Goal: Task Accomplishment & Management: Use online tool/utility

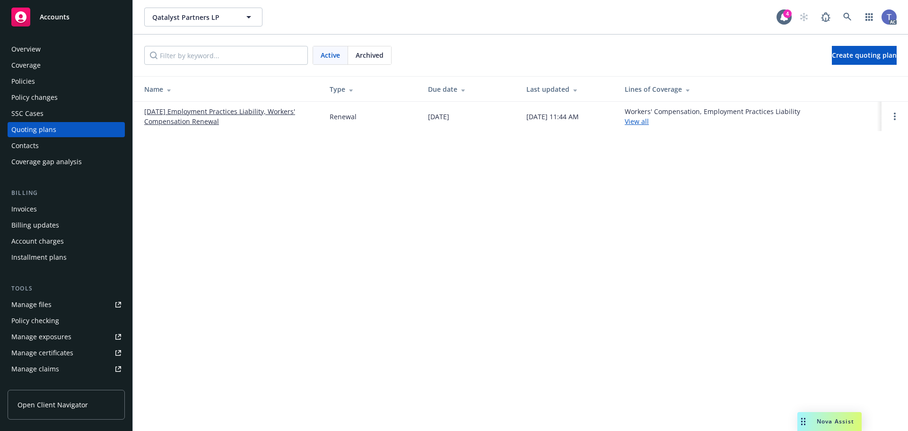
click at [489, 50] on div "Active Archived Create quoting plan" at bounding box center [520, 55] width 752 height 19
click at [479, 63] on div "Active Archived Create quoting plan" at bounding box center [520, 55] width 752 height 19
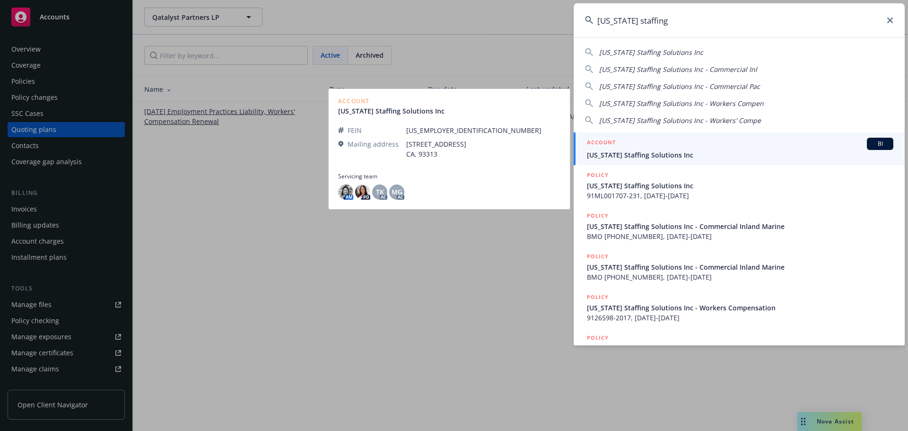
type input "california staffing"
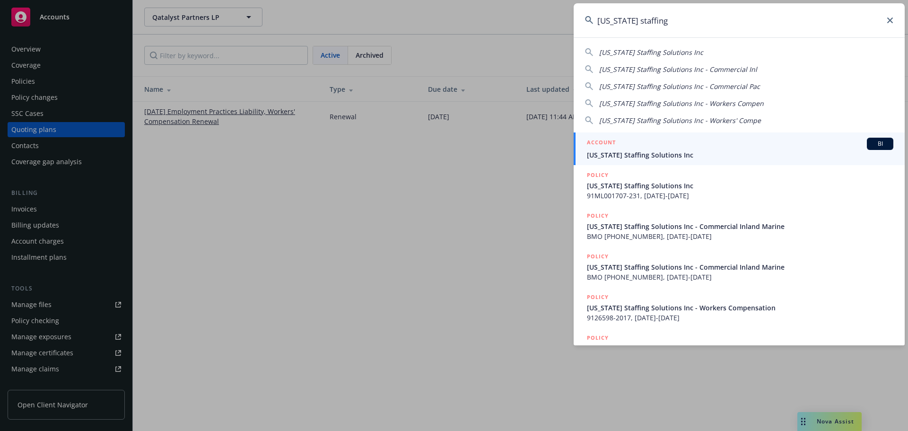
click at [645, 148] on div "ACCOUNT BI" at bounding box center [740, 144] width 306 height 12
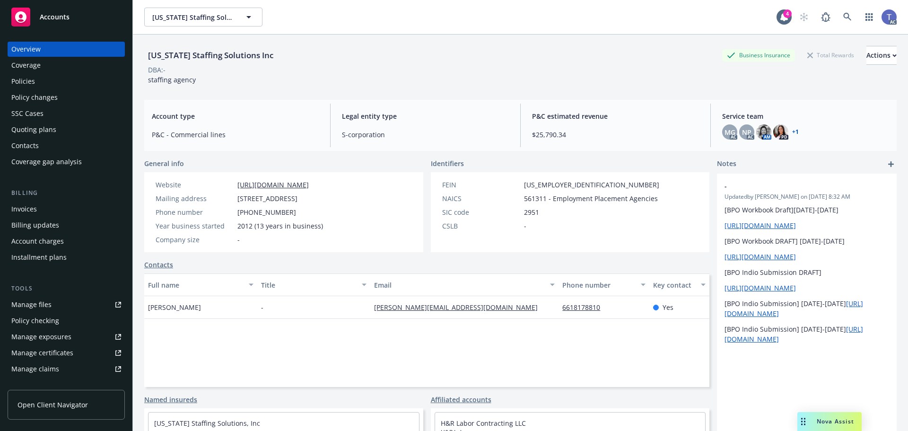
click at [45, 87] on div "Policies" at bounding box center [66, 81] width 110 height 15
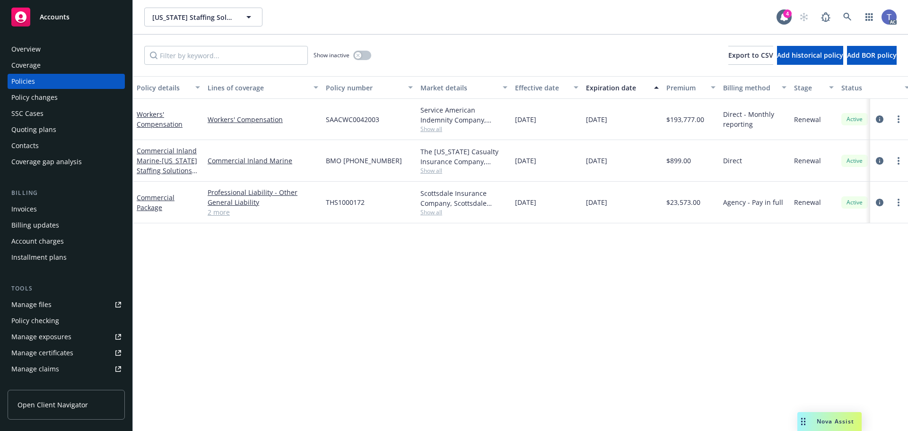
click at [43, 317] on div "Policy checking" at bounding box center [35, 320] width 48 height 15
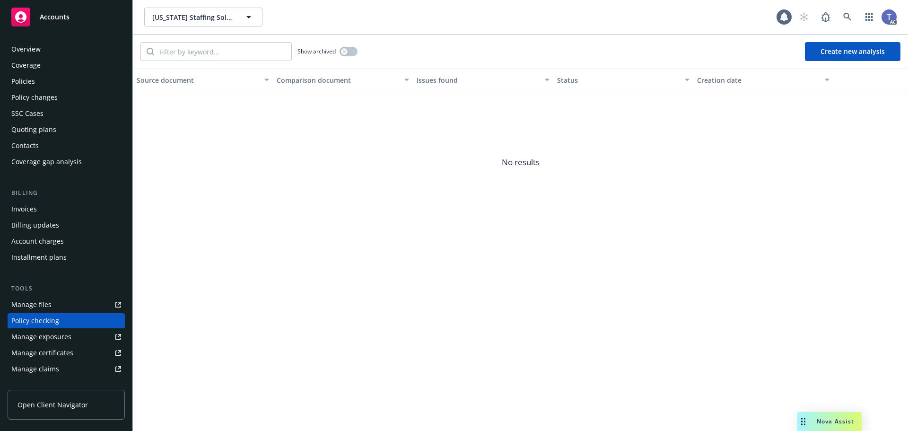
scroll to position [90, 0]
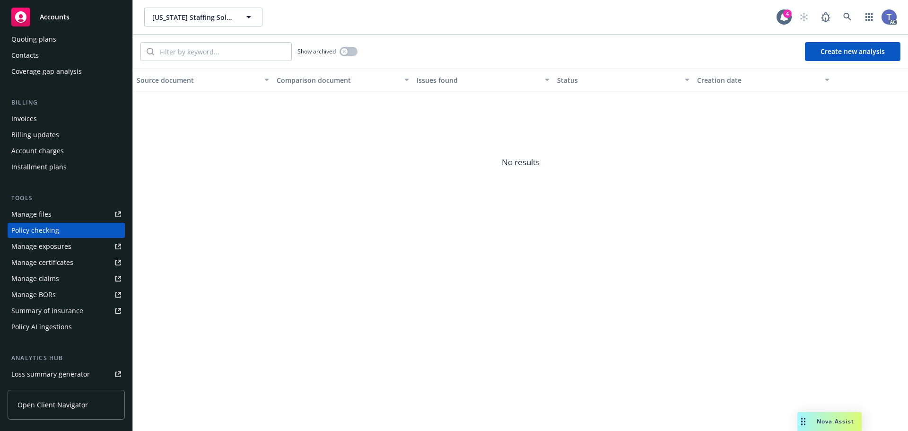
click at [877, 47] on button "Create new analysis" at bounding box center [853, 51] width 96 height 19
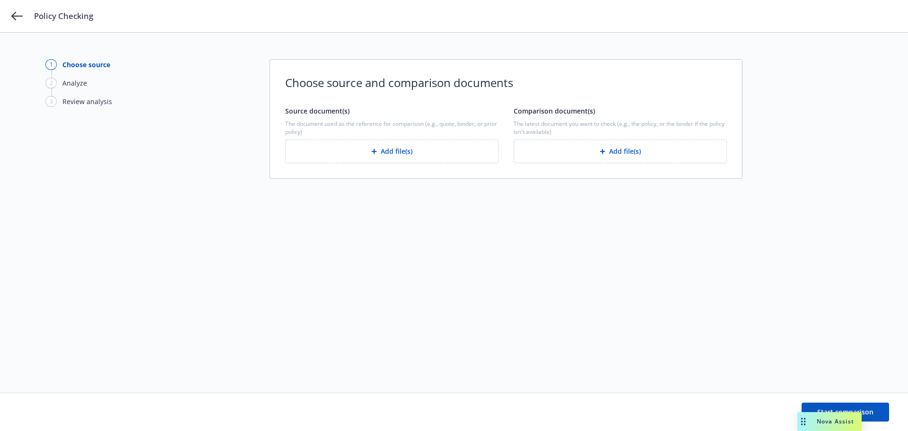
click at [412, 148] on button "Add file(s)" at bounding box center [391, 151] width 213 height 24
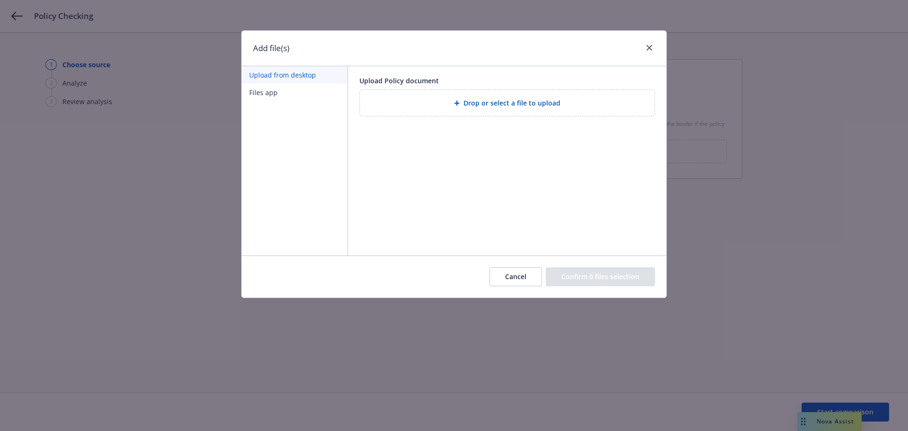
click at [252, 85] on button "Files app" at bounding box center [295, 92] width 106 height 17
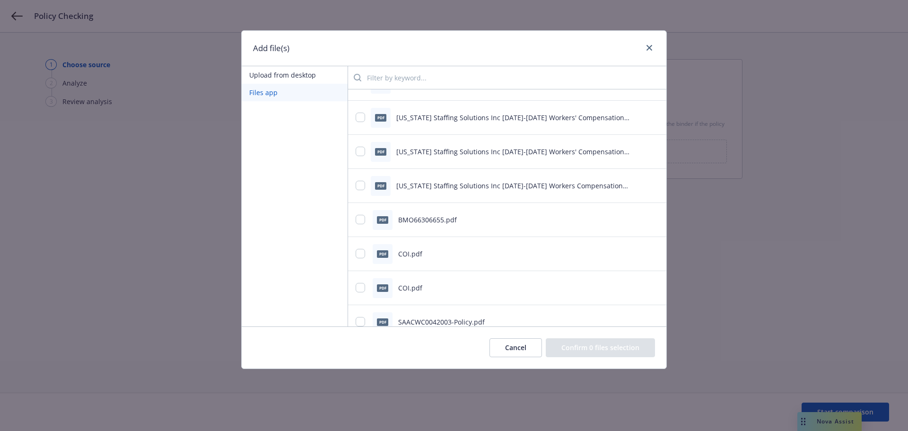
scroll to position [615, 0]
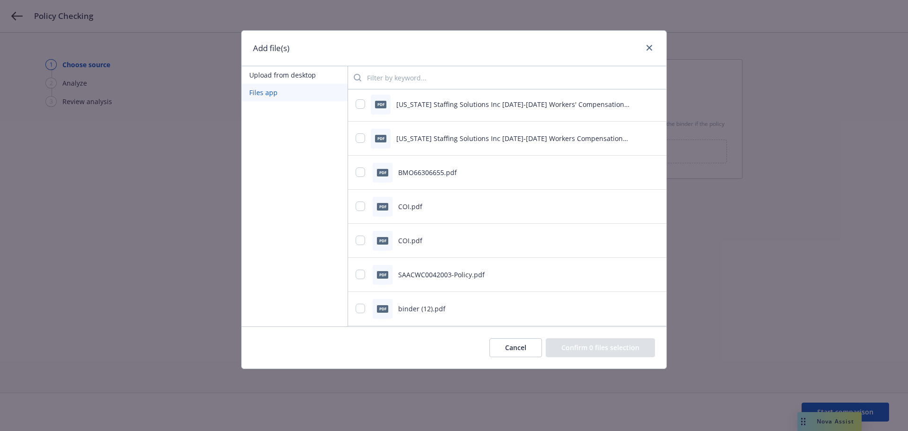
click at [394, 73] on input "search" at bounding box center [509, 77] width 297 height 19
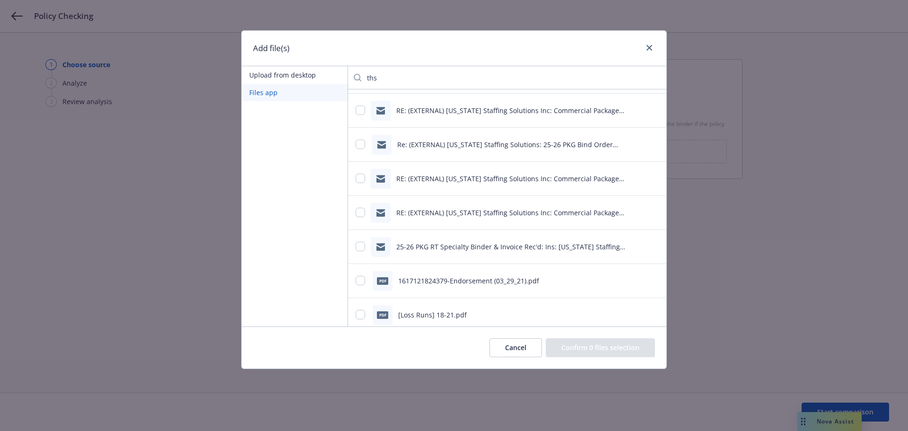
scroll to position [95, 0]
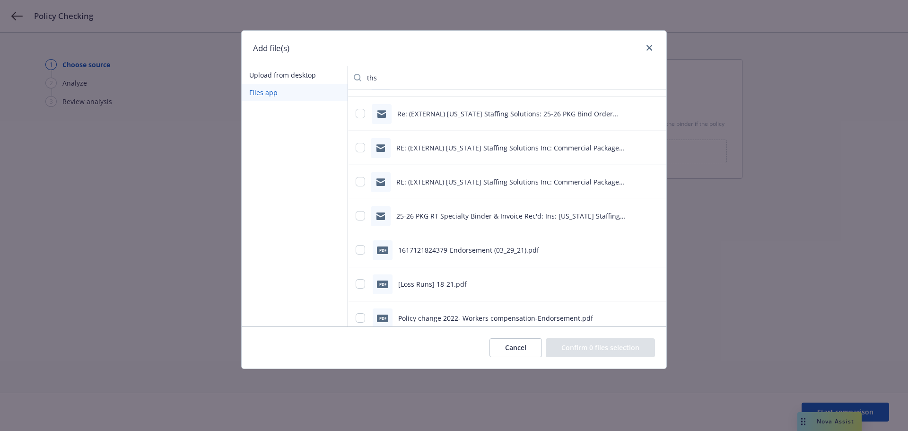
click at [418, 81] on input "ths" at bounding box center [509, 77] width 297 height 19
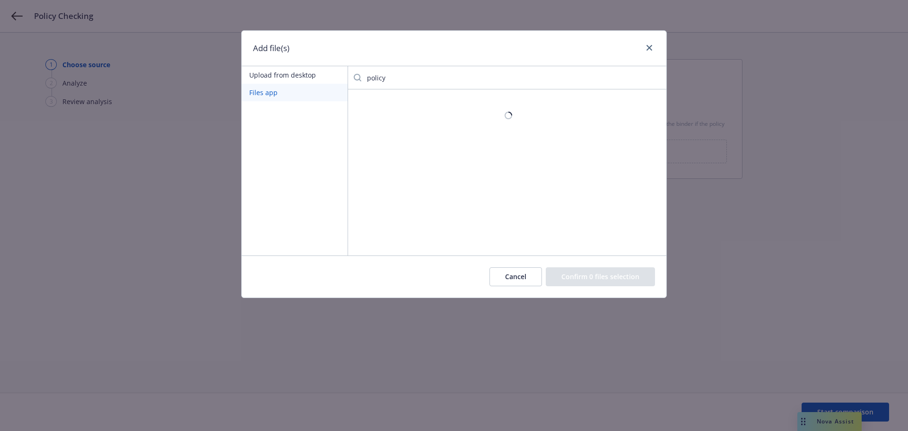
scroll to position [0, 0]
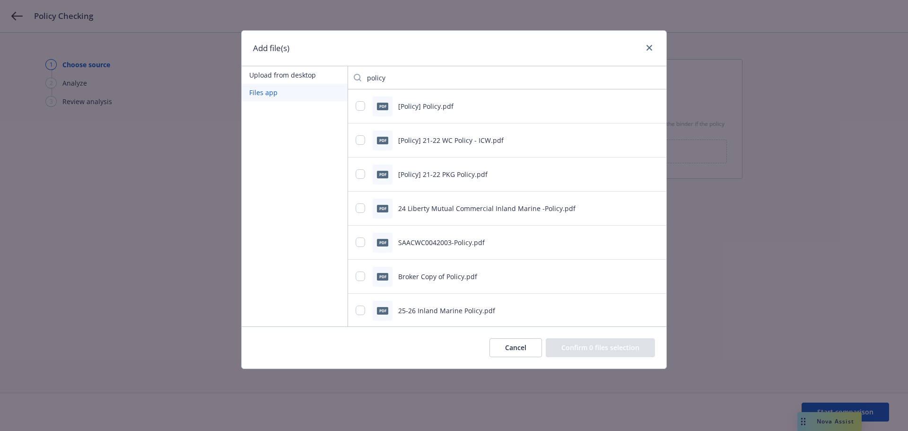
click at [650, 275] on icon "preview file" at bounding box center [653, 276] width 9 height 7
click at [440, 77] on input "policy" at bounding box center [509, 77] width 297 height 19
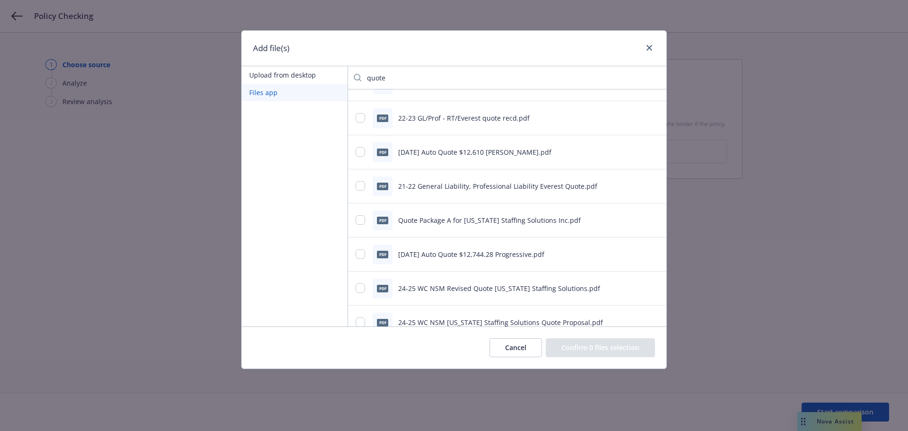
scroll to position [378, 0]
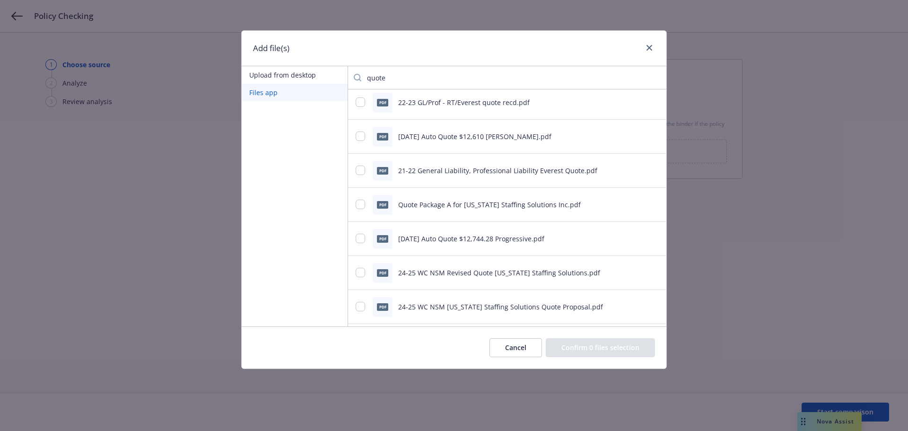
type input "quote"
click at [649, 207] on icon "preview file" at bounding box center [653, 203] width 9 height 7
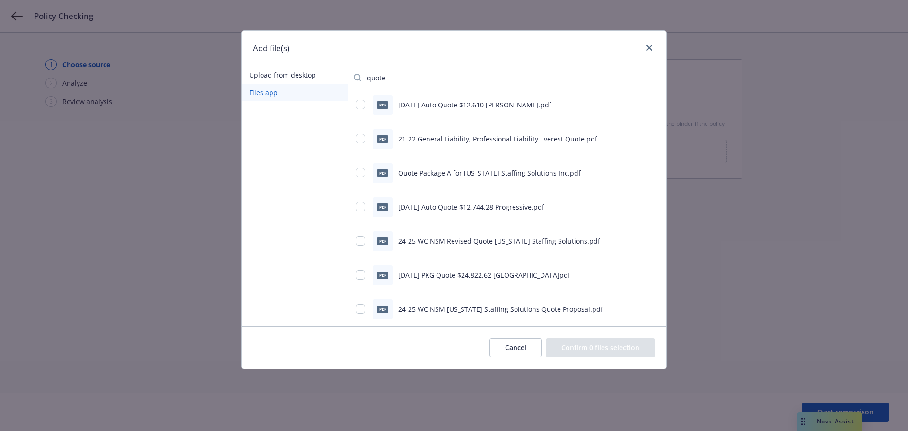
scroll to position [426, 0]
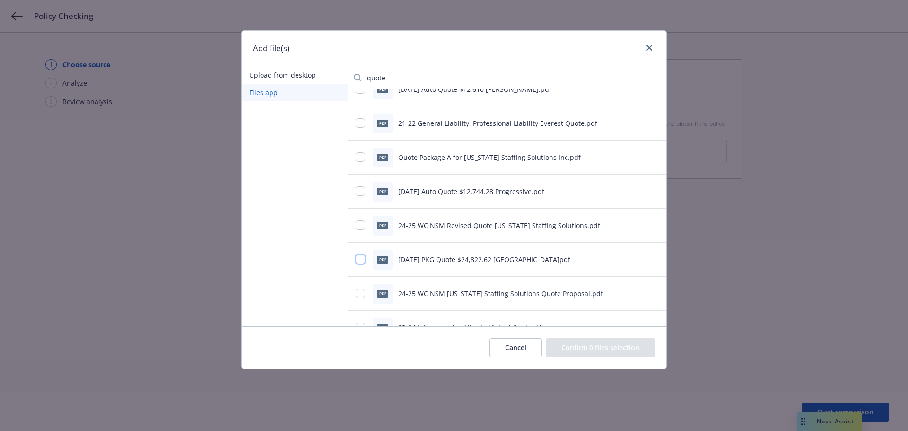
click at [360, 260] on input "checkbox" at bounding box center [360, 258] width 9 height 9
checkbox input "true"
click at [628, 346] on button "Confirm 1 file selection" at bounding box center [602, 347] width 106 height 19
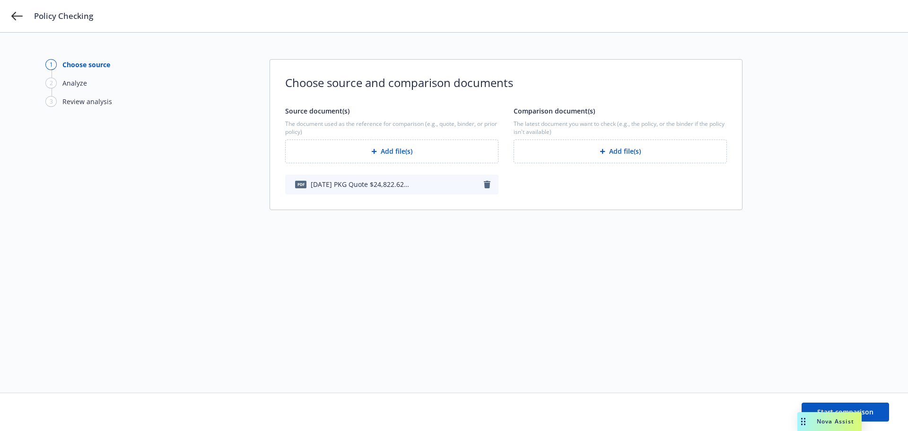
click at [621, 154] on button "Add file(s)" at bounding box center [620, 151] width 213 height 24
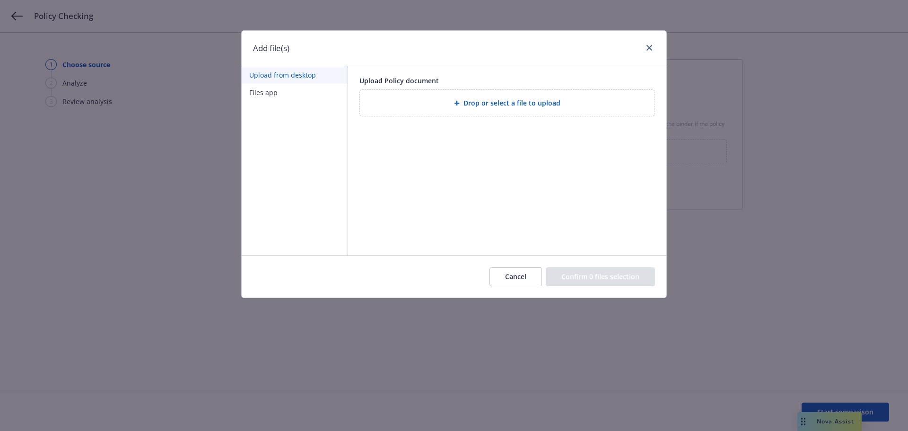
click at [454, 105] on div "Drop or select a file to upload" at bounding box center [506, 102] width 279 height 11
drag, startPoint x: 258, startPoint y: 96, endPoint x: 325, endPoint y: 96, distance: 66.7
click at [259, 96] on button "Files app" at bounding box center [295, 92] width 106 height 17
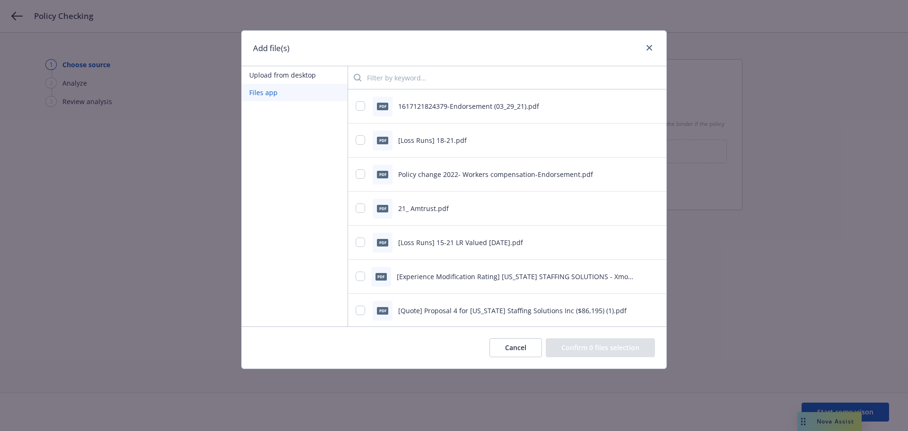
click at [416, 76] on input "search" at bounding box center [509, 77] width 297 height 19
type input "binder"
click at [649, 140] on icon "preview file" at bounding box center [653, 139] width 9 height 7
click at [649, 174] on icon "preview file" at bounding box center [653, 173] width 9 height 7
click at [360, 174] on input "checkbox" at bounding box center [360, 173] width 9 height 9
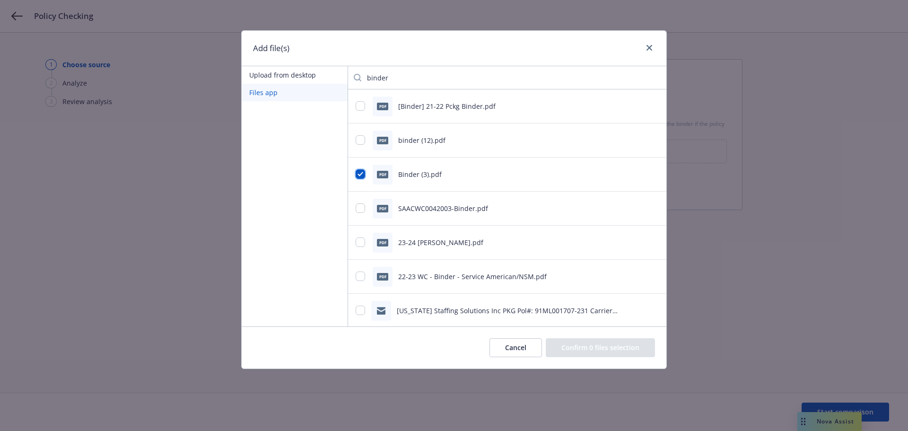
checkbox input "true"
click at [623, 351] on button "Confirm 1 file selection" at bounding box center [602, 347] width 106 height 19
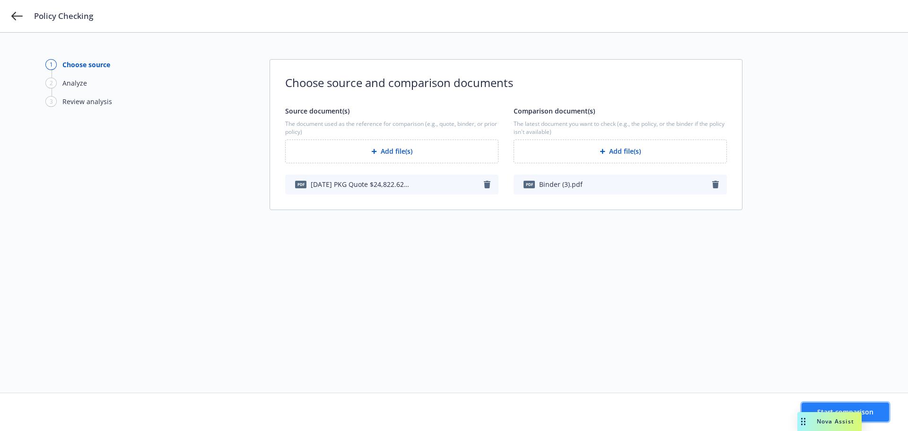
click at [871, 413] on span "Start comparison" at bounding box center [845, 411] width 56 height 9
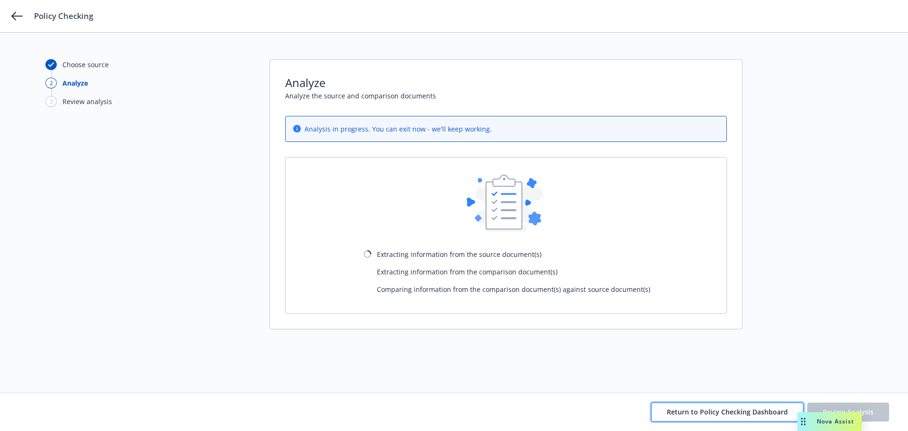
click at [777, 412] on span "Return to Policy Checking Dashboard" at bounding box center [727, 411] width 121 height 9
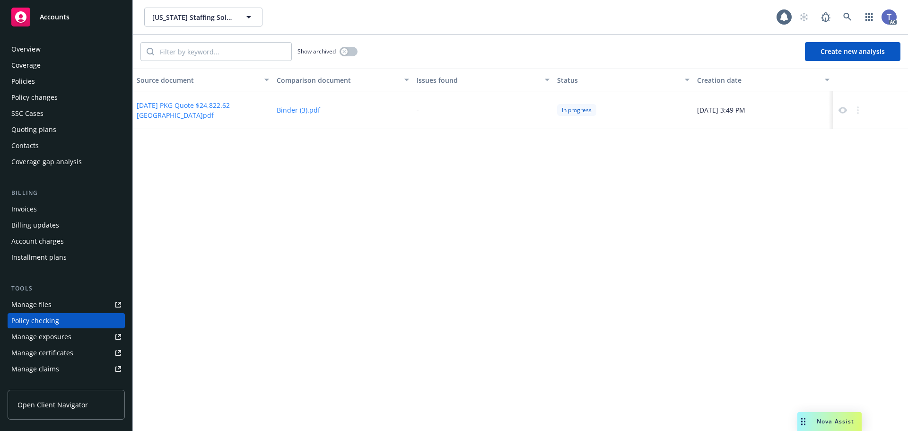
scroll to position [90, 0]
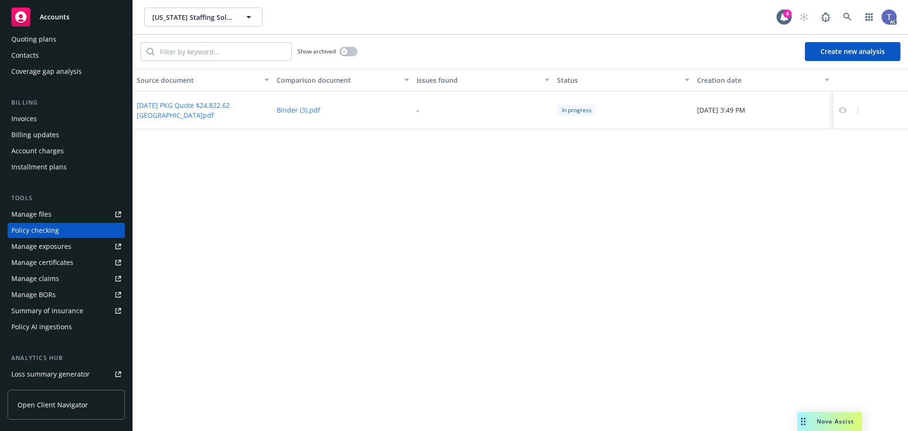
click at [829, 53] on button "Create new analysis" at bounding box center [853, 51] width 96 height 19
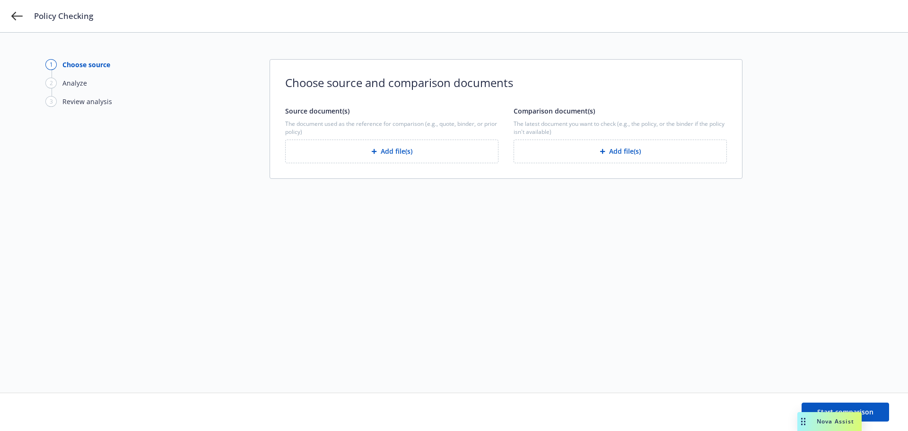
click at [358, 159] on button "Add file(s)" at bounding box center [391, 151] width 213 height 24
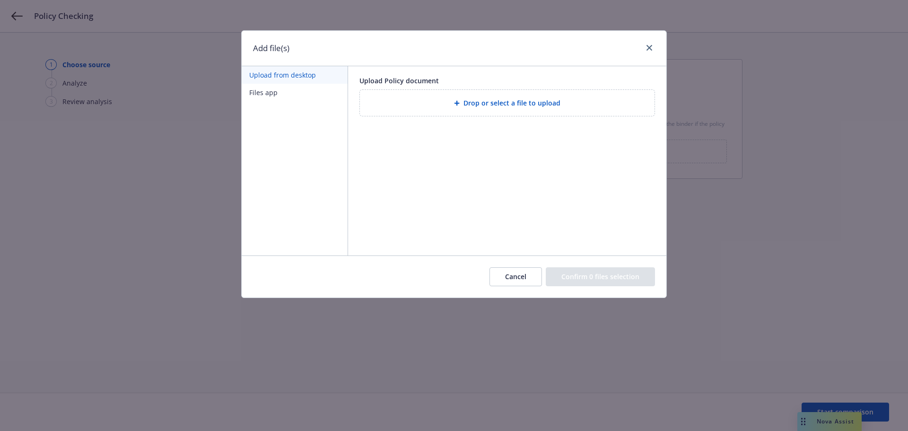
click at [269, 97] on button "Files app" at bounding box center [295, 92] width 106 height 17
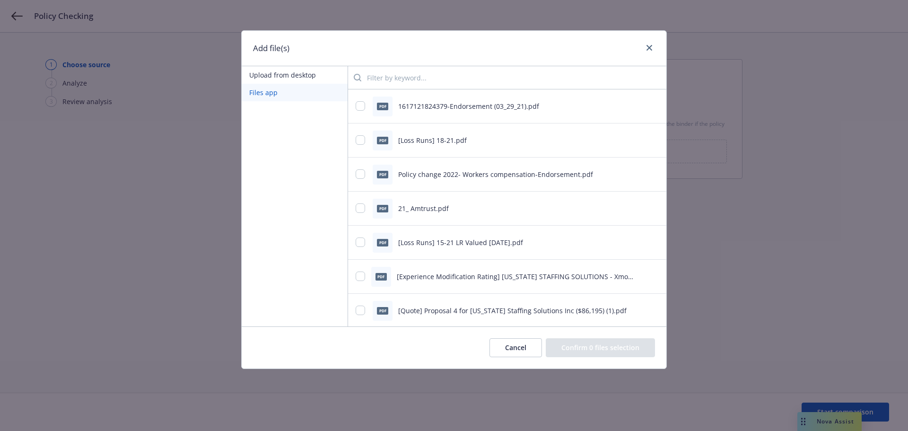
click at [444, 80] on input "search" at bounding box center [509, 77] width 297 height 19
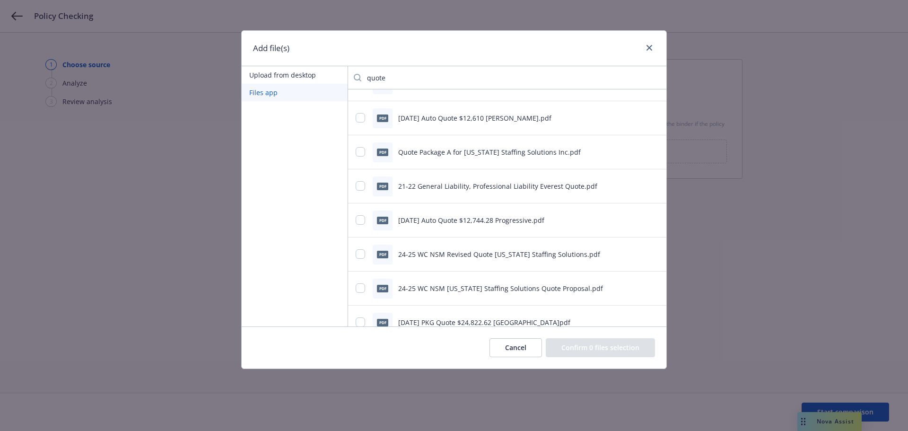
scroll to position [426, 0]
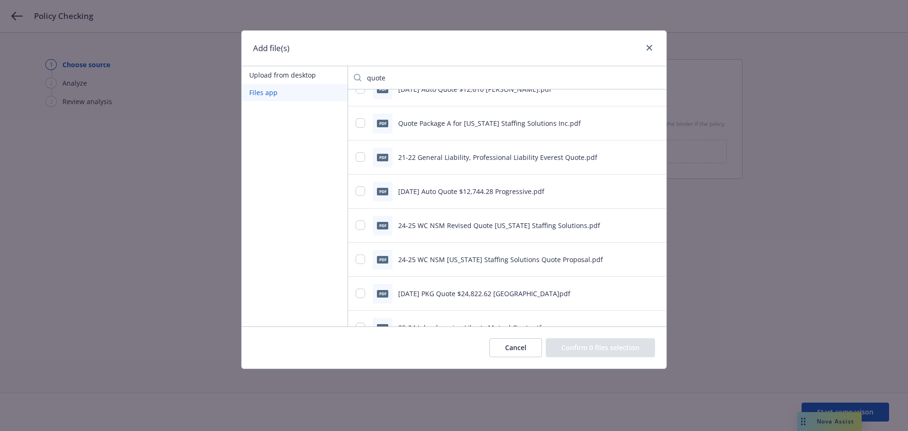
type input "quote"
click at [360, 297] on input "checkbox" at bounding box center [360, 292] width 9 height 9
checkbox input "true"
click at [591, 352] on button "Confirm 1 file selection" at bounding box center [602, 347] width 106 height 19
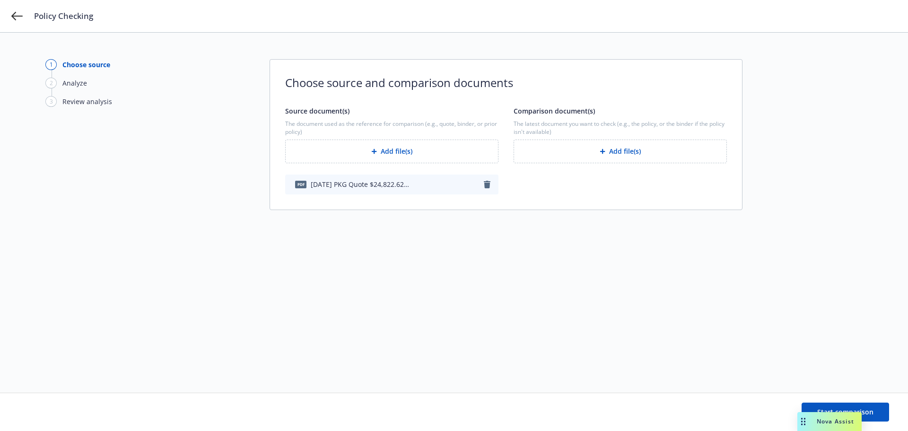
click at [599, 157] on button "Add file(s)" at bounding box center [620, 151] width 213 height 24
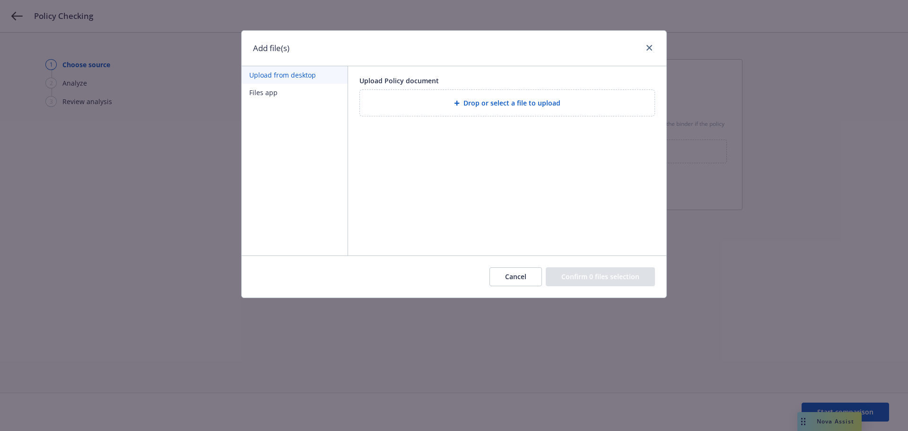
click at [482, 106] on span "Drop or select a file to upload" at bounding box center [511, 103] width 97 height 10
click at [250, 93] on button "Files app" at bounding box center [295, 92] width 106 height 17
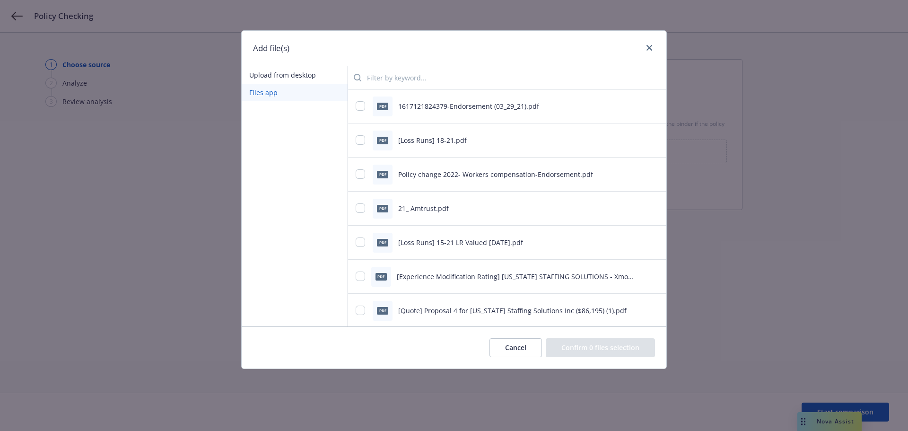
click at [454, 76] on input "search" at bounding box center [509, 77] width 297 height 19
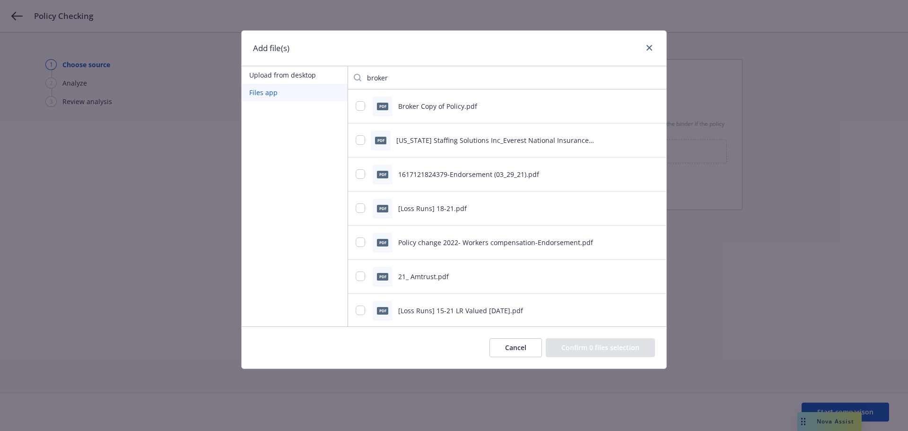
type input "broker"
click at [363, 105] on input "checkbox" at bounding box center [360, 105] width 9 height 9
checkbox input "true"
click at [635, 347] on button "Confirm 1 file selection" at bounding box center [602, 347] width 106 height 19
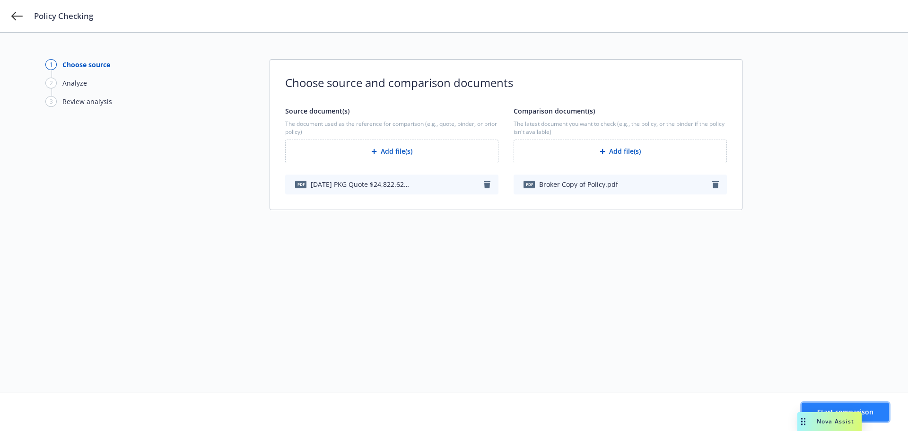
click at [871, 413] on span "Start comparison" at bounding box center [845, 411] width 56 height 9
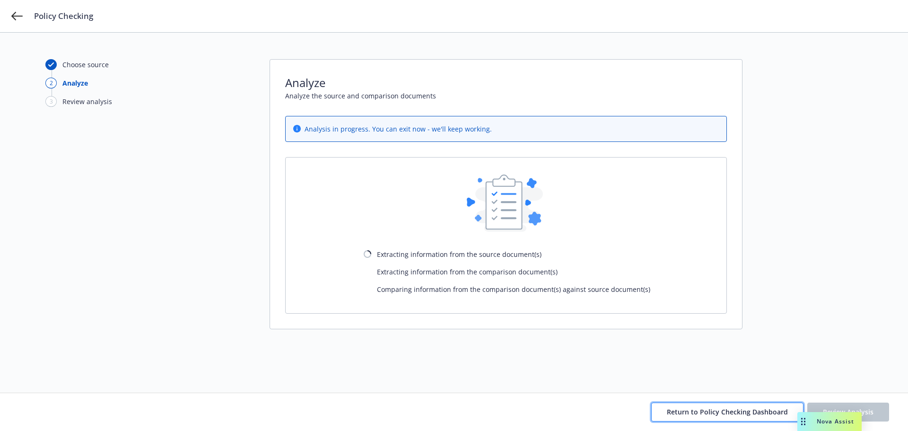
click at [715, 412] on span "Return to Policy Checking Dashboard" at bounding box center [727, 411] width 121 height 9
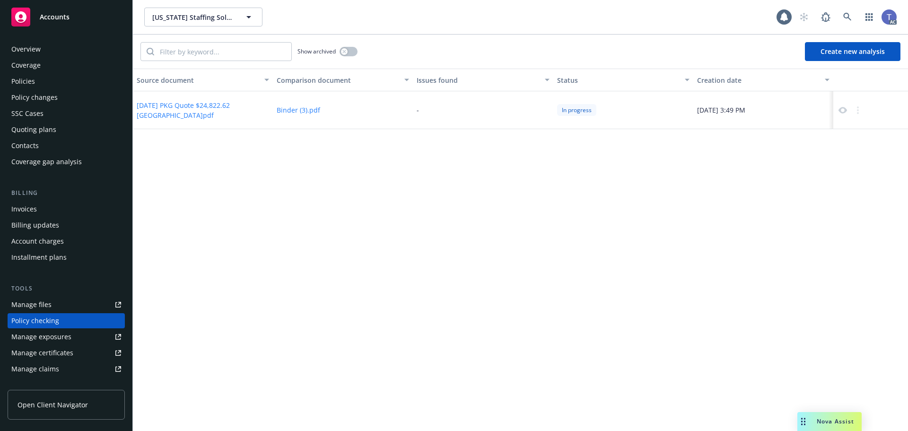
scroll to position [90, 0]
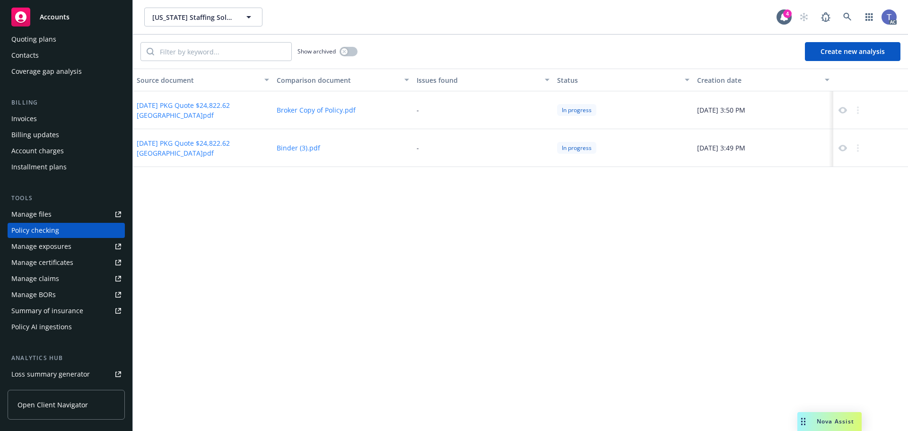
click at [848, 50] on button "Create new analysis" at bounding box center [853, 51] width 96 height 19
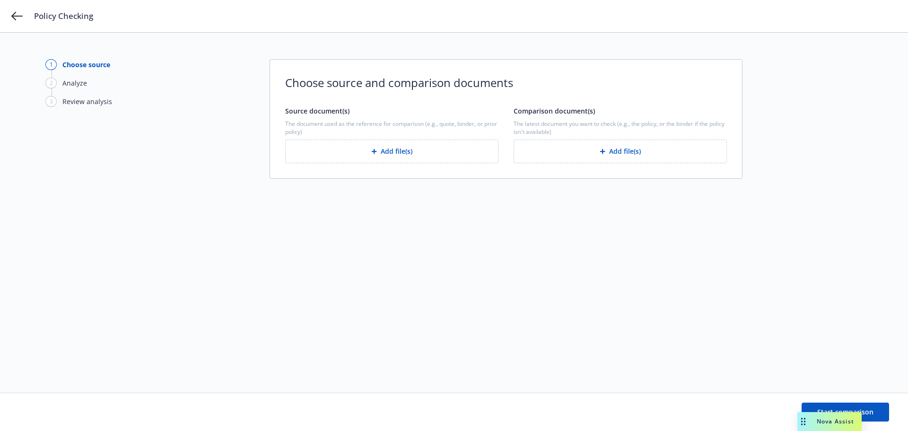
click at [426, 147] on button "Add file(s)" at bounding box center [391, 151] width 213 height 24
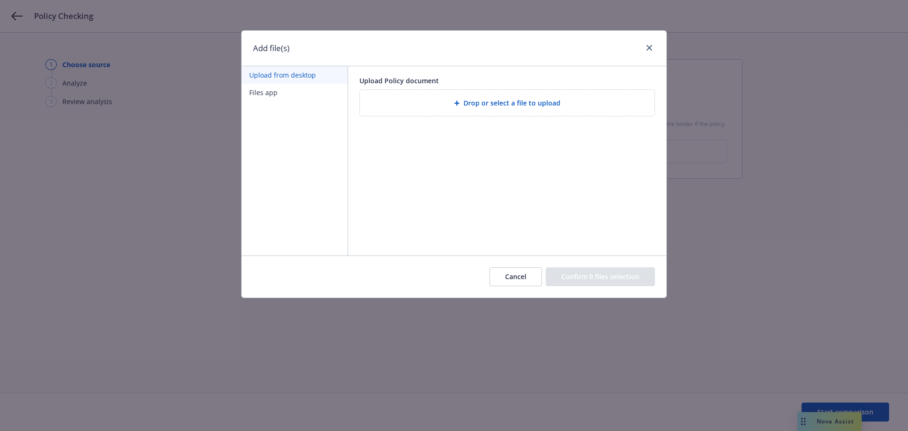
click at [261, 96] on button "Files app" at bounding box center [295, 92] width 106 height 17
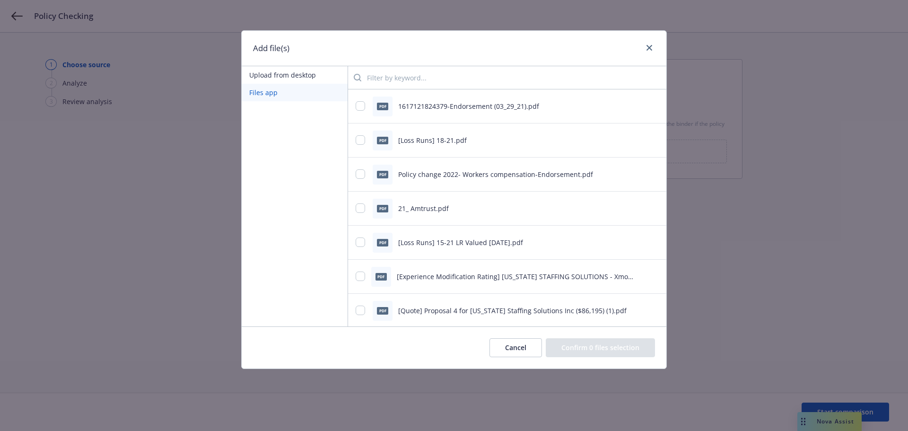
click at [436, 77] on input "search" at bounding box center [509, 77] width 297 height 19
type input "binder"
click at [360, 174] on input "checkbox" at bounding box center [360, 173] width 9 height 9
checkbox input "true"
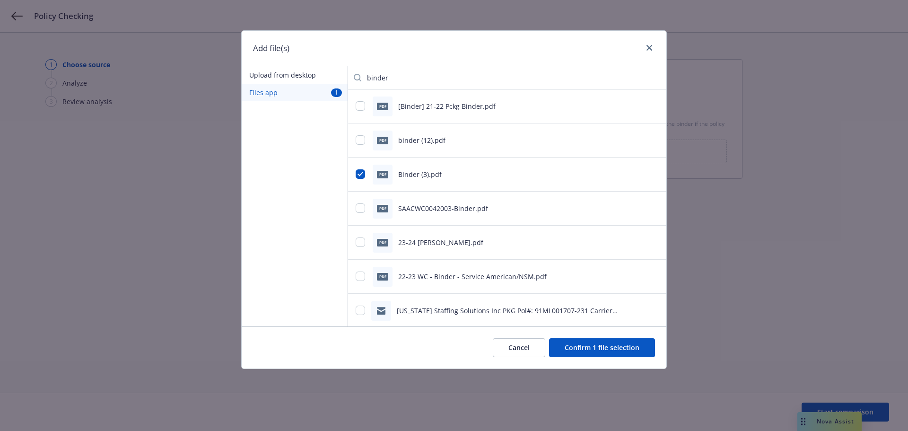
click at [594, 354] on button "Confirm 1 file selection" at bounding box center [602, 347] width 106 height 19
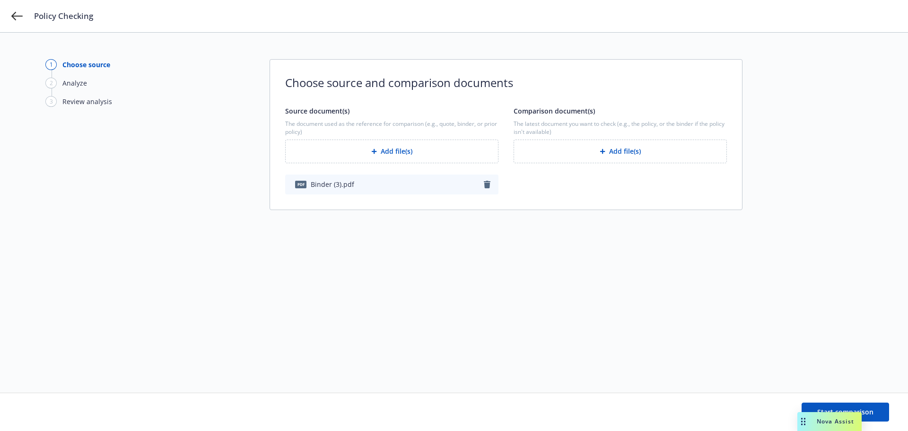
click at [579, 152] on button "Add file(s)" at bounding box center [620, 151] width 213 height 24
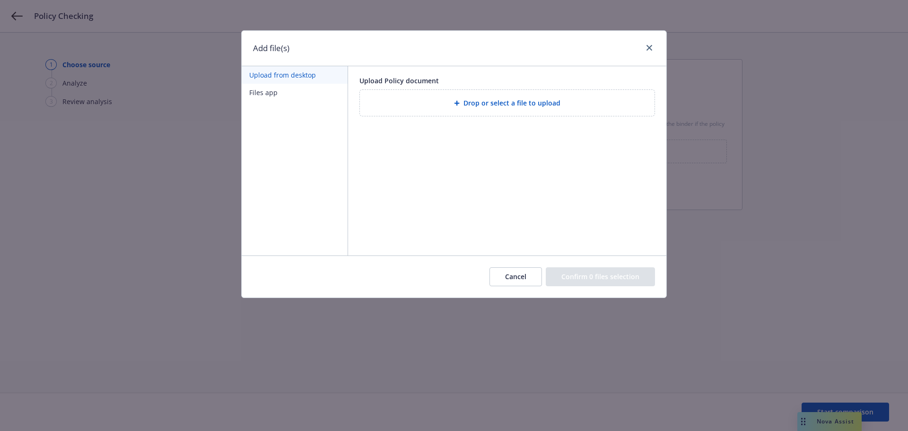
click at [263, 91] on button "Files app" at bounding box center [295, 92] width 106 height 17
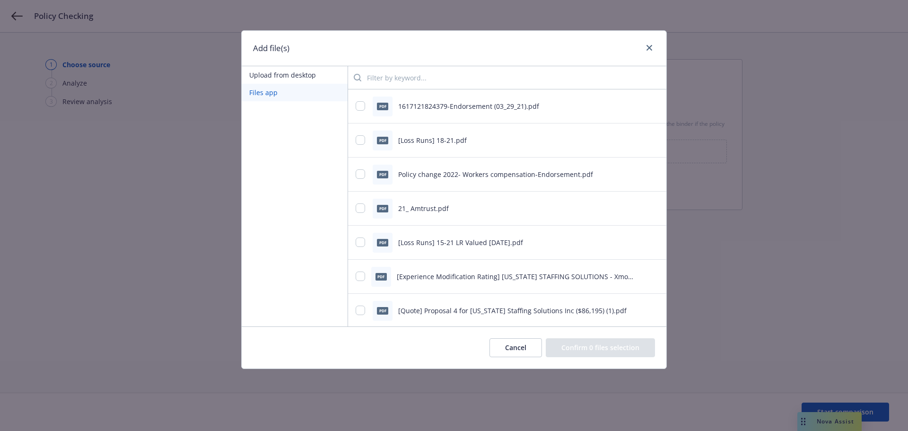
click at [444, 76] on input "search" at bounding box center [509, 77] width 297 height 19
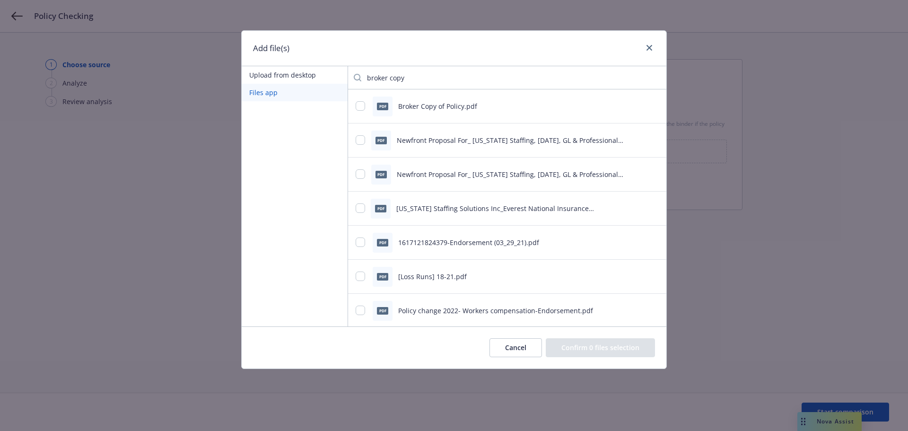
type input "broker copy"
click at [356, 105] on input "checkbox" at bounding box center [360, 105] width 9 height 9
checkbox input "true"
click at [631, 349] on button "Confirm 1 file selection" at bounding box center [602, 347] width 106 height 19
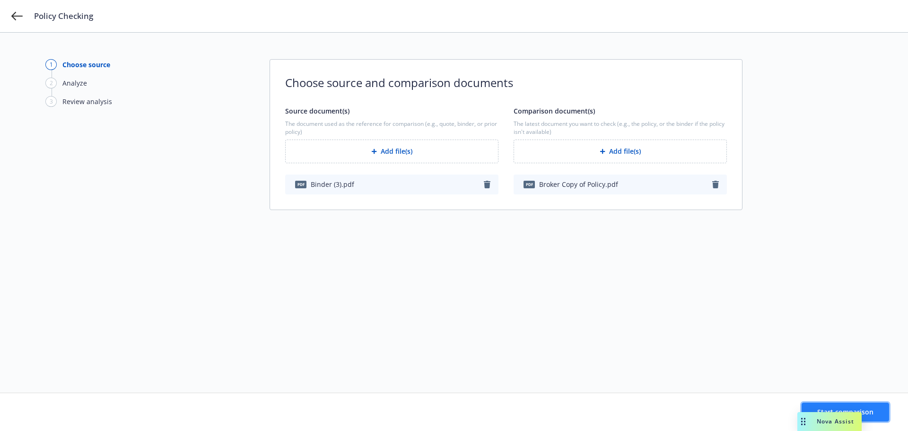
click at [862, 407] on span "Start comparison" at bounding box center [845, 411] width 56 height 9
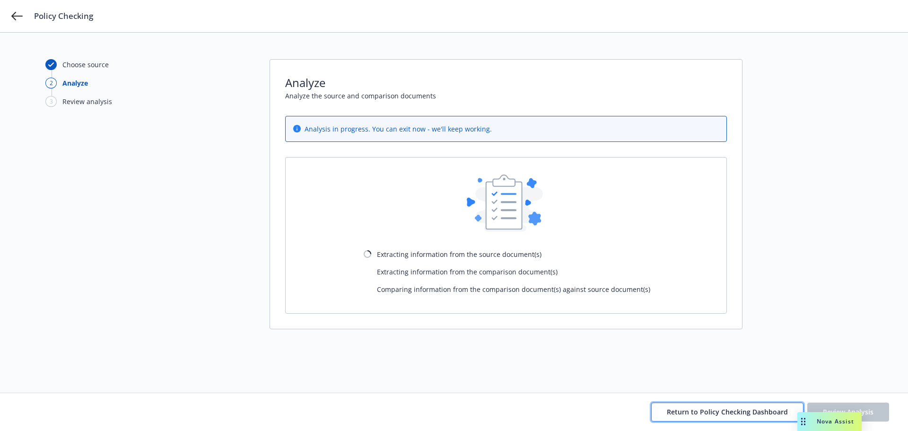
click at [697, 417] on button "Return to Policy Checking Dashboard" at bounding box center [727, 411] width 152 height 19
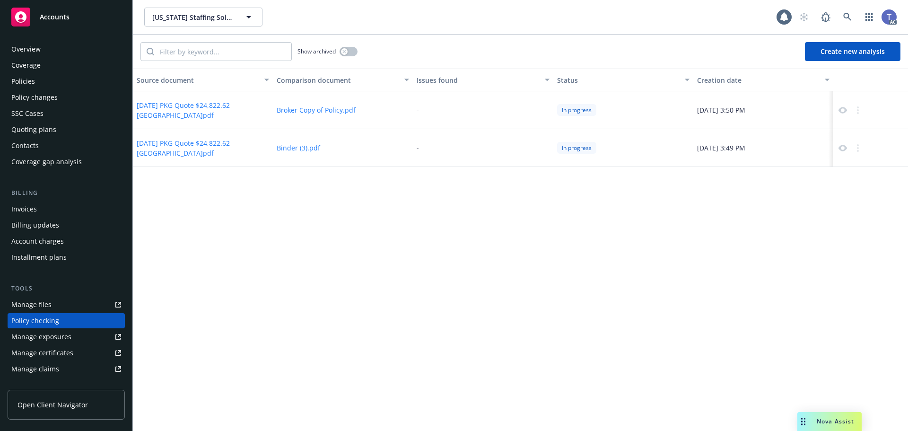
scroll to position [90, 0]
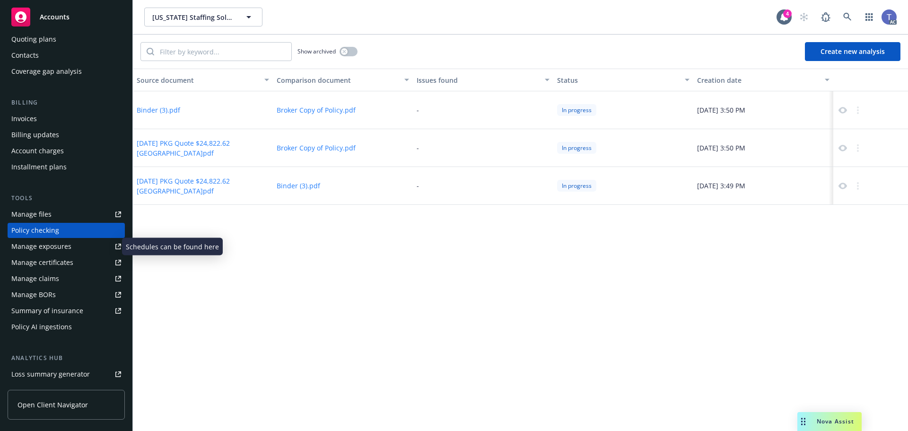
click at [49, 247] on div "Manage exposures" at bounding box center [41, 246] width 60 height 15
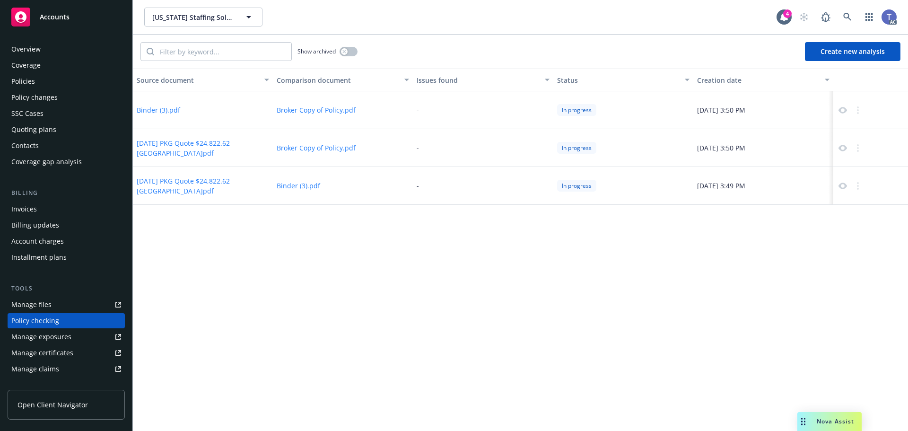
click at [48, 88] on div "Policies" at bounding box center [66, 81] width 110 height 15
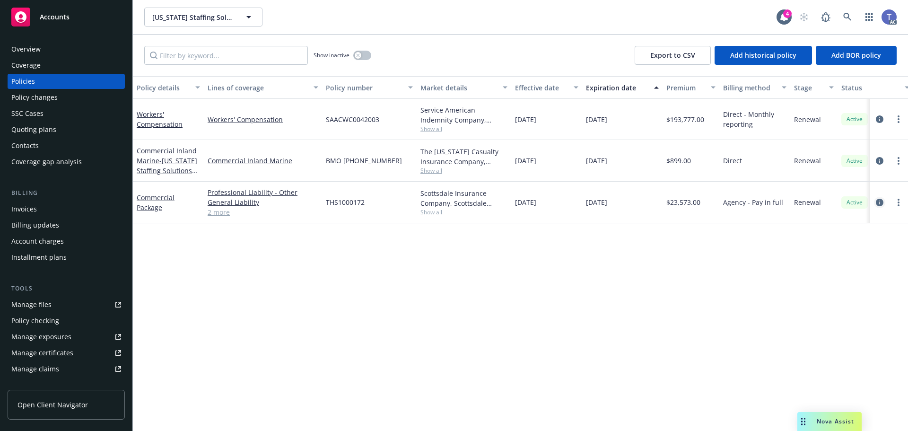
click at [876, 203] on icon "circleInformation" at bounding box center [880, 203] width 8 height 8
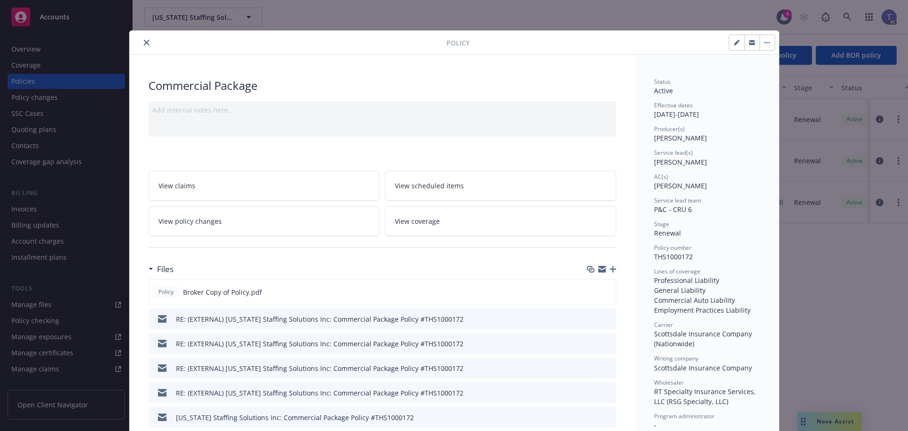
click at [480, 219] on link "View coverage" at bounding box center [500, 221] width 231 height 30
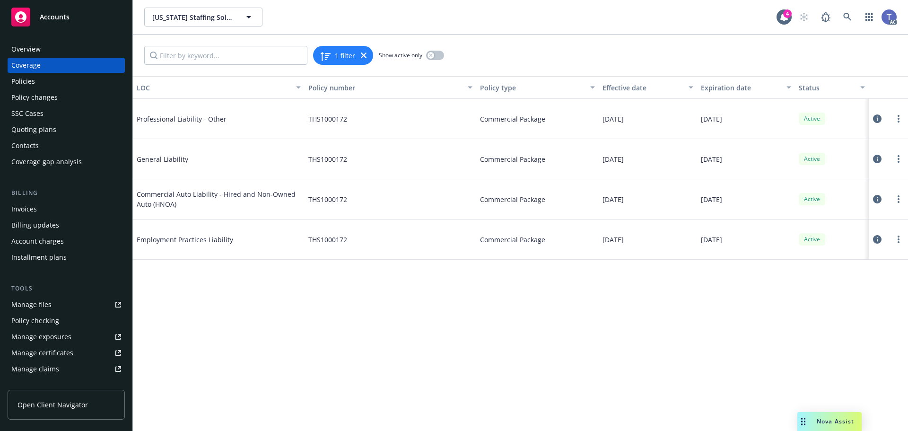
click at [879, 118] on icon at bounding box center [877, 118] width 9 height 9
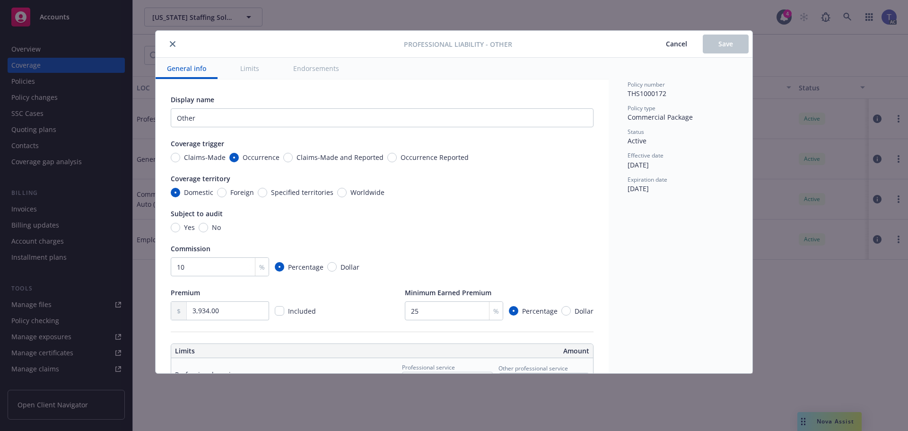
click at [170, 44] on button "close" at bounding box center [172, 43] width 11 height 11
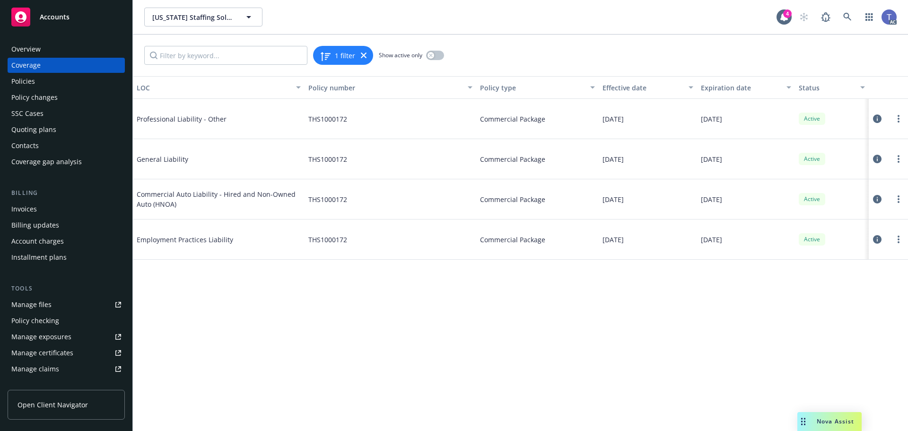
click at [879, 154] on button at bounding box center [876, 158] width 9 height 19
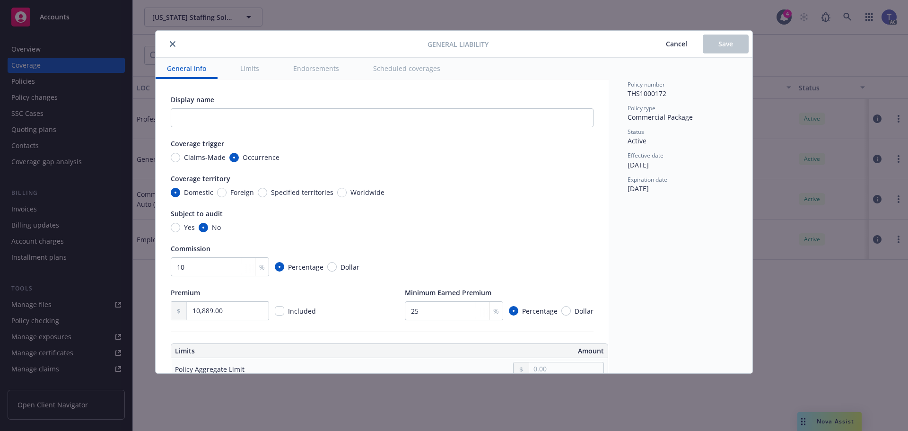
click at [171, 40] on button "close" at bounding box center [172, 43] width 11 height 11
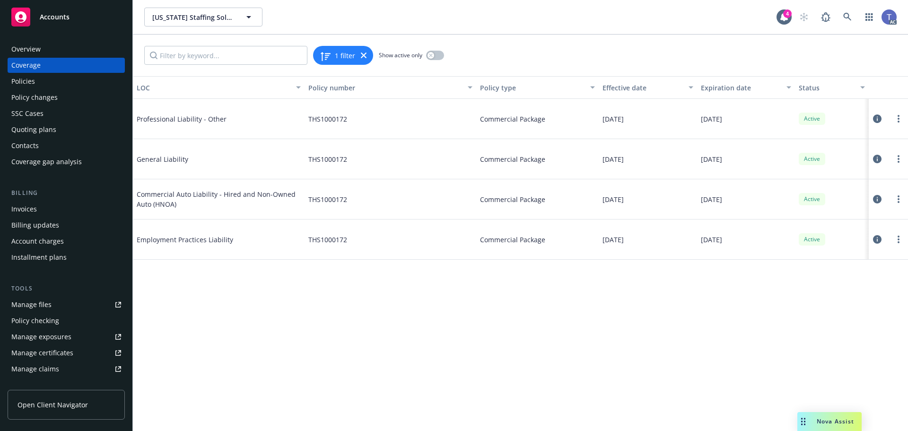
click at [877, 200] on icon at bounding box center [877, 199] width 9 height 9
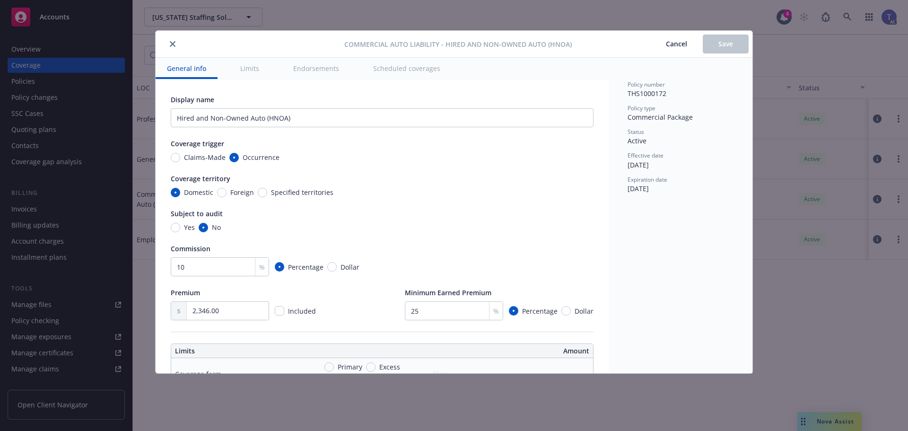
type textarea "x"
click at [173, 43] on icon "close" at bounding box center [173, 44] width 6 height 6
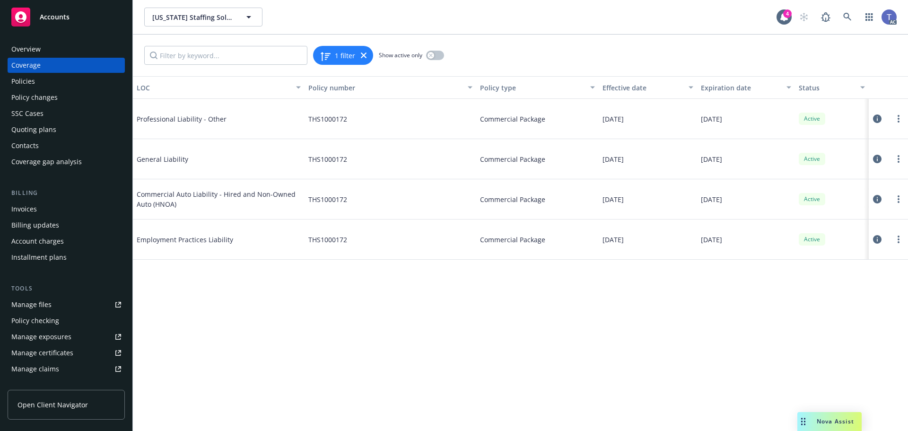
click at [879, 240] on icon at bounding box center [877, 239] width 9 height 9
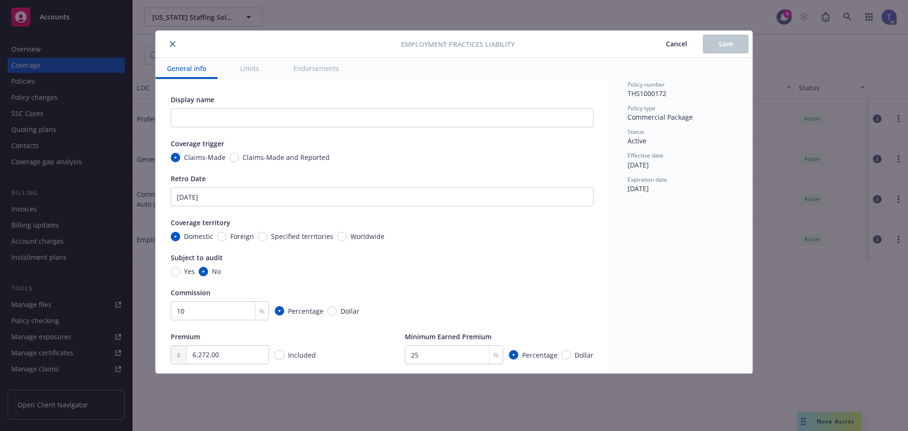
click at [174, 44] on icon "close" at bounding box center [173, 44] width 6 height 6
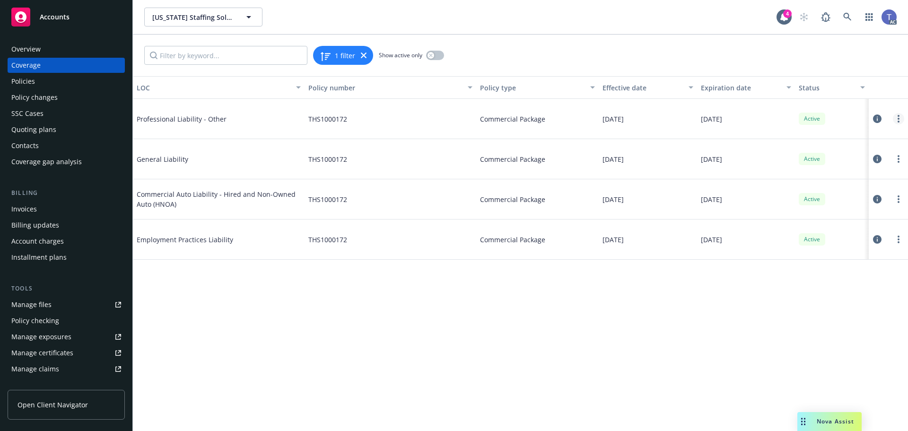
click at [896, 118] on link "more" at bounding box center [898, 118] width 11 height 11
click at [824, 176] on link "View policy" at bounding box center [841, 175] width 124 height 19
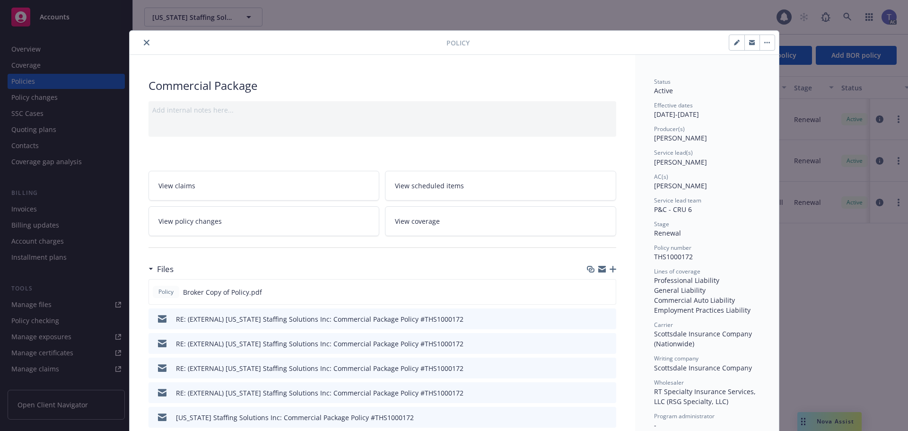
scroll to position [28, 0]
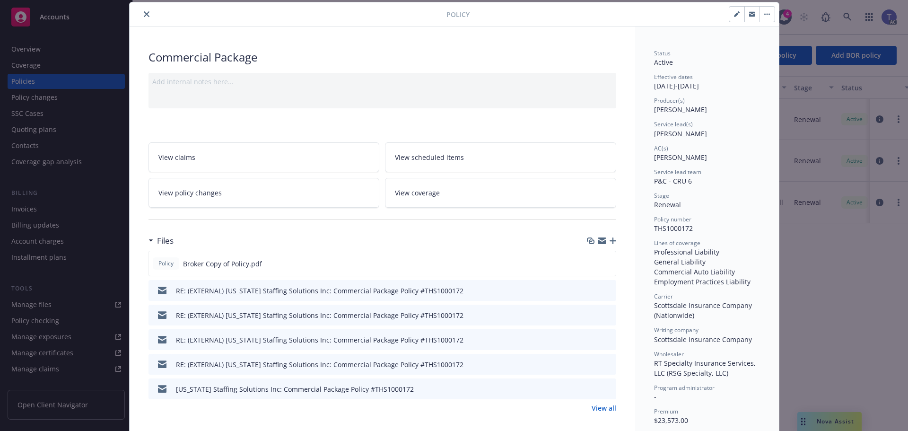
click at [604, 409] on link "View all" at bounding box center [604, 408] width 25 height 10
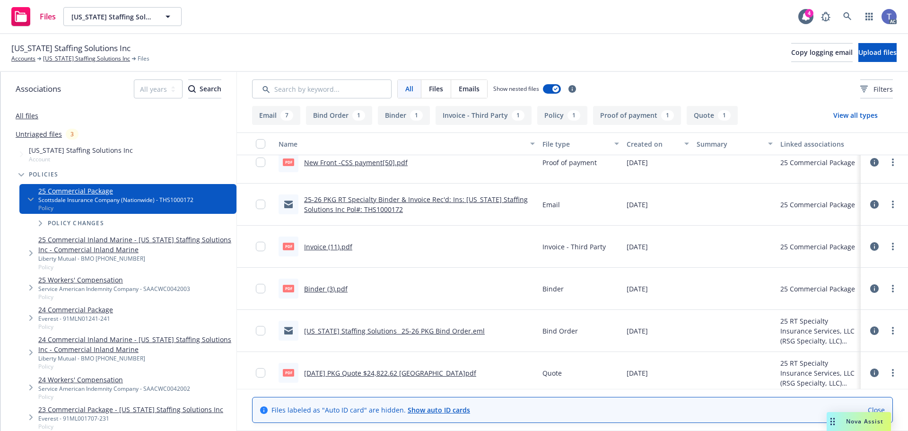
scroll to position [311, 0]
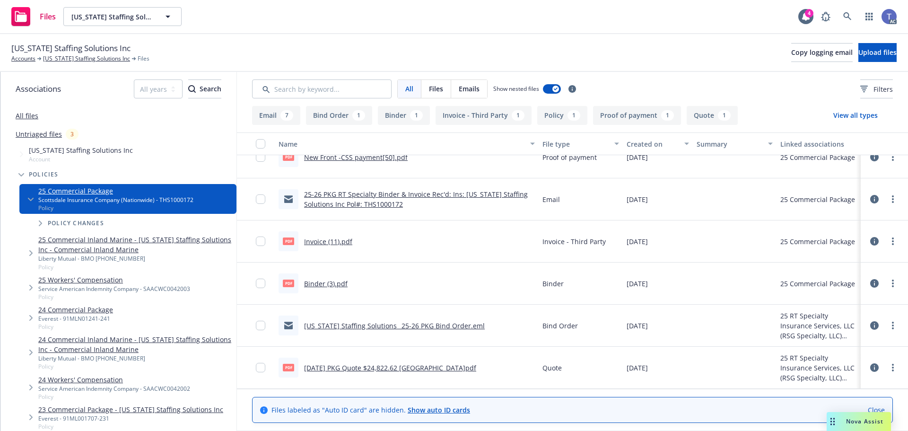
click at [405, 366] on link "08-29-25 PKG Quote $24,822.62 Scottsdale.pdf" at bounding box center [390, 367] width 172 height 9
click at [65, 61] on link "[US_STATE] Staffing Solutions Inc" at bounding box center [86, 58] width 87 height 9
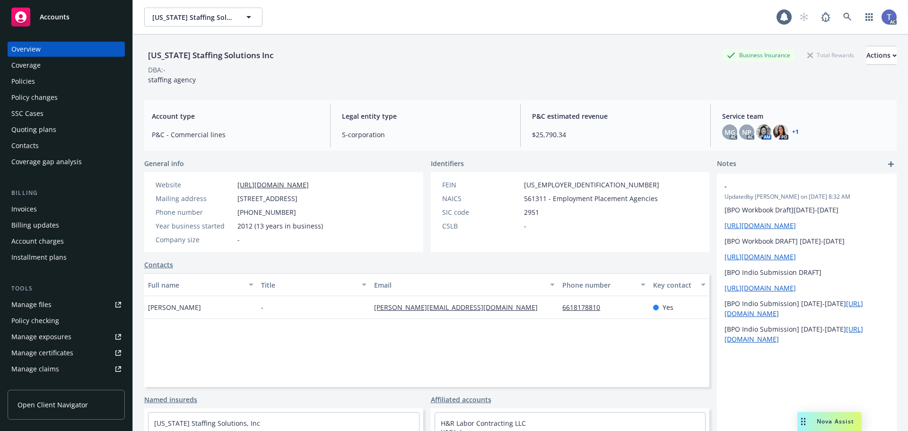
click at [22, 86] on div "Policies" at bounding box center [23, 81] width 24 height 15
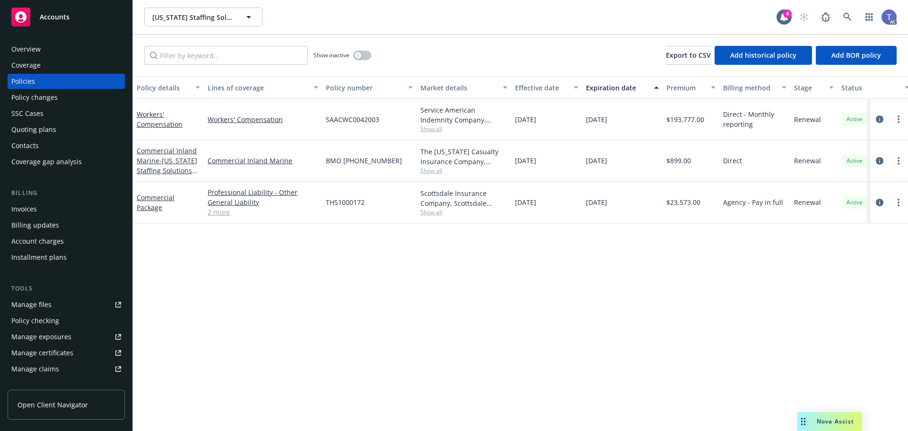
click at [50, 322] on div "Policy checking" at bounding box center [35, 320] width 48 height 15
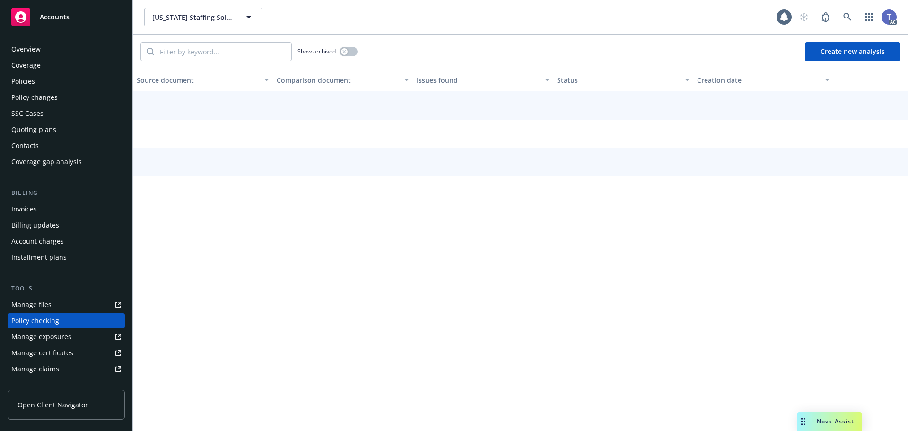
scroll to position [90, 0]
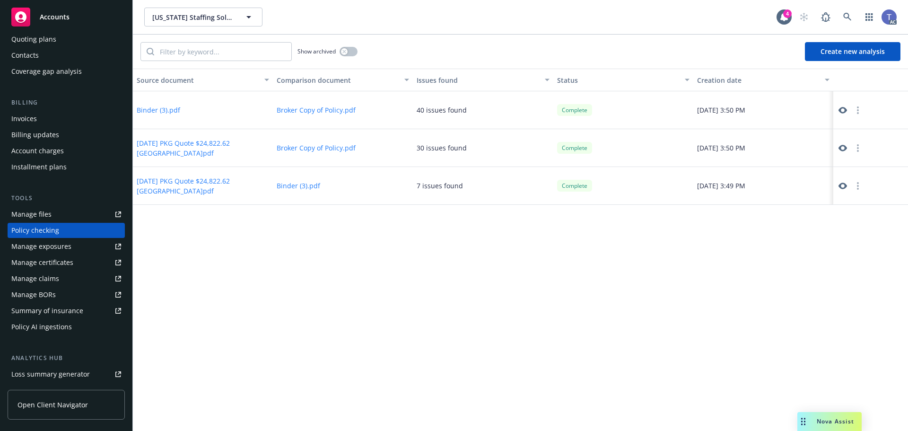
click at [841, 183] on icon at bounding box center [842, 186] width 9 height 7
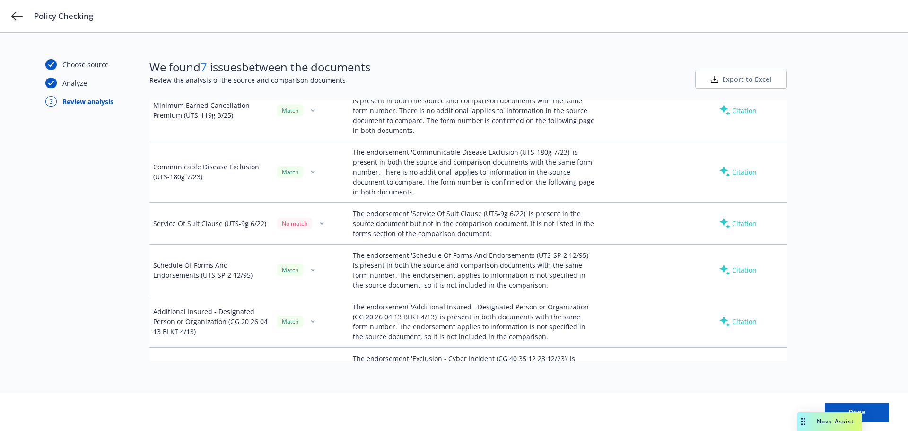
scroll to position [1229, 0]
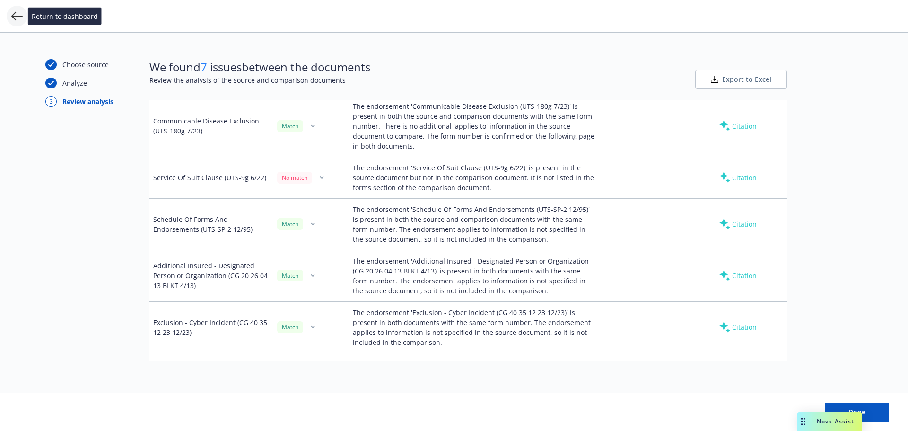
click at [20, 21] on icon at bounding box center [16, 15] width 11 height 11
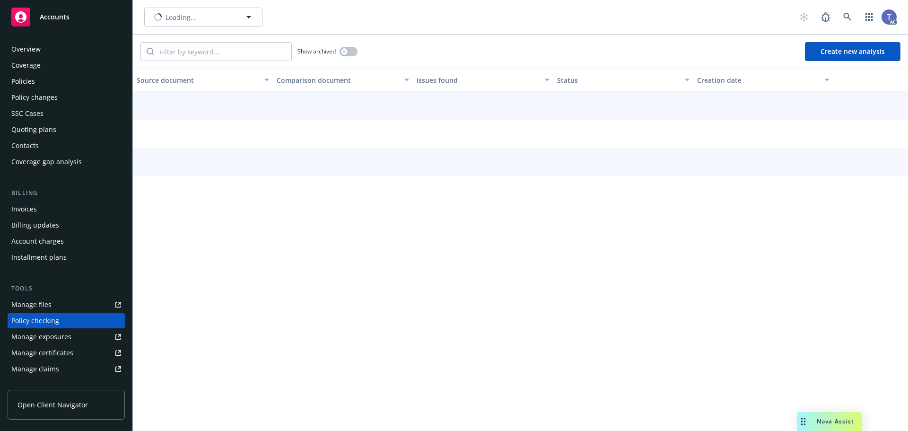
scroll to position [90, 0]
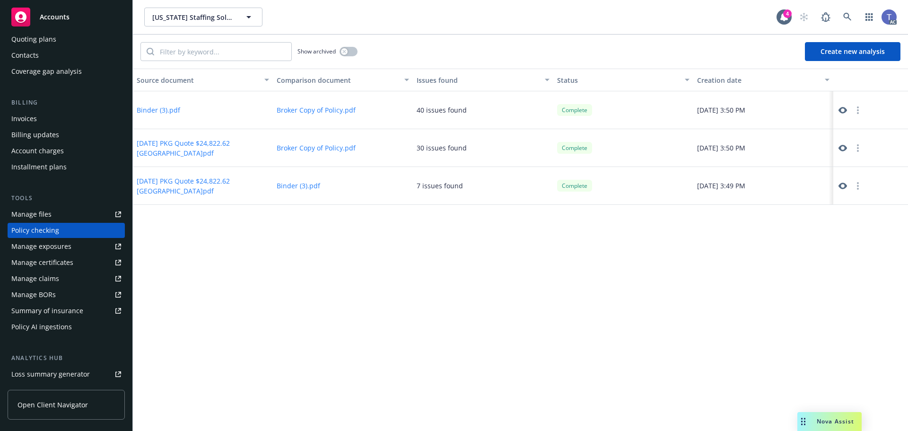
click at [839, 184] on icon at bounding box center [842, 186] width 9 height 7
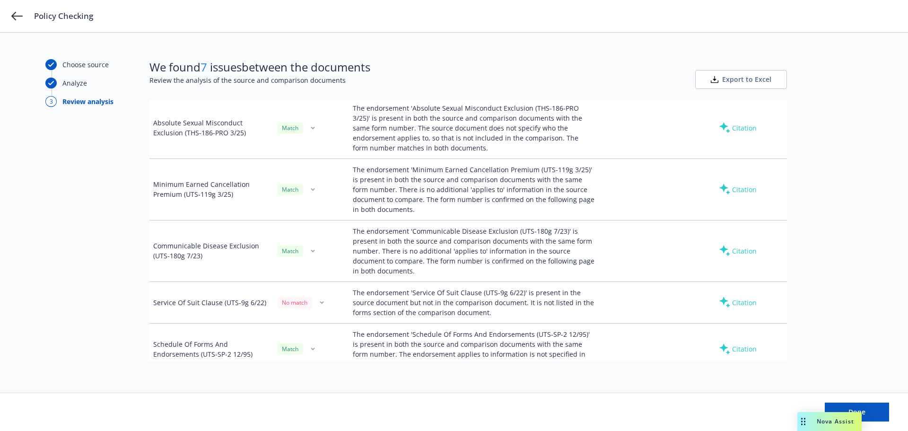
scroll to position [1135, 0]
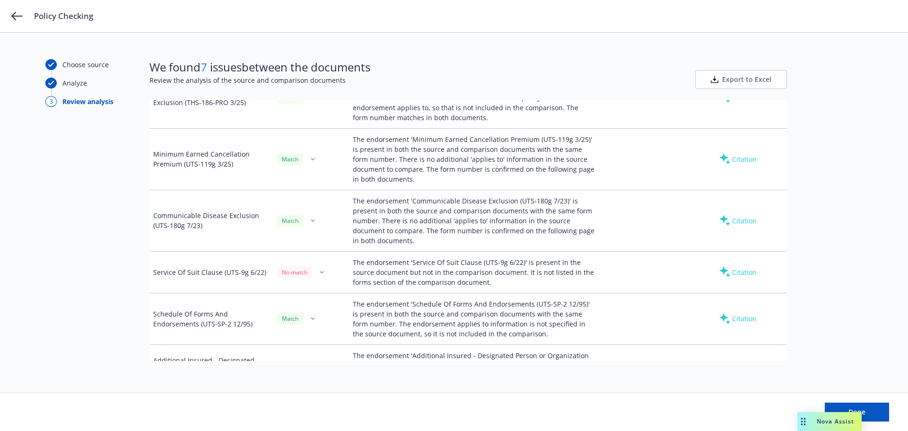
click at [292, 266] on div "No match" at bounding box center [294, 272] width 35 height 12
click at [323, 266] on button "button" at bounding box center [321, 271] width 11 height 11
click at [320, 275] on link "Mark as wrong" at bounding box center [320, 272] width 77 height 19
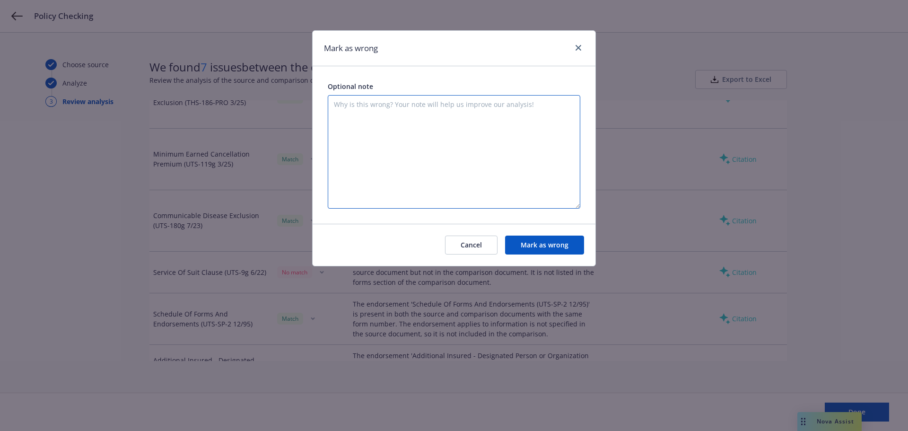
click at [391, 143] on textarea at bounding box center [454, 151] width 253 height 113
type textarea "The Service of Suit Clause (UTS-9g 6/22) is on both documents."
click at [546, 242] on button "Mark as wrong" at bounding box center [544, 244] width 79 height 19
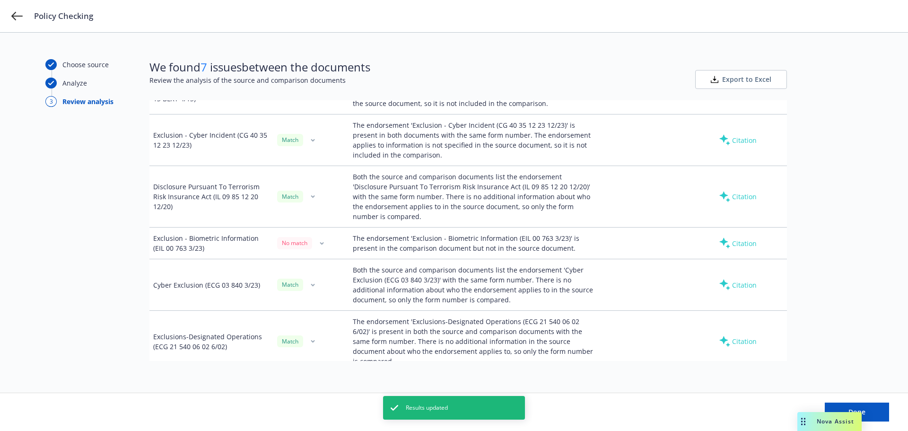
scroll to position [1466, 0]
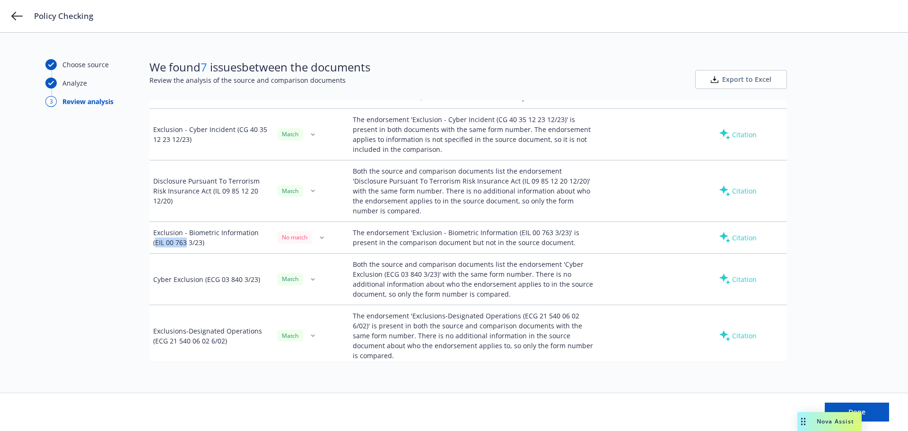
drag, startPoint x: 155, startPoint y: 214, endPoint x: 187, endPoint y: 215, distance: 32.2
click at [187, 227] on div "Exclusion - Biometric Information (EIL 00 763 3/23)" at bounding box center [211, 237] width 116 height 20
copy div "EIL 00 763"
click at [320, 236] on icon "button" at bounding box center [322, 237] width 4 height 3
click at [315, 231] on link "Mark as wrong" at bounding box center [320, 228] width 77 height 19
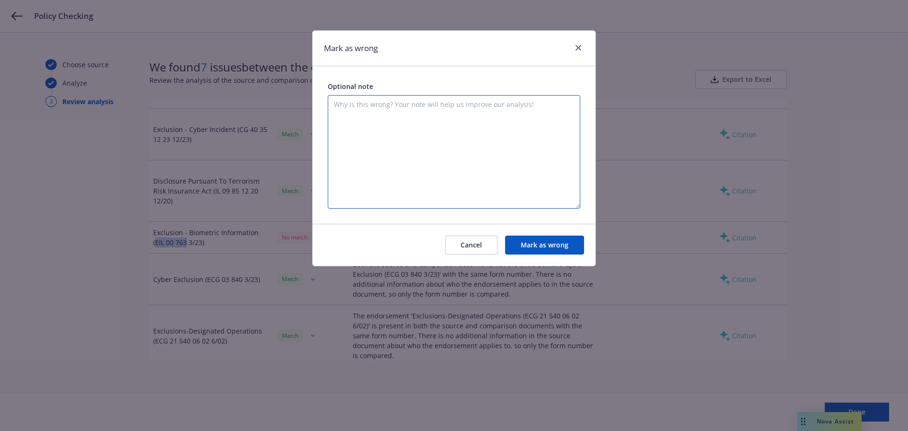
click at [471, 164] on textarea at bounding box center [454, 151] width 253 height 113
type textarea "This exclusion is present in both documents."
click at [535, 241] on button "Mark as wrong" at bounding box center [544, 244] width 79 height 19
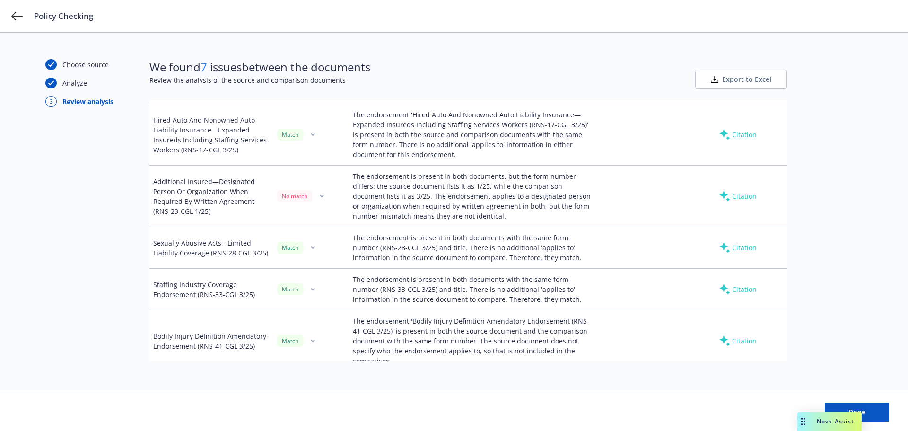
scroll to position [2270, 0]
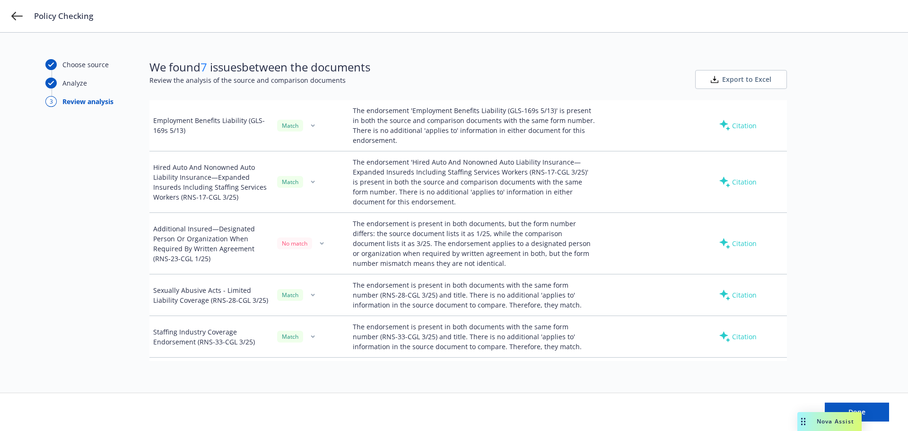
click at [174, 224] on div "Additional Insured—Designated Person Or Organization When Required By Written A…" at bounding box center [211, 244] width 116 height 40
click at [231, 218] on td "Additional Insured—Designated Person Or Organization When Required By Written A…" at bounding box center [211, 243] width 124 height 61
click at [170, 224] on div "Additional Insured—Designated Person Or Organization When Required By Written A…" at bounding box center [211, 244] width 116 height 40
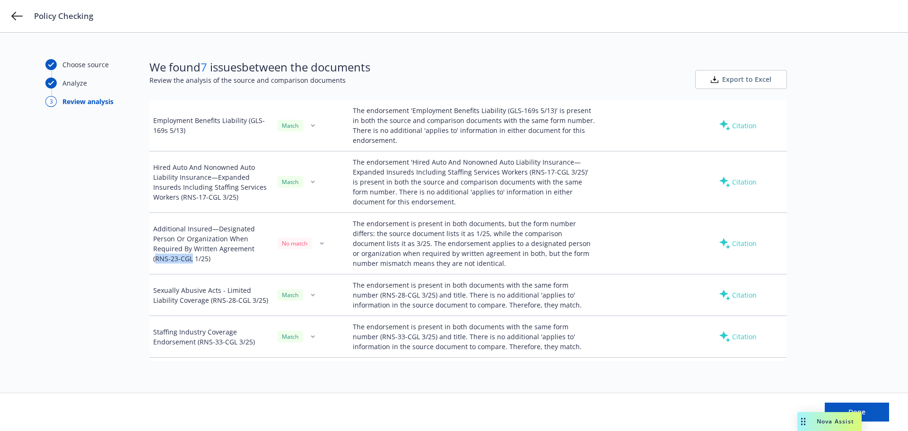
drag, startPoint x: 155, startPoint y: 209, endPoint x: 192, endPoint y: 209, distance: 37.4
click at [192, 224] on div "Additional Insured—Designated Person Or Organization When Required By Written A…" at bounding box center [211, 244] width 116 height 40
copy div "RNS-23-CGL"
click at [496, 218] on div "The endorsement is present in both documents, but the form number differs: the …" at bounding box center [474, 243] width 242 height 50
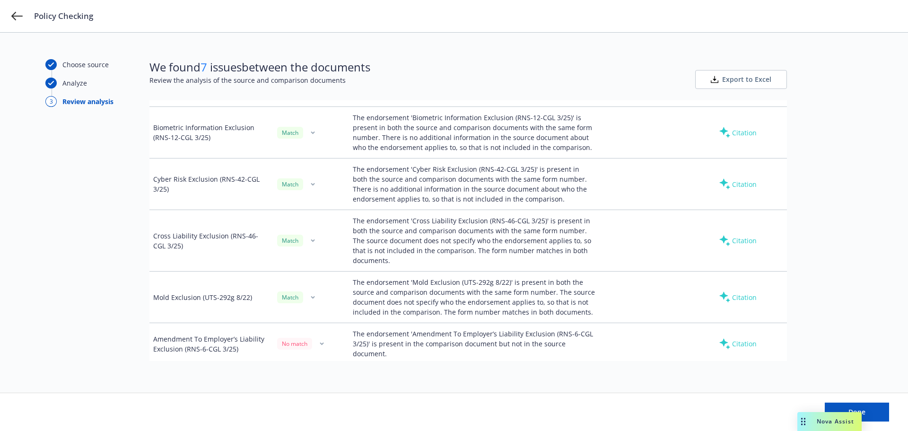
scroll to position [3452, 0]
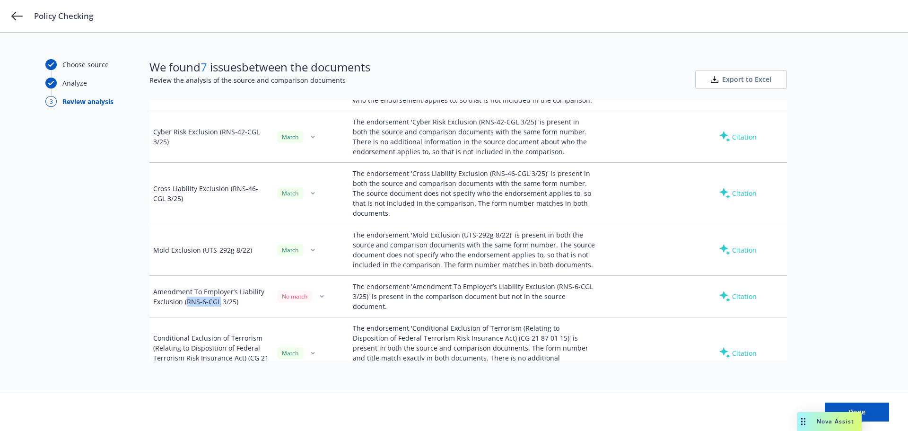
drag, startPoint x: 186, startPoint y: 236, endPoint x: 218, endPoint y: 235, distance: 32.7
click at [218, 287] on div "Amendment To Employer’s Liability Exclusion (RNS-6-CGL 3/25)" at bounding box center [211, 297] width 116 height 20
copy div "RNS-6-CGL"
click at [322, 291] on button "button" at bounding box center [321, 296] width 11 height 11
click at [324, 252] on link "Mark as wrong" at bounding box center [320, 252] width 77 height 19
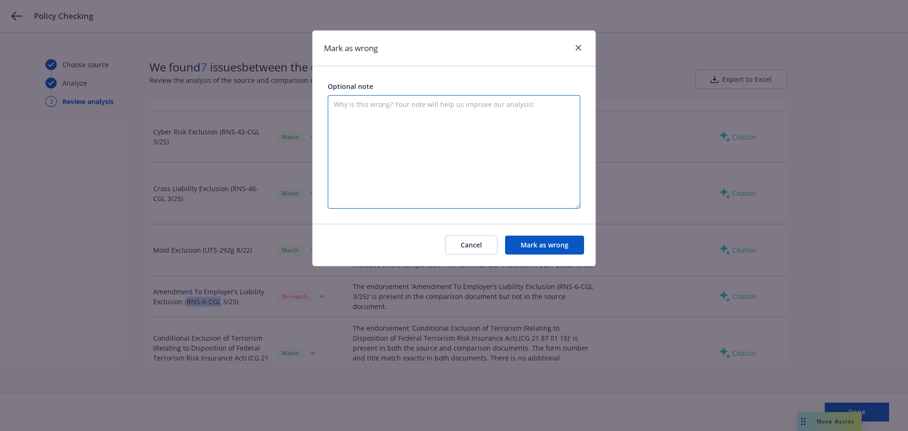
click at [406, 155] on textarea at bounding box center [454, 151] width 253 height 113
type textarea "This exclusion is present in both documents."
click at [552, 245] on button "Mark as wrong" at bounding box center [544, 244] width 79 height 19
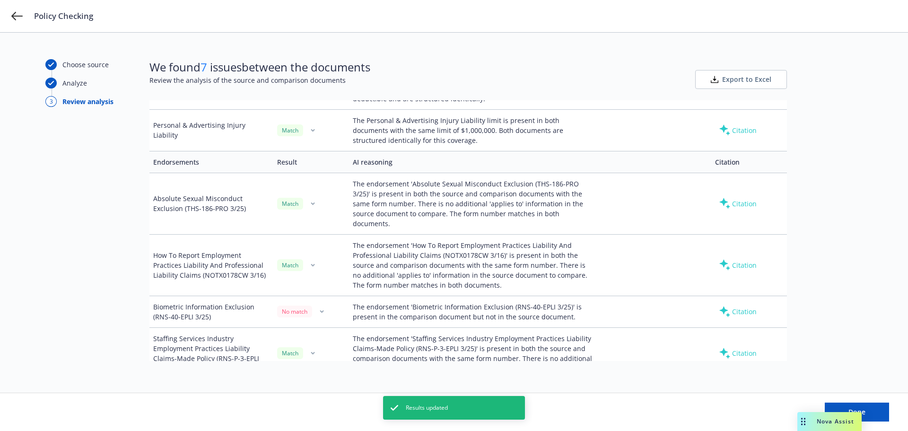
scroll to position [4303, 0]
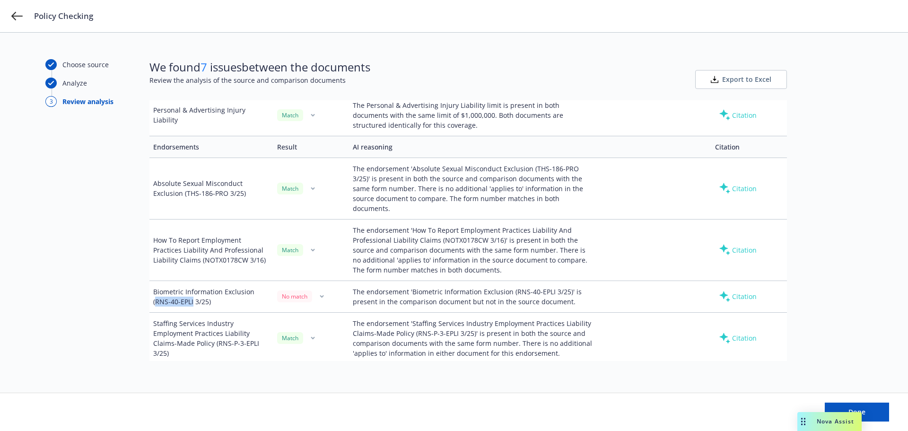
drag, startPoint x: 156, startPoint y: 201, endPoint x: 193, endPoint y: 201, distance: 37.4
click at [193, 287] on div "Biometric Information Exclusion (RNS-40-EPLI 3/25)" at bounding box center [211, 297] width 116 height 20
copy div "RNS-40-EPLI"
click at [309, 290] on div "No match" at bounding box center [294, 296] width 35 height 12
click at [322, 295] on icon "button" at bounding box center [322, 296] width 4 height 3
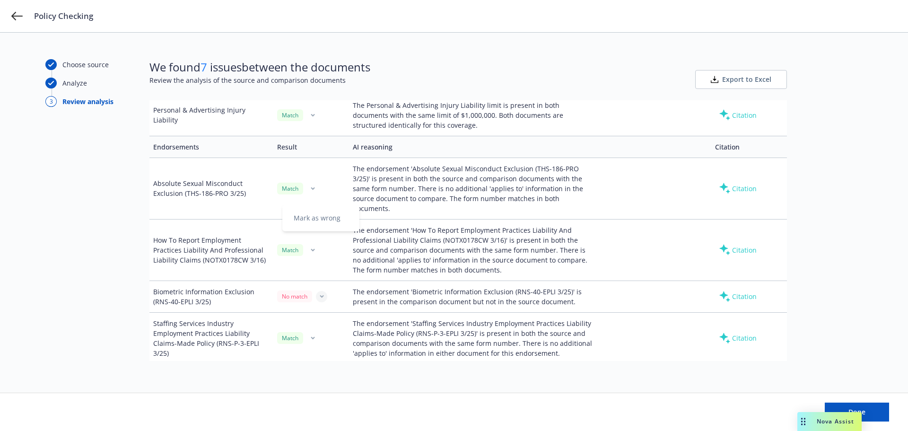
click at [310, 218] on link "Mark as wrong" at bounding box center [320, 218] width 77 height 19
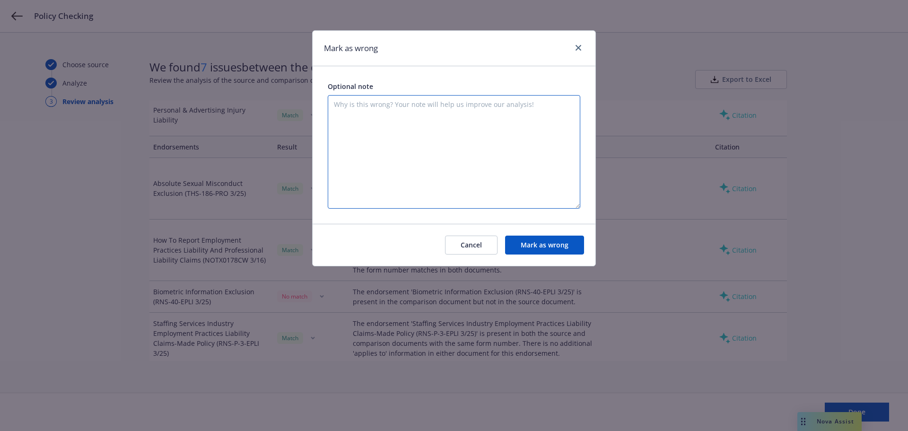
click at [383, 152] on textarea at bounding box center [454, 151] width 253 height 113
type textarea "This is present in both documents."
click at [554, 250] on button "Mark as wrong" at bounding box center [544, 244] width 79 height 19
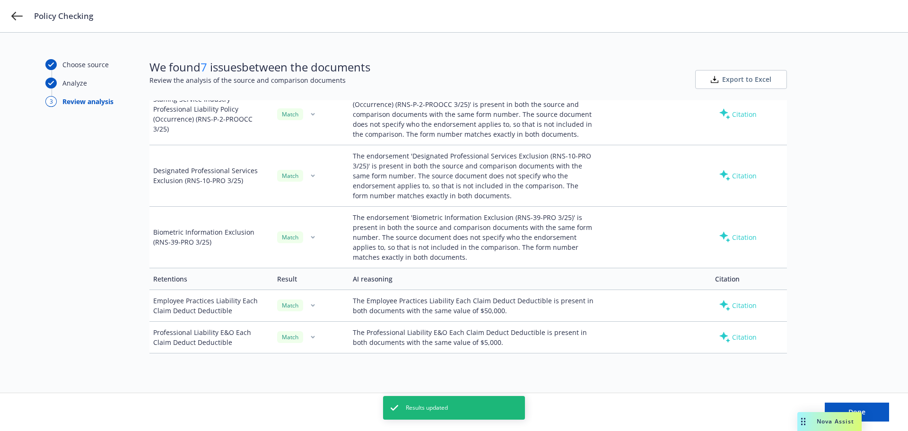
scroll to position [4809, 0]
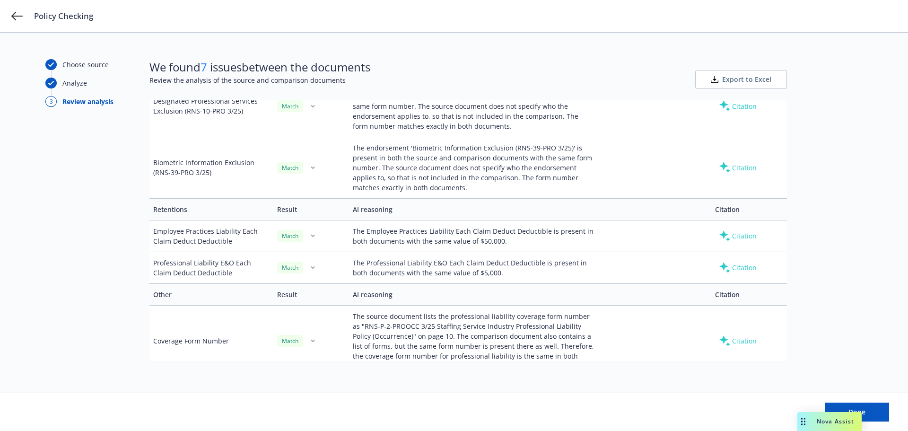
click at [320, 430] on icon "button" at bounding box center [322, 438] width 4 height 3
click at [319, 356] on link "Mark as wrong" at bounding box center [320, 360] width 77 height 19
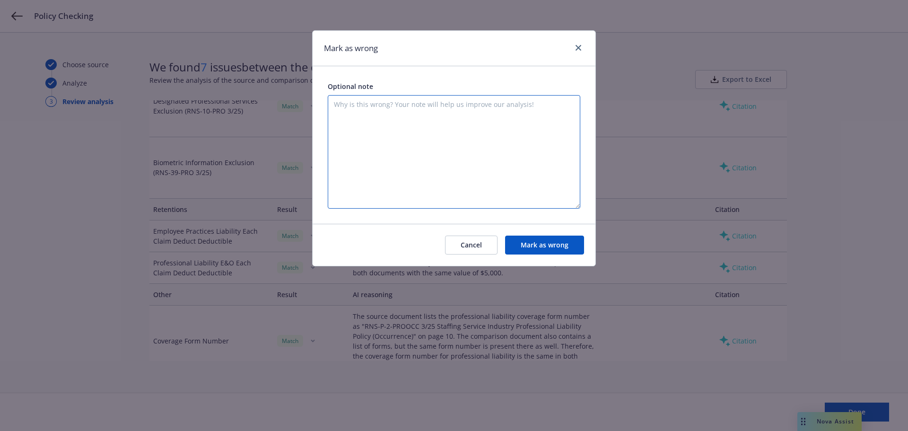
click at [390, 164] on textarea at bounding box center [454, 151] width 253 height 113
type textarea "If this isn't present in either document, wouldn't this be a match?"
click at [565, 243] on button "Mark as wrong" at bounding box center [544, 244] width 79 height 19
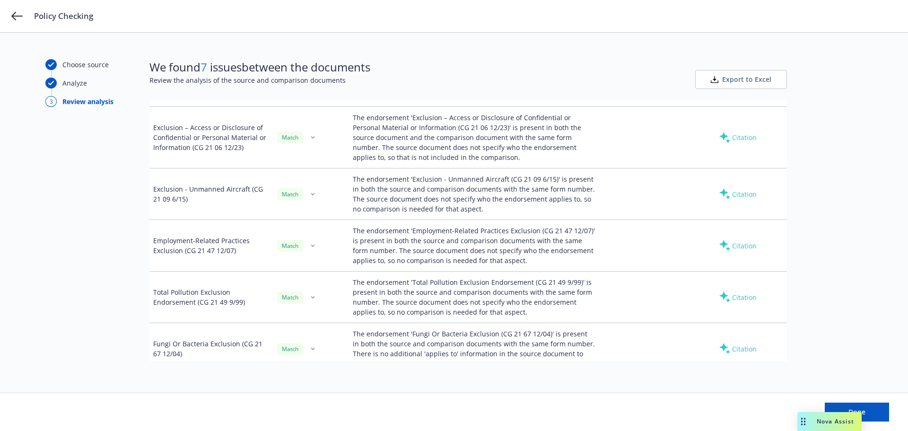
scroll to position [2772, 0]
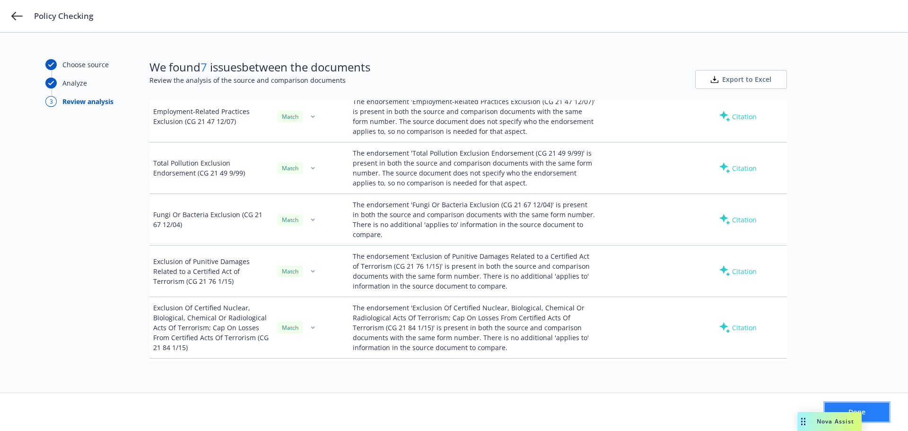
click at [868, 410] on button "Done" at bounding box center [857, 411] width 64 height 19
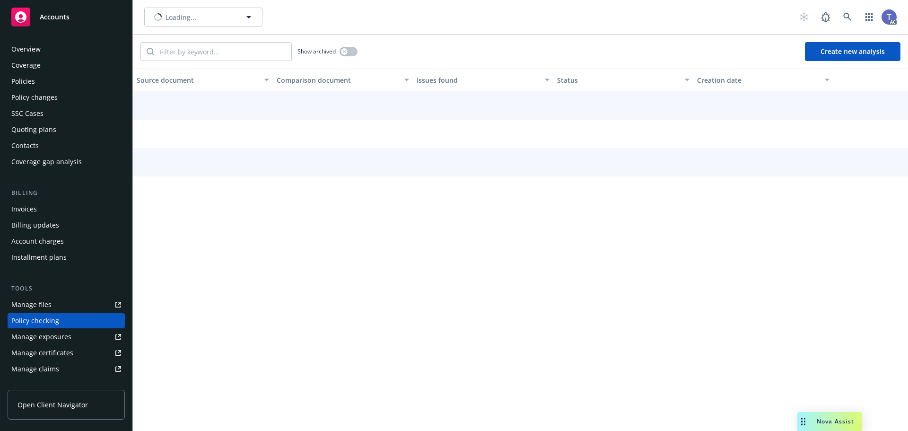
scroll to position [90, 0]
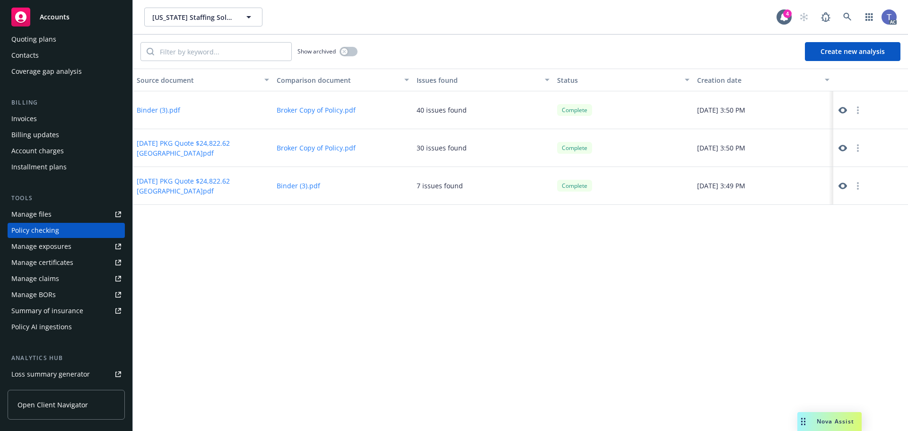
click at [841, 146] on icon at bounding box center [842, 148] width 9 height 7
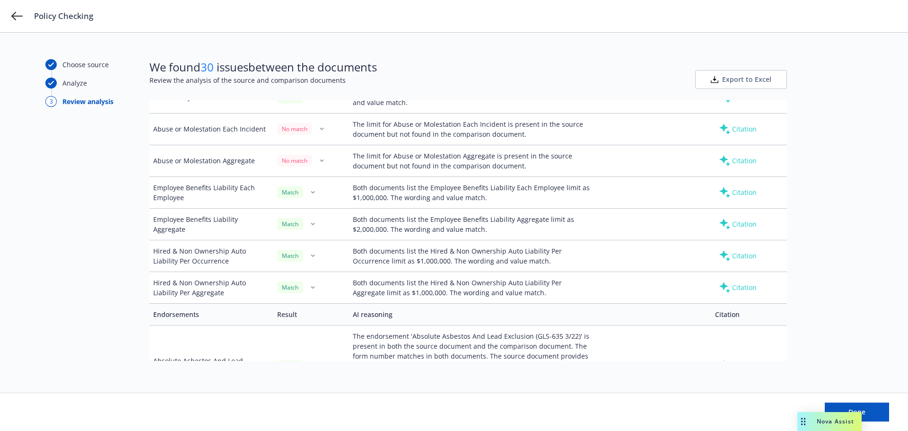
scroll to position [567, 0]
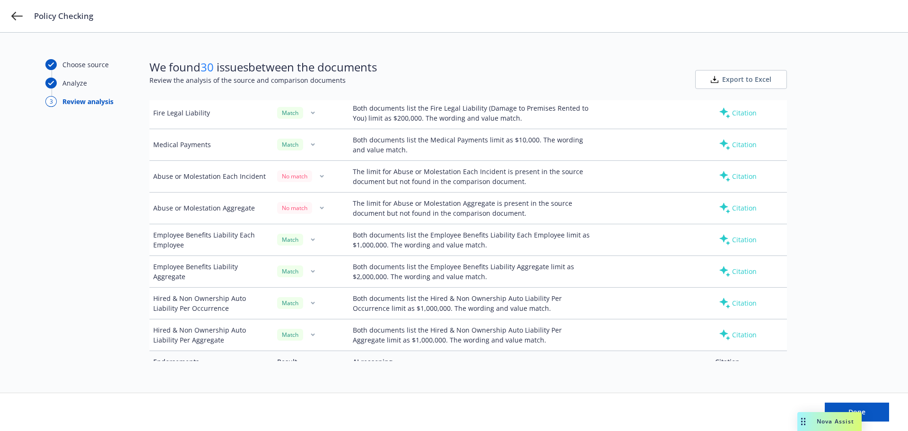
click at [322, 178] on button "button" at bounding box center [321, 176] width 11 height 11
click at [321, 195] on link "Mark as wrong" at bounding box center [320, 197] width 77 height 19
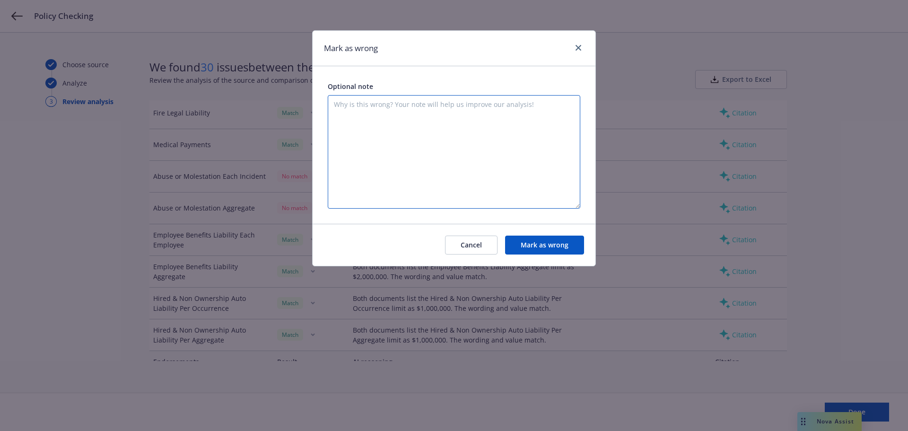
click at [358, 148] on textarea at bounding box center [454, 151] width 253 height 113
click at [506, 110] on textarea "It is present in the comparison document," at bounding box center [454, 151] width 253 height 113
type textarea "It is present in the comparison document, but labeled differently. This is the …"
click at [539, 240] on button "Mark as wrong" at bounding box center [544, 244] width 79 height 19
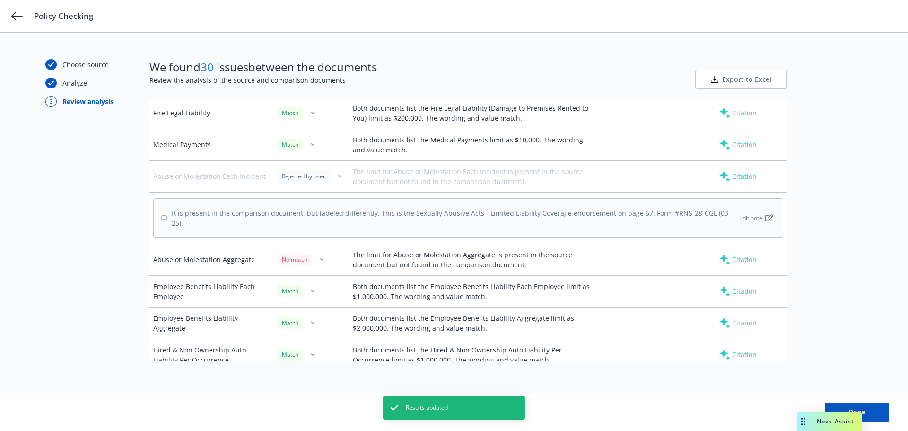
click at [317, 255] on button "button" at bounding box center [321, 259] width 11 height 11
click at [318, 275] on link "Mark as wrong" at bounding box center [320, 272] width 77 height 19
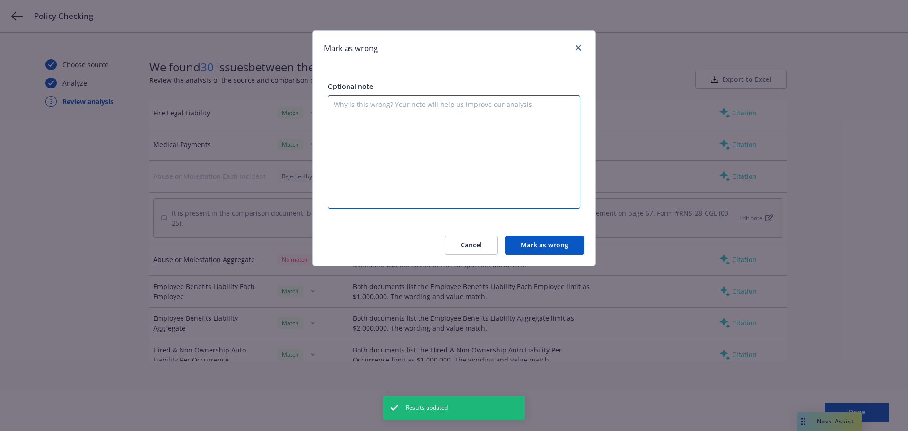
click at [444, 158] on textarea at bounding box center [454, 151] width 253 height 113
type textarea "See notes above."
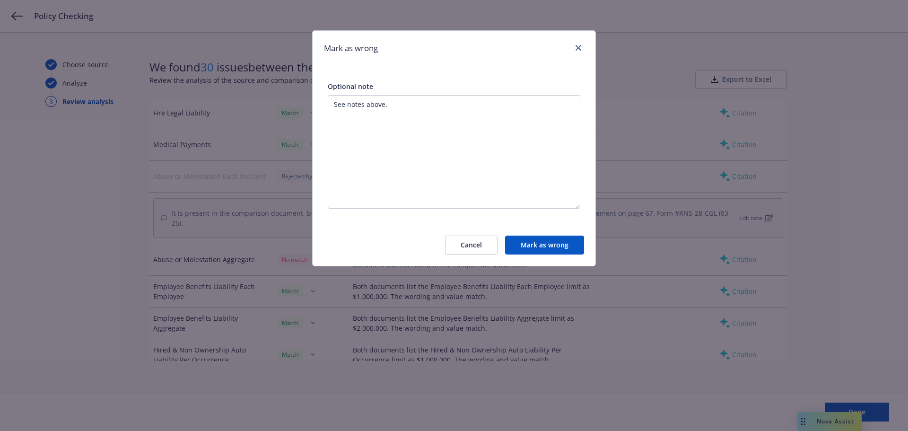
click at [521, 235] on div "Cancel Mark as wrong" at bounding box center [454, 245] width 283 height 42
click at [528, 241] on button "Mark as wrong" at bounding box center [544, 244] width 79 height 19
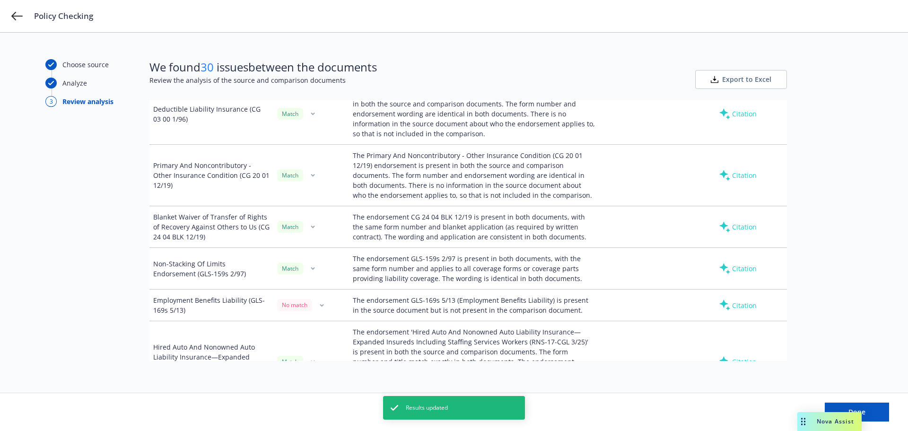
scroll to position [1277, 0]
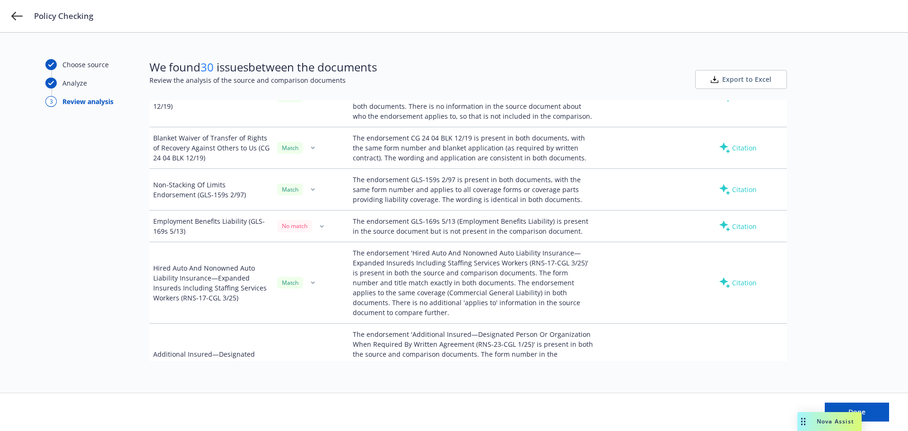
click at [316, 220] on button "button" at bounding box center [321, 225] width 11 height 11
click at [324, 226] on link "Mark as wrong" at bounding box center [320, 228] width 77 height 19
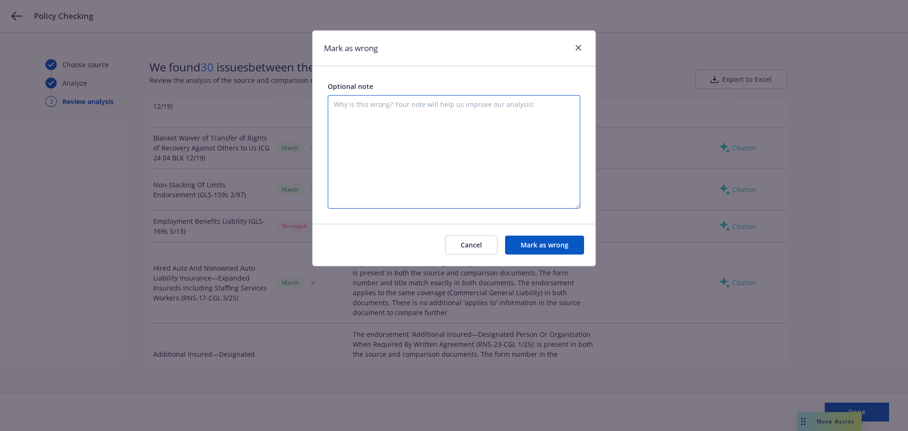
click at [393, 145] on textarea at bounding box center [454, 151] width 253 height 113
type textarea "It is an endorsement in the comparison document. Page 55. Employee Benefit Liab…"
click at [533, 243] on button "Mark as wrong" at bounding box center [544, 244] width 79 height 19
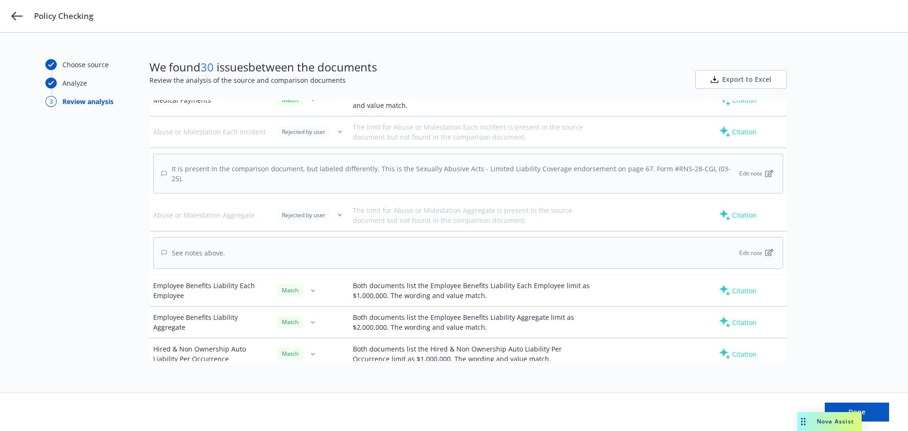
scroll to position [567, 0]
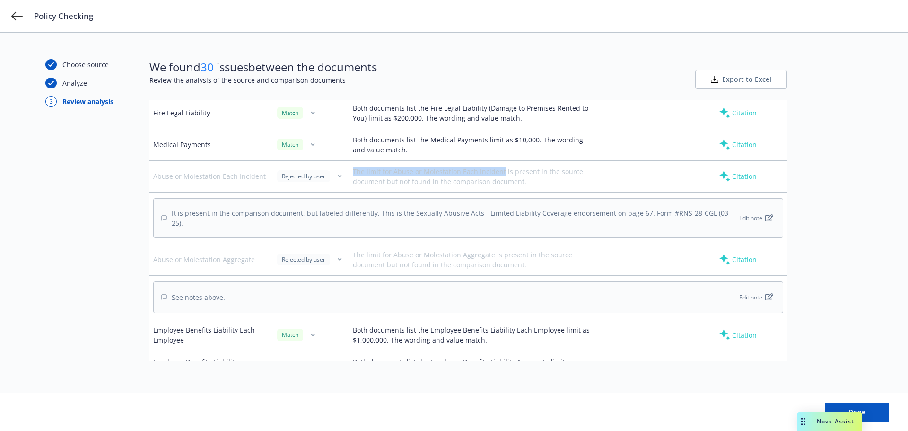
drag, startPoint x: 352, startPoint y: 170, endPoint x: 499, endPoint y: 172, distance: 147.5
click at [499, 172] on div "The limit for Abuse or Molestation Each Incident is present in the source docum…" at bounding box center [474, 176] width 242 height 20
copy div "The limit for Abuse or Molestation Each Incident"
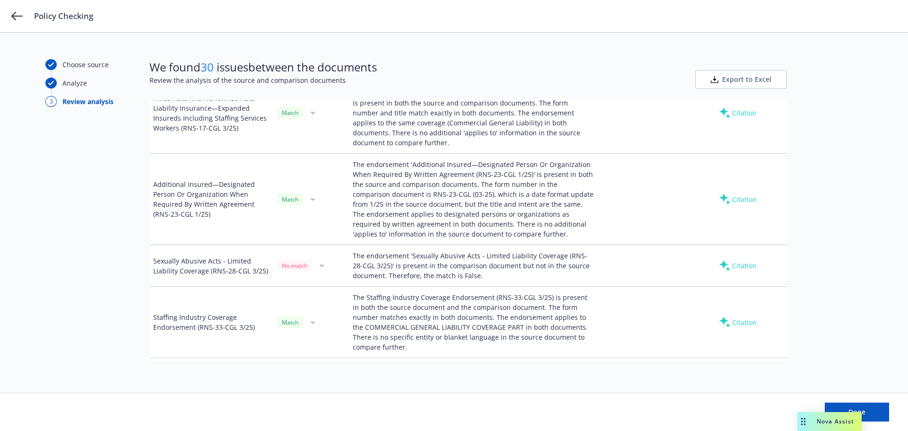
scroll to position [1513, 0]
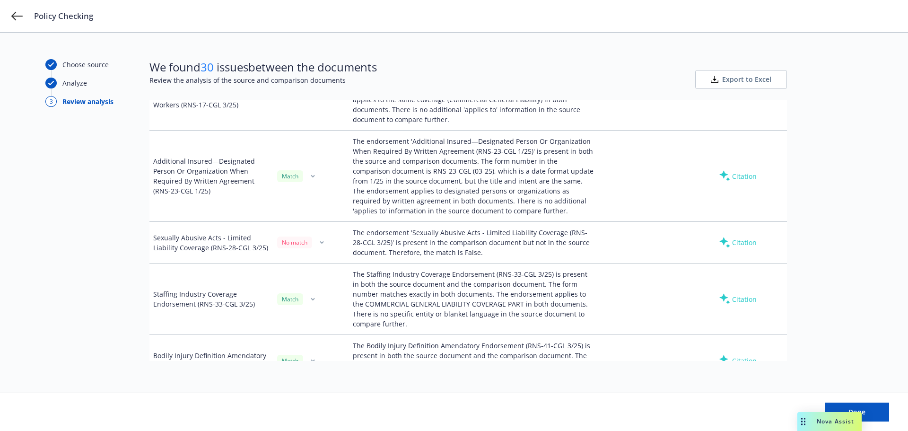
click at [316, 237] on button "button" at bounding box center [321, 242] width 11 height 11
click at [331, 230] on link "Mark as wrong" at bounding box center [320, 235] width 77 height 19
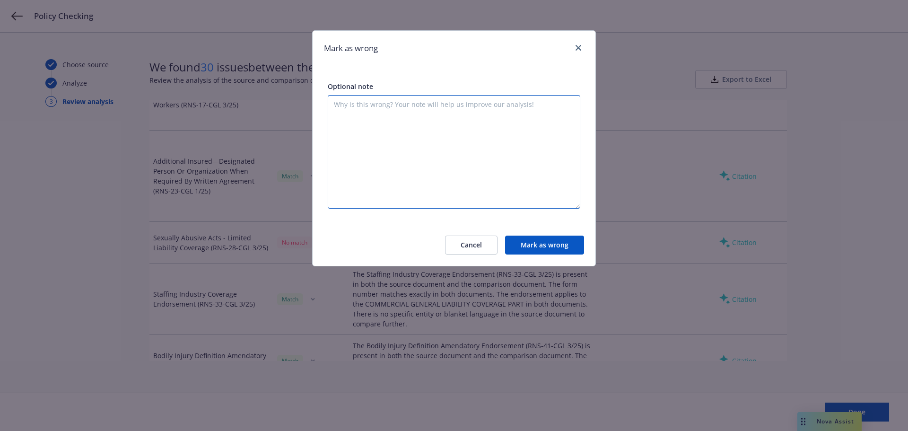
click at [393, 152] on textarea at bounding box center [454, 151] width 253 height 113
type textarea "T"
paste textarea "The limit for Abuse or Molestation Each Incident"
click at [492, 104] on textarea "On the source document this would be labeled as: The limit for Abuse or Molesta…" at bounding box center [454, 151] width 253 height 113
click at [459, 111] on textarea "On the source document this would be labeled as the limit for Abuse or Molestat…" at bounding box center [454, 151] width 253 height 113
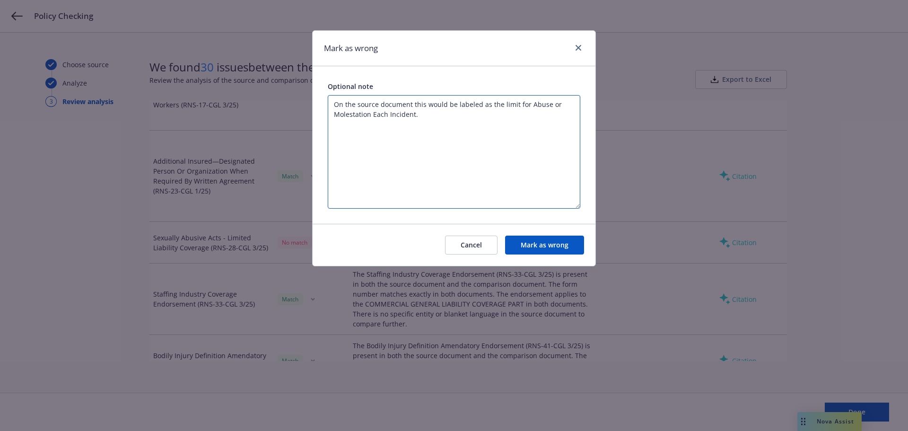
type textarea "On the source document this would be labeled as the limit for Abuse or Molestat…"
drag, startPoint x: 534, startPoint y: 247, endPoint x: 542, endPoint y: 241, distance: 10.1
click at [534, 246] on button "Mark as wrong" at bounding box center [544, 244] width 79 height 19
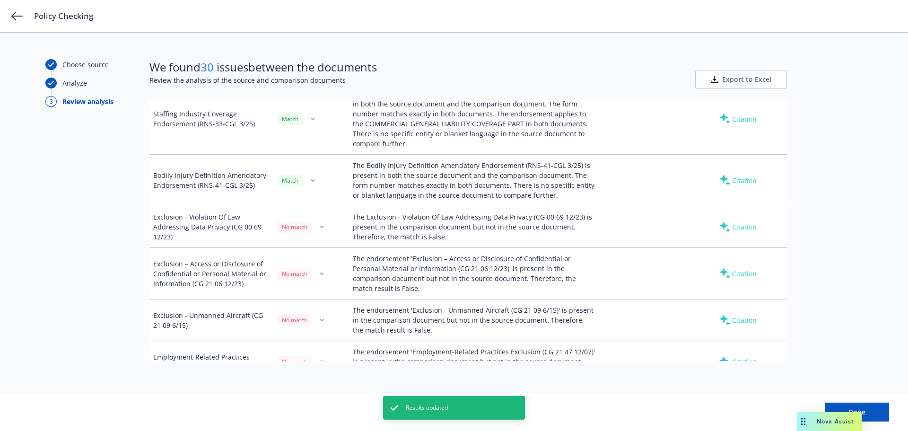
scroll to position [1750, 0]
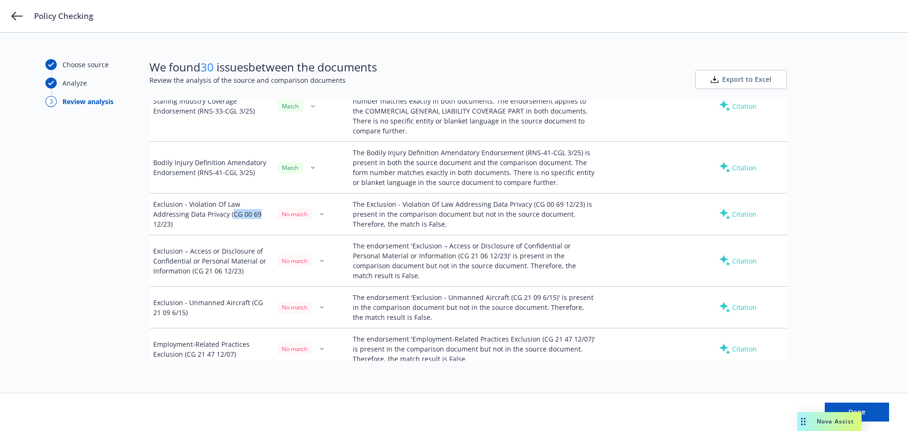
drag, startPoint x: 231, startPoint y: 184, endPoint x: 261, endPoint y: 188, distance: 30.0
click at [261, 199] on div "Exclusion - Violation Of Law Addressing Data Privacy (CG 00 69 12/23)" at bounding box center [211, 214] width 116 height 30
copy div "CG 00 69"
click at [320, 209] on button "button" at bounding box center [321, 214] width 11 height 11
click at [331, 206] on link "Mark as wrong" at bounding box center [320, 207] width 77 height 19
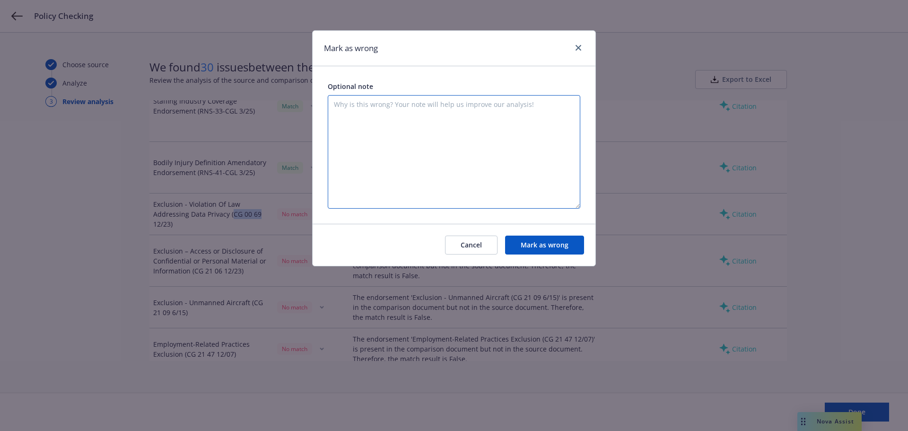
click at [485, 174] on textarea at bounding box center [454, 151] width 253 height 113
type textarea "It isn't the physical form on the source document, but it is scheduled under th…"
click at [544, 252] on button "Mark as wrong" at bounding box center [544, 244] width 79 height 19
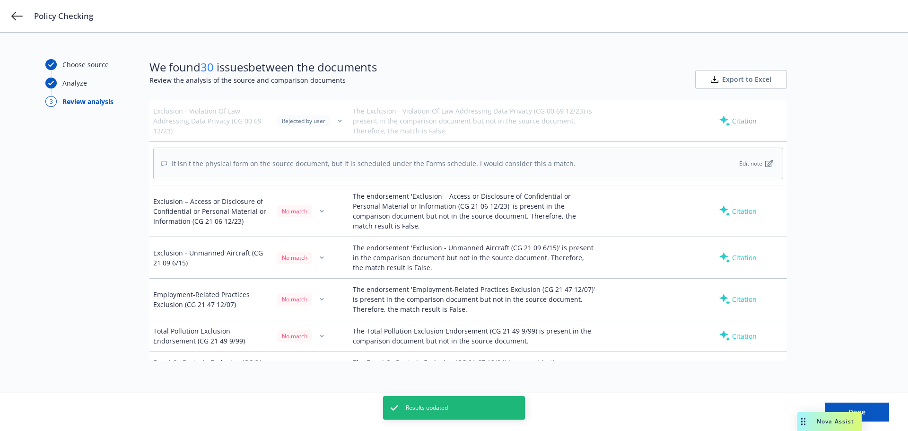
scroll to position [1844, 0]
drag, startPoint x: 194, startPoint y: 193, endPoint x: 220, endPoint y: 192, distance: 26.0
click at [220, 195] on div "Exclusion – Access or Disclosure of Confidential or Personal Material or Inform…" at bounding box center [211, 210] width 116 height 30
copy div "CG 21 06"
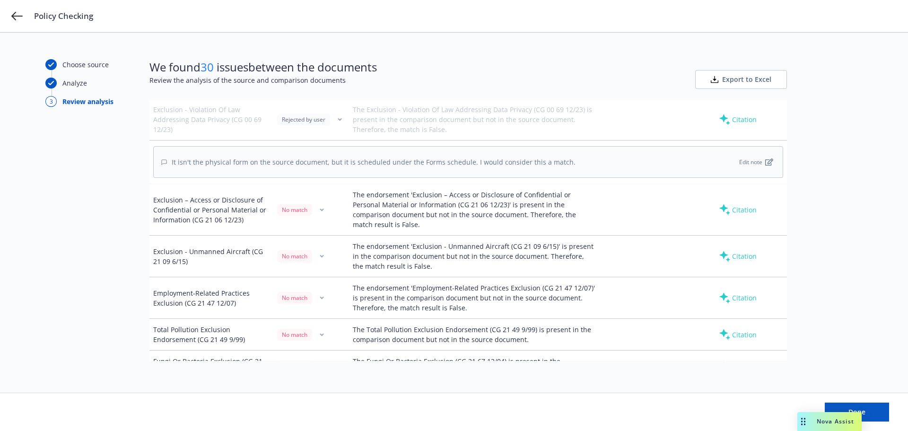
click at [310, 204] on div "No match" at bounding box center [294, 210] width 35 height 12
click at [316, 204] on button "button" at bounding box center [321, 209] width 11 height 11
click at [301, 206] on link "Mark as wrong" at bounding box center [320, 202] width 77 height 19
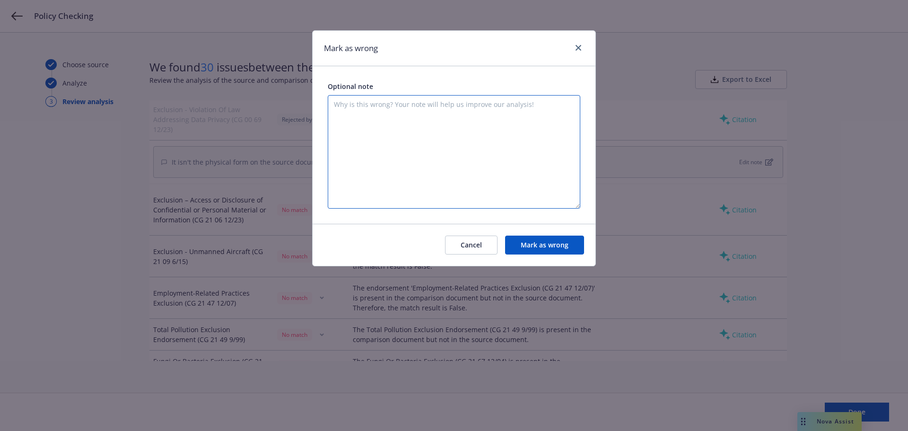
click at [422, 131] on textarea at bounding box center [454, 151] width 253 height 113
paste textarea "CG 21 06"
type textarea "CG 21 06"
click at [470, 245] on button "Cancel" at bounding box center [471, 244] width 52 height 19
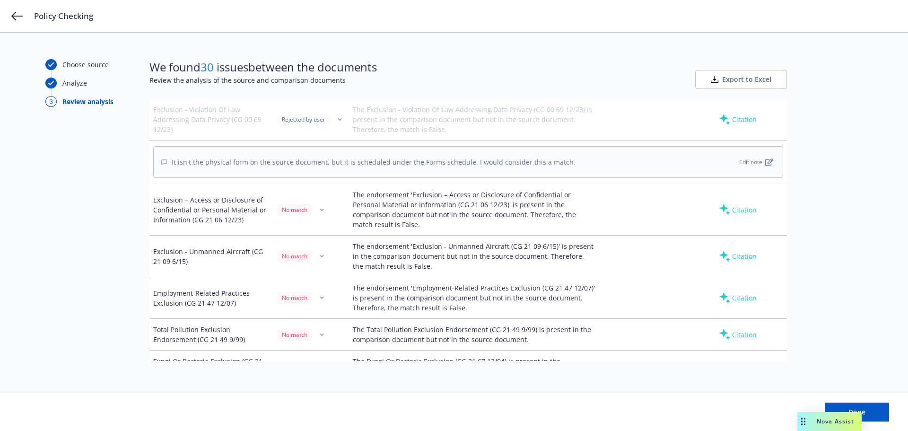
click at [571, 146] on div "It isn't the physical form on the source document, but it is scheduled under th…" at bounding box center [468, 162] width 630 height 32
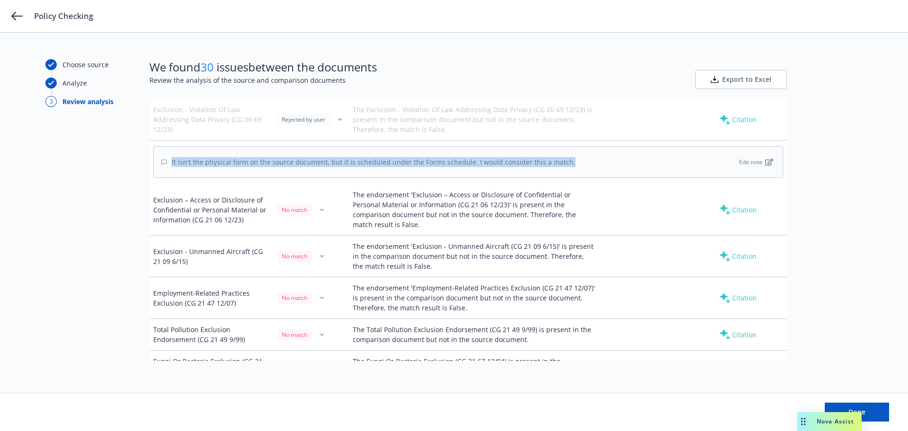
drag, startPoint x: 169, startPoint y: 135, endPoint x: 586, endPoint y: 138, distance: 417.1
click at [586, 146] on div "It isn't the physical form on the source document, but it is scheduled under th…" at bounding box center [468, 162] width 630 height 32
copy div "It isn't the physical form on the source document, but it is scheduled under th…"
click at [320, 209] on icon "button" at bounding box center [321, 210] width 3 height 2
click at [315, 198] on link "Mark as wrong" at bounding box center [320, 202] width 77 height 19
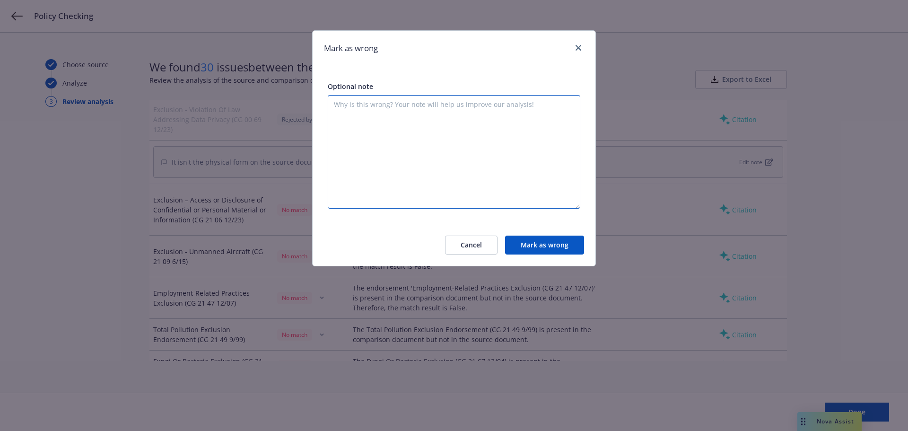
click at [388, 117] on textarea at bounding box center [454, 151] width 253 height 113
paste textarea "It isn't the physical form on the source document, but it is scheduled under th…"
type textarea "It isn't the physical form on the source document, but it is scheduled under th…"
click at [545, 240] on button "Mark as wrong" at bounding box center [544, 244] width 79 height 19
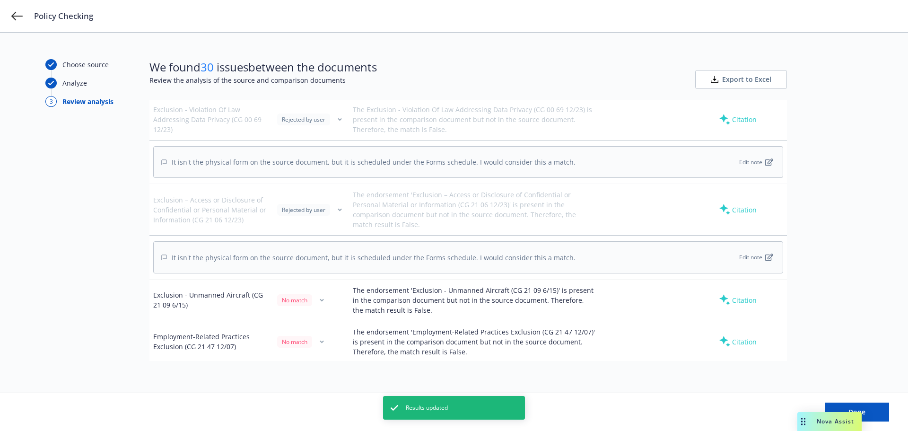
scroll to position [1891, 0]
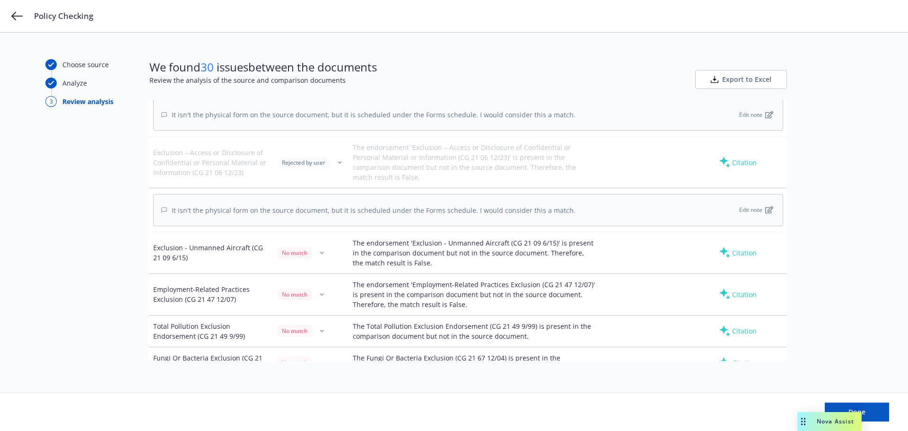
click at [317, 247] on button "button" at bounding box center [321, 252] width 11 height 11
click at [336, 248] on link "Mark as wrong" at bounding box center [320, 245] width 77 height 19
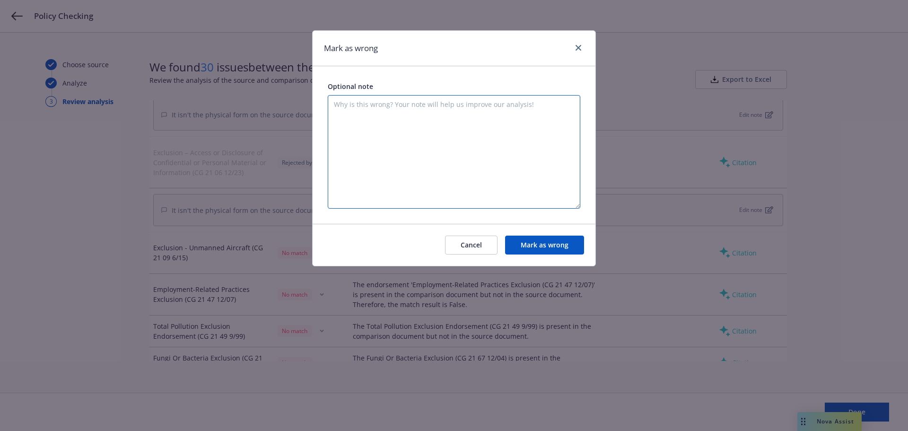
click at [531, 159] on textarea at bounding box center [454, 151] width 253 height 113
paste textarea "It isn't the physical form on the source document, but it is scheduled under th…"
type textarea "It isn't the physical form on the source document, but it is scheduled under th…"
click at [557, 239] on button "Mark as wrong" at bounding box center [544, 244] width 79 height 19
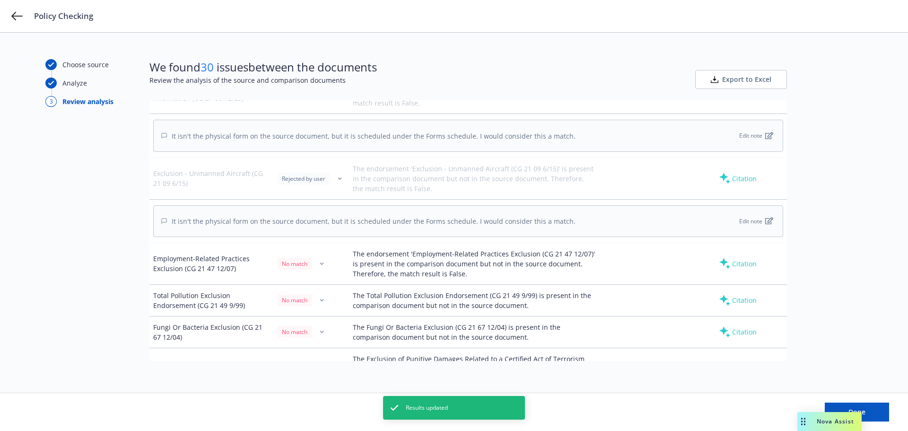
scroll to position [1986, 0]
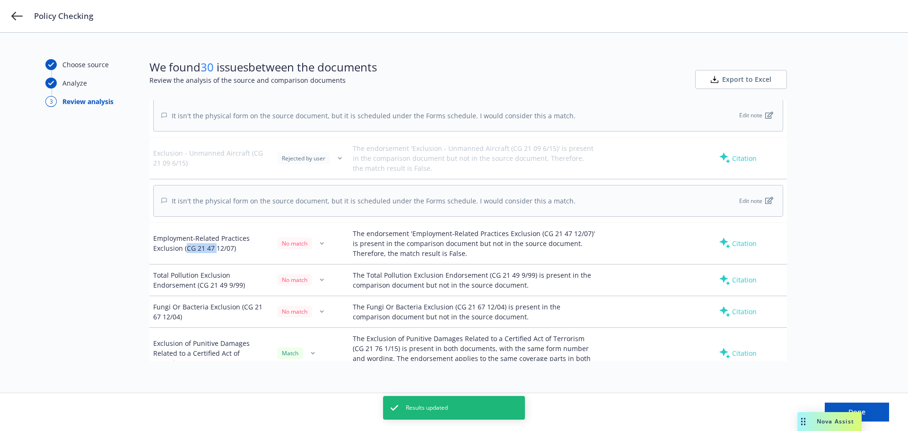
drag, startPoint x: 185, startPoint y: 219, endPoint x: 215, endPoint y: 220, distance: 29.8
click at [215, 233] on div "Employment-Related Practices Exclusion (CG 21 47 12/07)" at bounding box center [211, 243] width 116 height 20
copy div "CG 21 47"
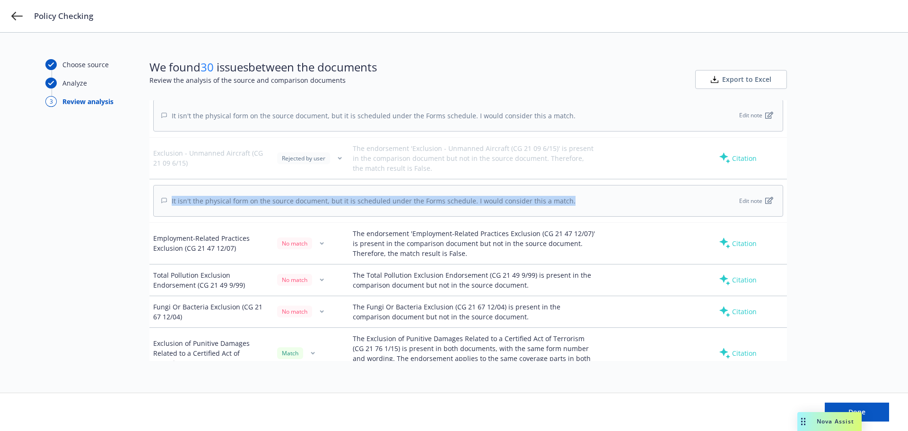
click at [570, 185] on div "It isn't the physical form on the source document, but it is scheduled under th…" at bounding box center [468, 201] width 630 height 32
copy div "It isn't the physical form on the source document, but it is scheduled under th…"
click at [322, 242] on icon "button" at bounding box center [322, 243] width 4 height 3
click at [308, 234] on link "Mark as wrong" at bounding box center [320, 236] width 77 height 19
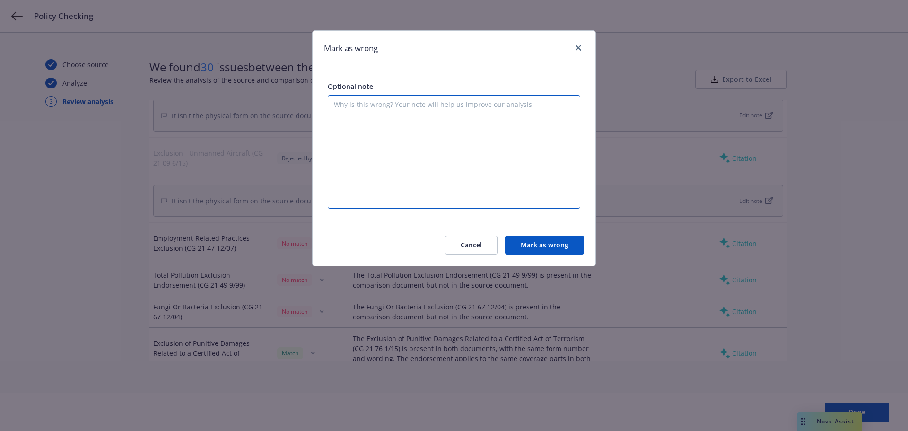
drag, startPoint x: 366, startPoint y: 127, endPoint x: 412, endPoint y: 128, distance: 46.8
click at [366, 127] on textarea at bounding box center [454, 151] width 253 height 113
paste textarea "It isn't the physical form on the source document, but it is scheduled under th…"
type textarea "It isn't the physical form on the source document, but it is scheduled under th…"
click at [552, 254] on button "Mark as wrong" at bounding box center [544, 244] width 79 height 19
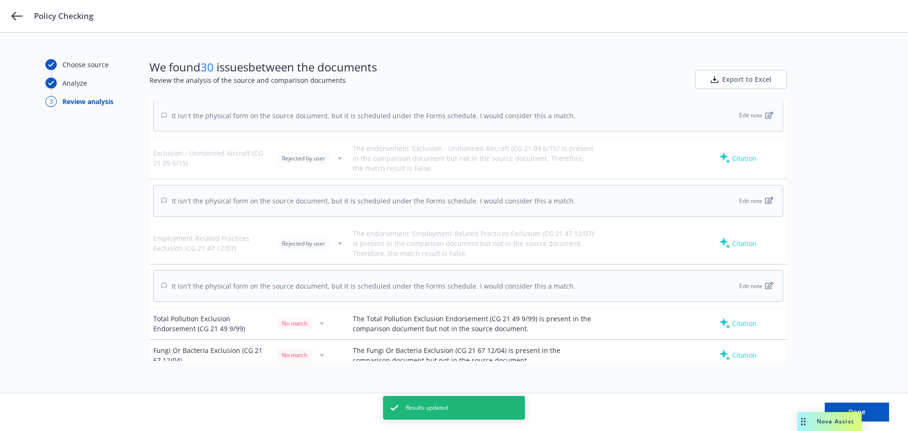
scroll to position [2081, 0]
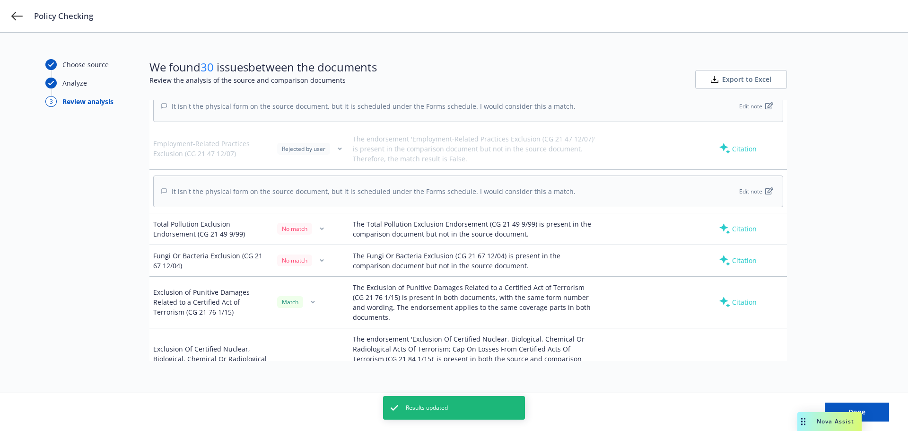
click at [196, 219] on div "Total Pollution Exclusion Endorsement (CG 21 49 9/99)" at bounding box center [211, 229] width 116 height 20
drag, startPoint x: 198, startPoint y: 205, endPoint x: 226, endPoint y: 205, distance: 27.9
click at [226, 219] on div "Total Pollution Exclusion Endorsement (CG 21 49 9/99)" at bounding box center [211, 229] width 116 height 20
copy div "CG 21 49"
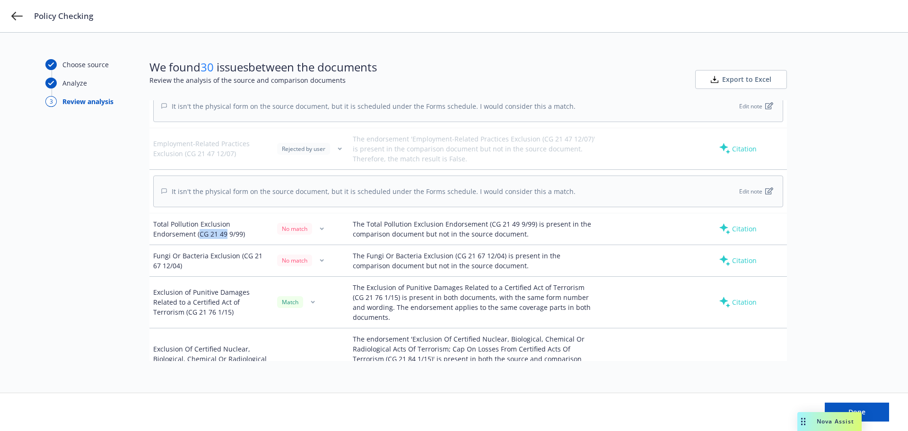
click at [320, 228] on icon "button" at bounding box center [321, 229] width 3 height 2
click at [302, 219] on link "Mark as wrong" at bounding box center [320, 221] width 77 height 19
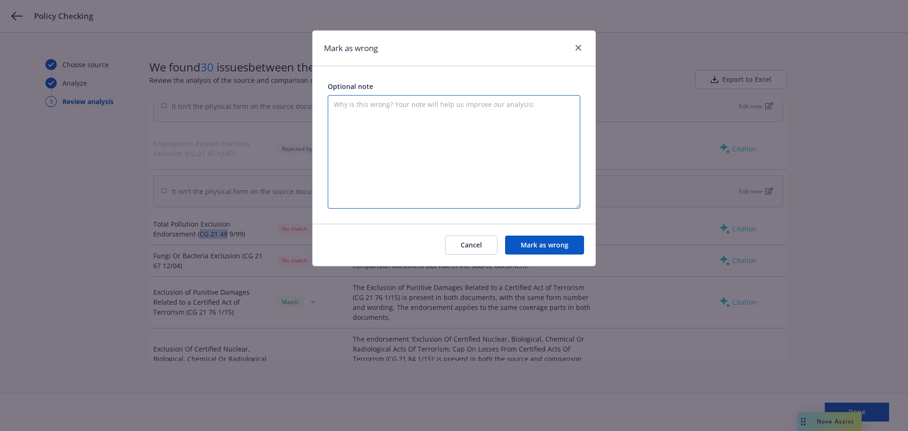
click at [438, 131] on textarea at bounding box center [454, 151] width 253 height 113
paste textarea "CG 21 49"
type textarea "CG 21 49"
click at [539, 243] on button "Mark as wrong" at bounding box center [544, 244] width 79 height 19
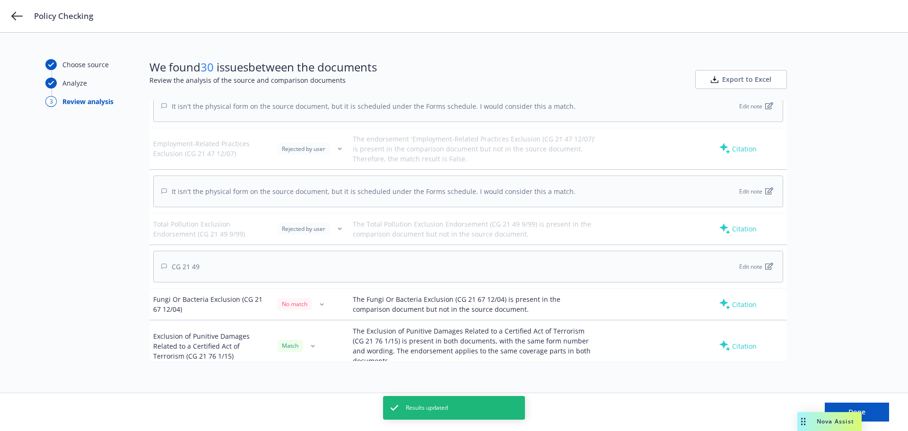
click at [737, 261] on button "Edit note" at bounding box center [756, 267] width 38 height 12
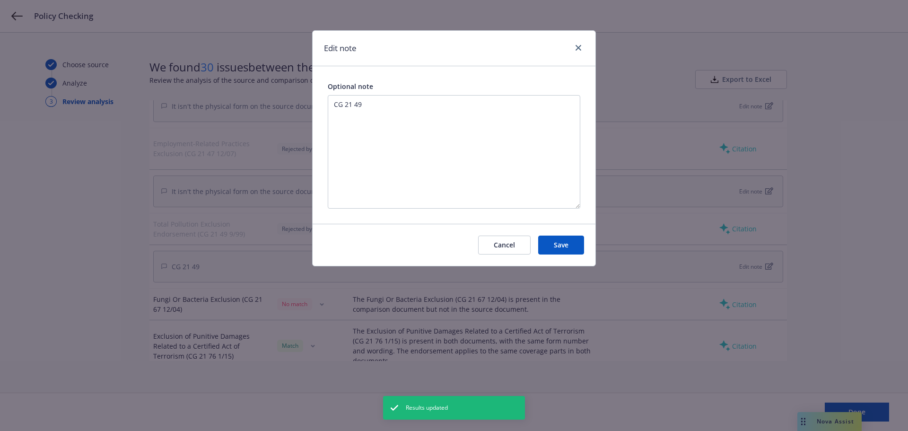
click at [503, 240] on button "Cancel" at bounding box center [504, 244] width 52 height 19
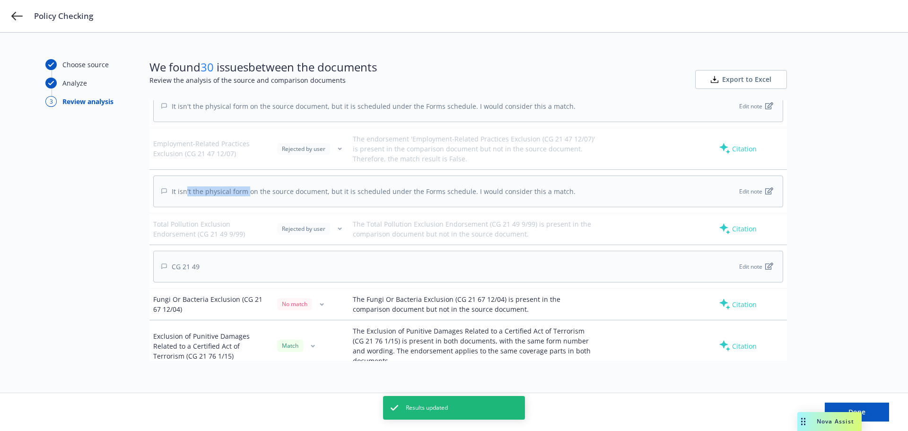
drag, startPoint x: 186, startPoint y: 163, endPoint x: 249, endPoint y: 164, distance: 62.9
click at [249, 186] on div "It isn't the physical form on the source document, but it is scheduled under th…" at bounding box center [368, 191] width 414 height 10
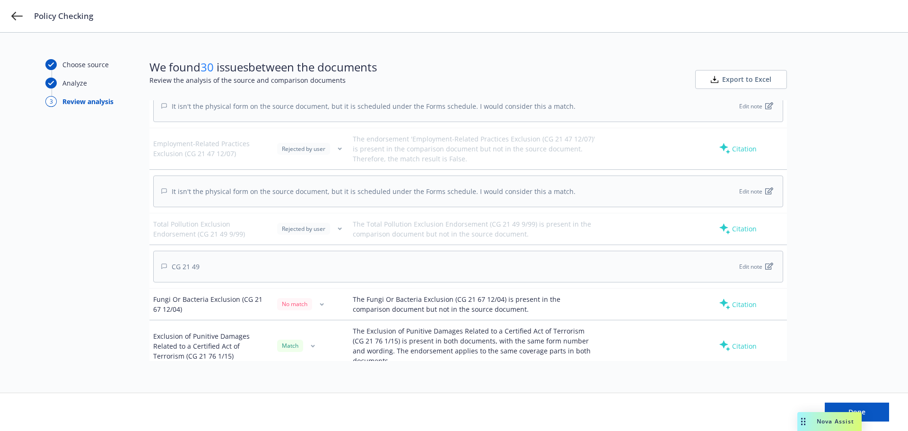
drag, startPoint x: 171, startPoint y: 165, endPoint x: 574, endPoint y: 165, distance: 403.4
click at [574, 175] on div "It isn't the physical form on the source document, but it is scheduled under th…" at bounding box center [468, 191] width 630 height 32
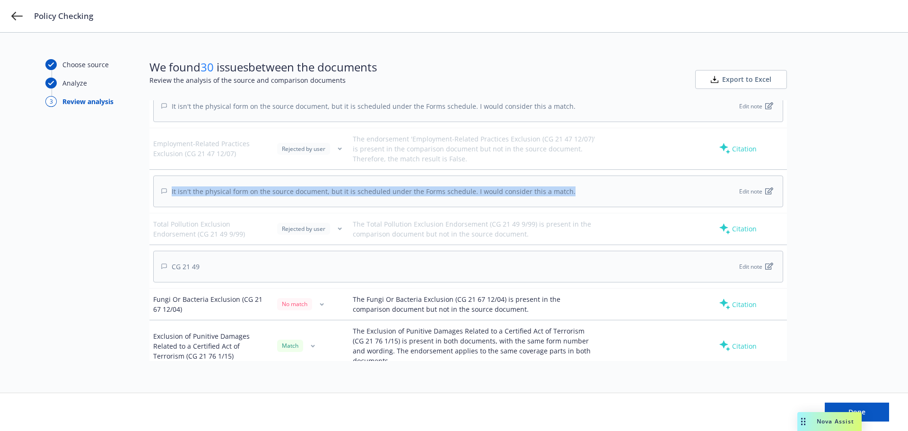
drag, startPoint x: 574, startPoint y: 165, endPoint x: 562, endPoint y: 167, distance: 12.6
click at [562, 175] on div "It isn't the physical form on the source document, but it is scheduled under th…" at bounding box center [468, 191] width 630 height 32
copy div "It isn't the physical form on the source document, but it is scheduled under th…"
click at [765, 262] on icon "button" at bounding box center [769, 266] width 8 height 8
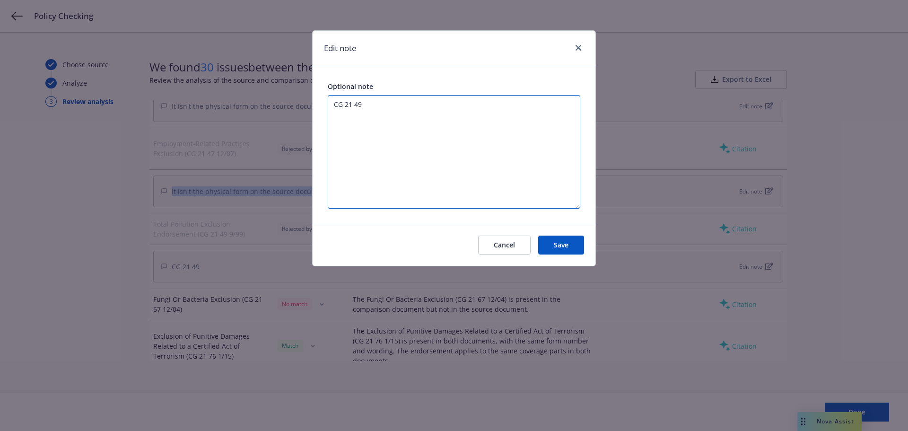
click at [474, 108] on textarea "CG 21 49" at bounding box center [454, 151] width 253 height 113
paste textarea "It isn't the physical form on the source document, but it is scheduled under th…"
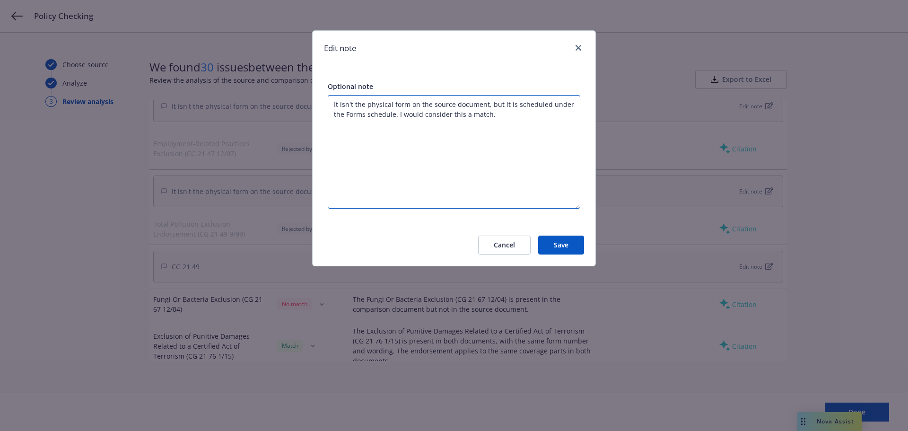
type textarea "It isn't the physical form on the source document, but it is scheduled under th…"
click at [556, 249] on button "Save" at bounding box center [561, 244] width 46 height 19
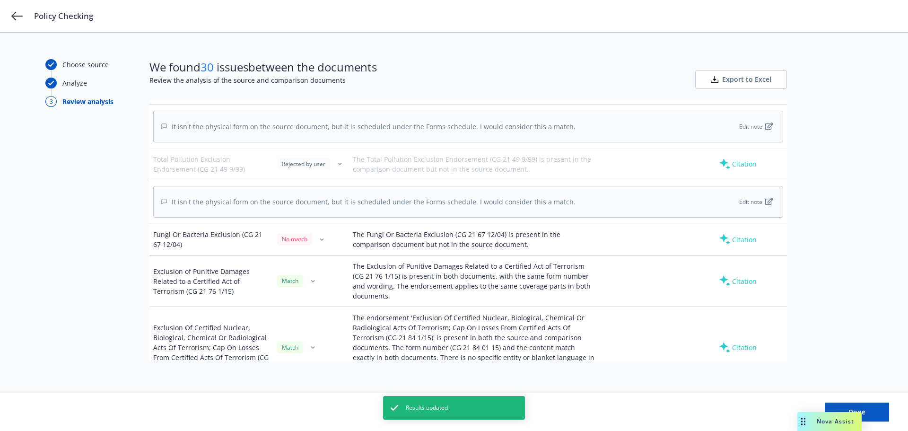
scroll to position [2175, 0]
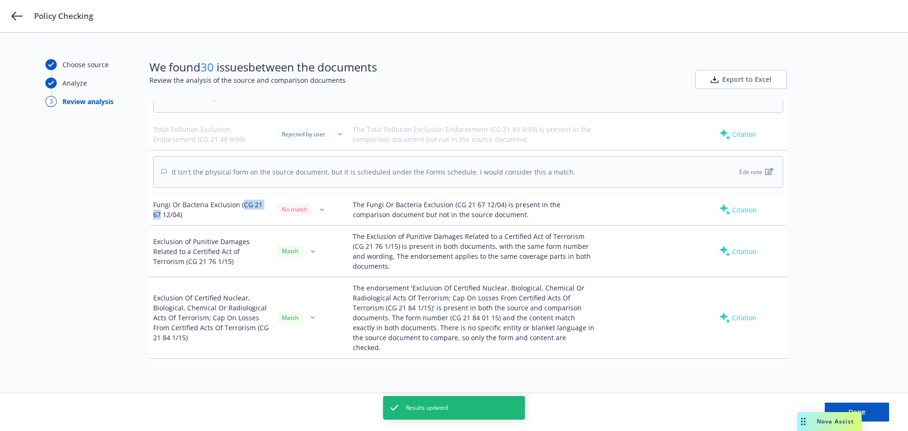
drag, startPoint x: 241, startPoint y: 177, endPoint x: 160, endPoint y: 187, distance: 81.5
click at [160, 200] on div "Fungi Or Bacteria Exclusion (CG 21 67 12/04)" at bounding box center [211, 210] width 116 height 20
copy div "CG 21 67"
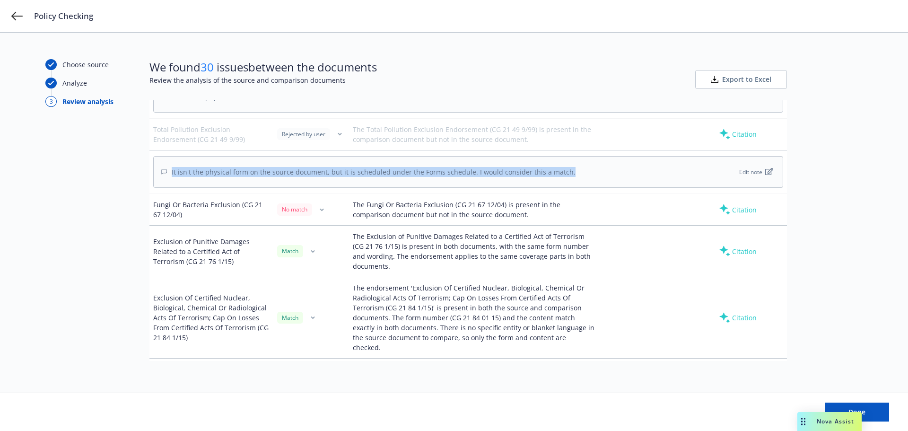
drag, startPoint x: 170, startPoint y: 143, endPoint x: 576, endPoint y: 148, distance: 406.2
click at [576, 156] on div "It isn't the physical form on the source document, but it is scheduled under th…" at bounding box center [468, 172] width 630 height 32
copy div "It isn't the physical form on the source document, but it is scheduled under th…"
click at [320, 209] on icon "button" at bounding box center [321, 210] width 3 height 2
click at [294, 202] on link "Mark as wrong" at bounding box center [320, 202] width 77 height 19
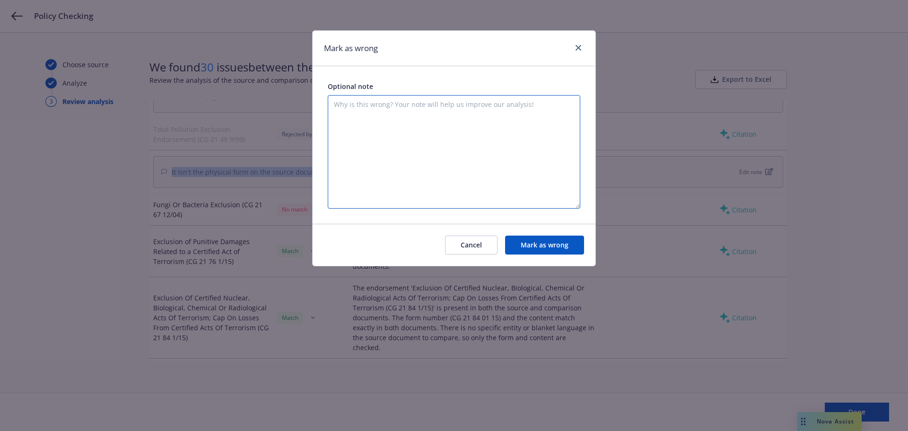
click at [420, 120] on textarea at bounding box center [454, 151] width 253 height 113
paste textarea "It isn't the physical form on the source document, but it is scheduled under th…"
type textarea "It isn't the physical form on the source document, but it is scheduled under th…"
click at [546, 239] on button "Mark as wrong" at bounding box center [544, 244] width 79 height 19
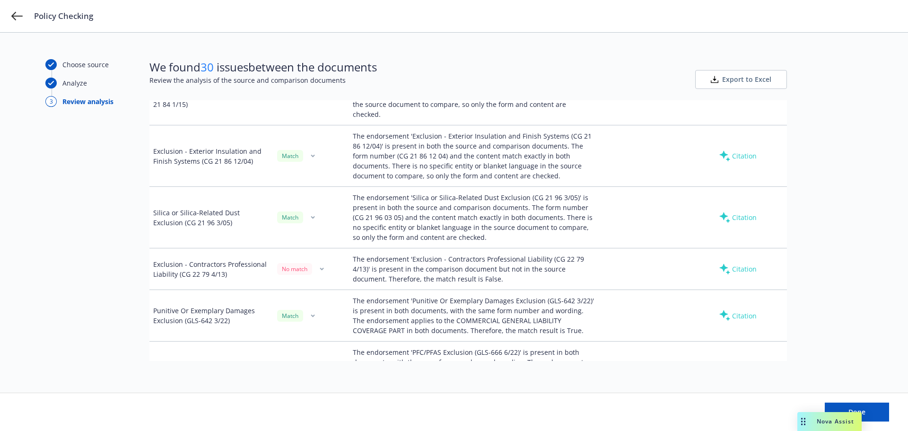
scroll to position [2459, 0]
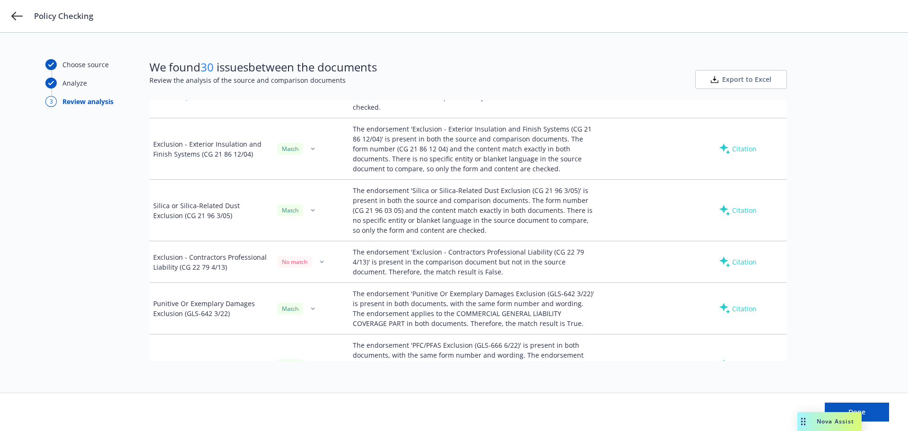
click at [320, 260] on icon "button" at bounding box center [322, 261] width 4 height 3
click at [314, 240] on link "Mark as wrong" at bounding box center [320, 244] width 77 height 19
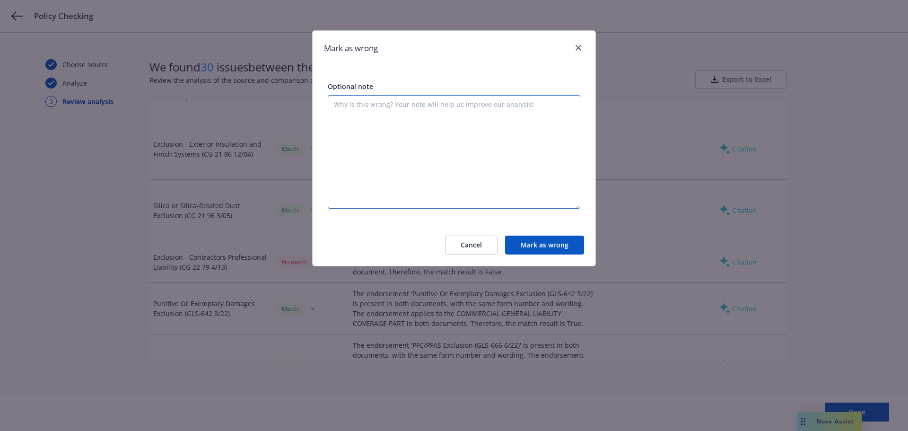
click at [422, 136] on textarea at bounding box center [454, 151] width 253 height 113
paste textarea "It isn't the physical form on the source document, but it is scheduled under th…"
type textarea "It isn't the physical form on the source document, but it is scheduled under th…"
click at [530, 242] on button "Mark as wrong" at bounding box center [544, 244] width 79 height 19
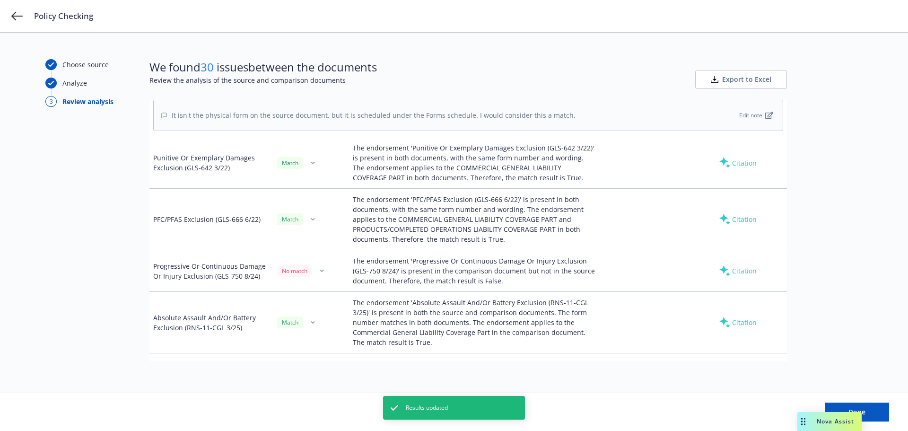
scroll to position [2695, 0]
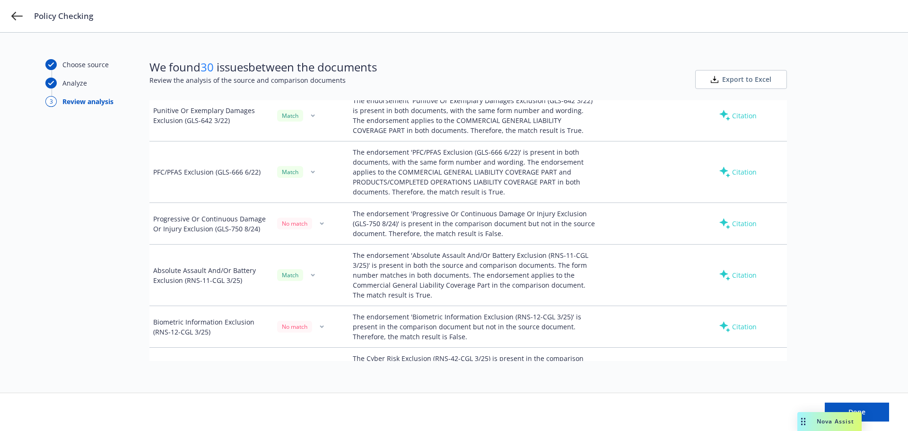
click at [321, 222] on icon "button" at bounding box center [322, 223] width 4 height 3
click at [315, 204] on link "Mark as wrong" at bounding box center [320, 206] width 77 height 19
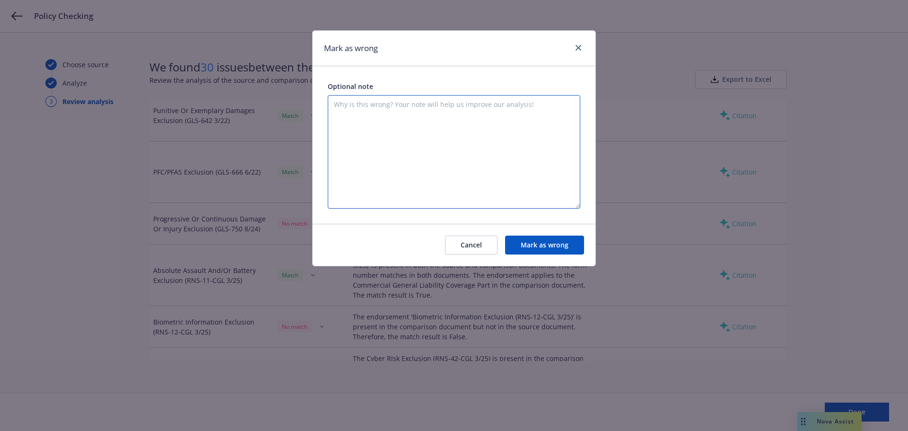
click at [465, 141] on textarea at bounding box center [454, 151] width 253 height 113
paste textarea "It isn't the physical form on the source document, but it is scheduled under th…"
type textarea "It isn't the physical form on the source document, but it is scheduled under th…"
click at [529, 242] on button "Mark as wrong" at bounding box center [544, 244] width 79 height 19
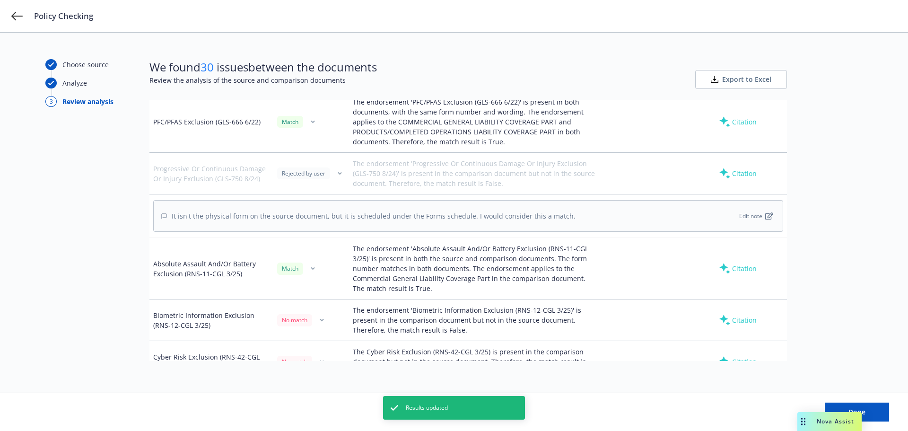
scroll to position [2790, 0]
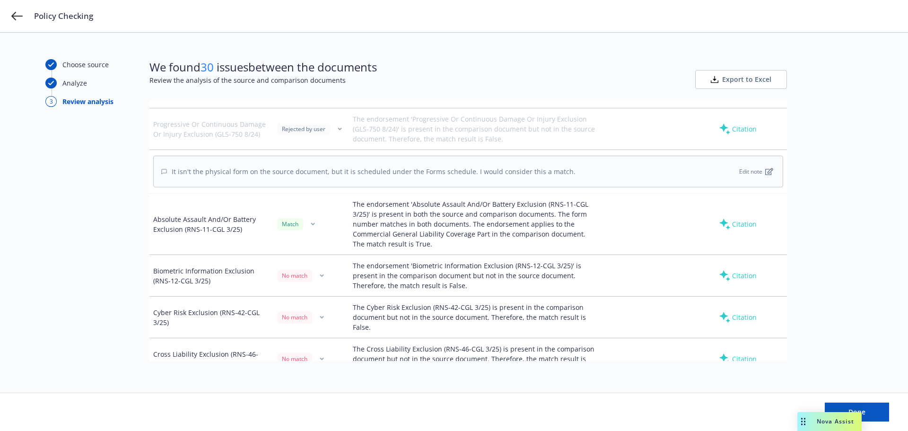
click at [322, 270] on button "button" at bounding box center [321, 275] width 11 height 11
click at [325, 256] on link "Mark as wrong" at bounding box center [320, 258] width 77 height 19
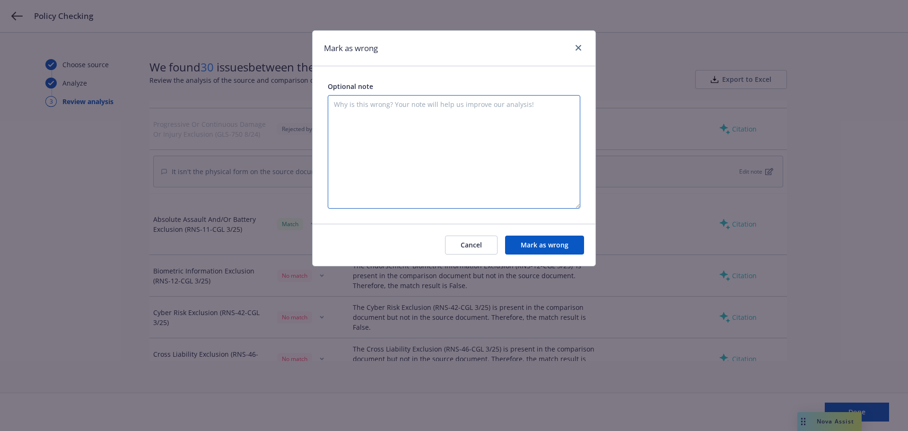
click at [423, 118] on textarea at bounding box center [454, 151] width 253 height 113
paste textarea "It isn't the physical form on the source document, but it is scheduled under th…"
type textarea "It isn't the physical form on the source document, but it is scheduled under th…"
click at [540, 248] on button "Mark as wrong" at bounding box center [544, 244] width 79 height 19
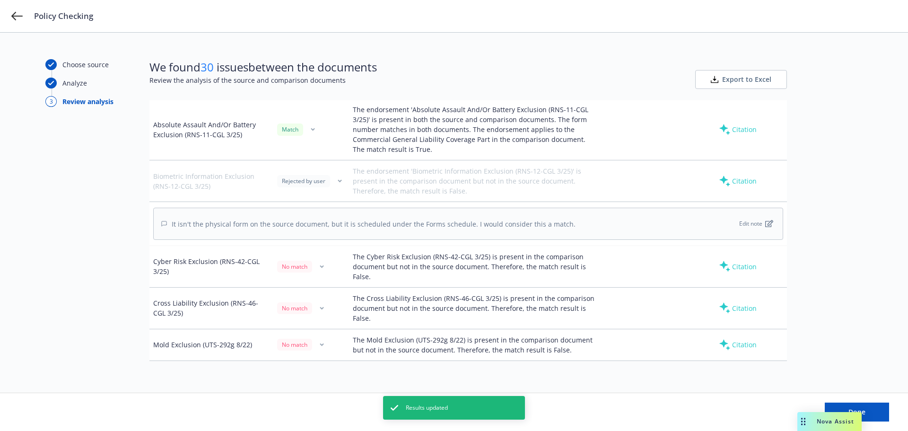
scroll to position [2932, 0]
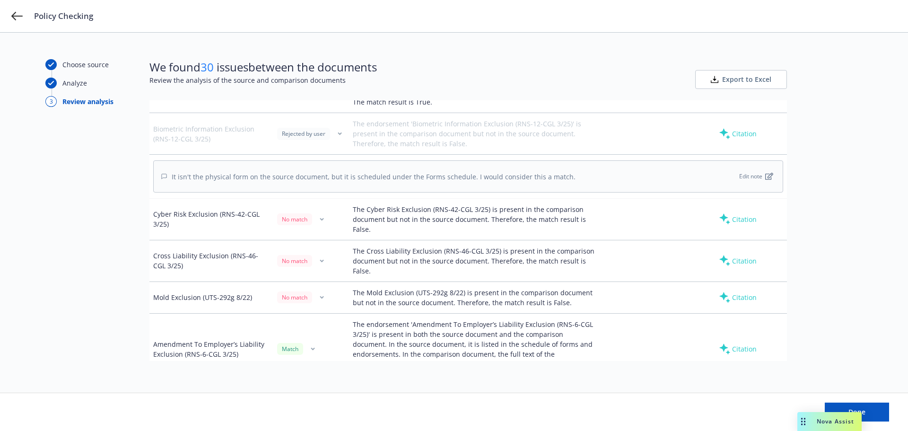
click at [322, 213] on button "button" at bounding box center [321, 218] width 11 height 11
click at [317, 207] on link "Mark as wrong" at bounding box center [320, 201] width 77 height 19
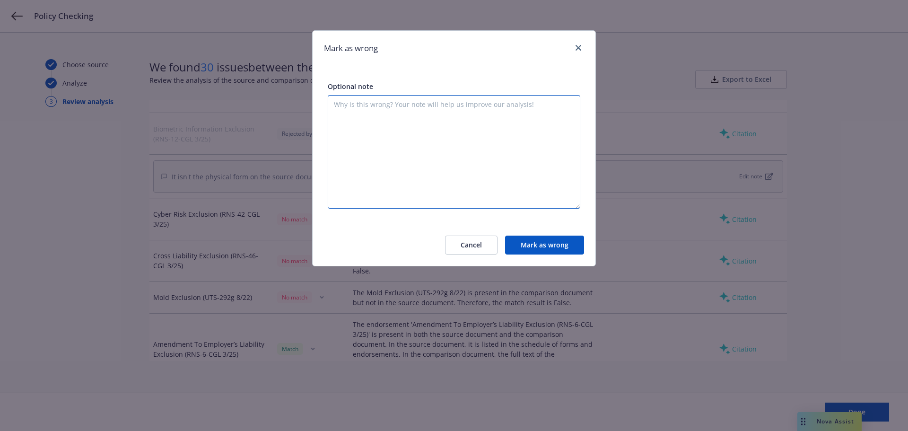
click at [366, 106] on textarea at bounding box center [454, 151] width 253 height 113
paste textarea "It isn't the physical form on the source document, but it is scheduled under th…"
type textarea "It isn't the physical form on the source document, but it is scheduled under th…"
click at [538, 246] on button "Mark as wrong" at bounding box center [544, 244] width 79 height 19
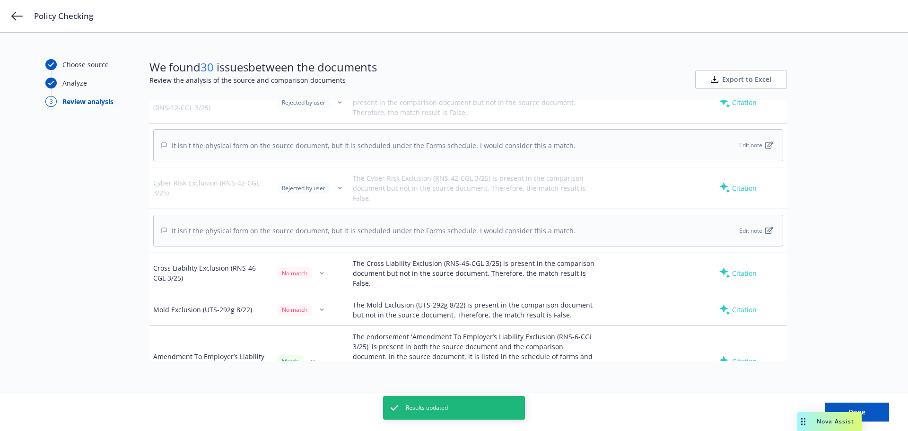
scroll to position [2979, 0]
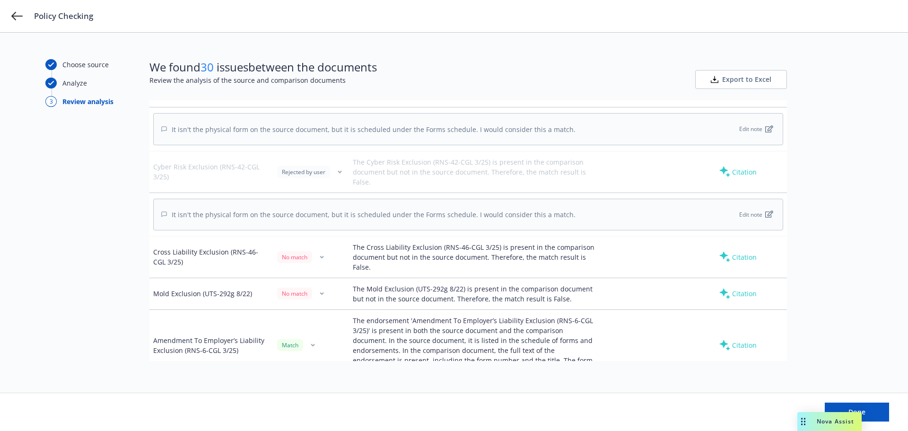
click at [316, 251] on button "button" at bounding box center [321, 256] width 11 height 11
click at [321, 237] on link "Mark as wrong" at bounding box center [320, 239] width 77 height 19
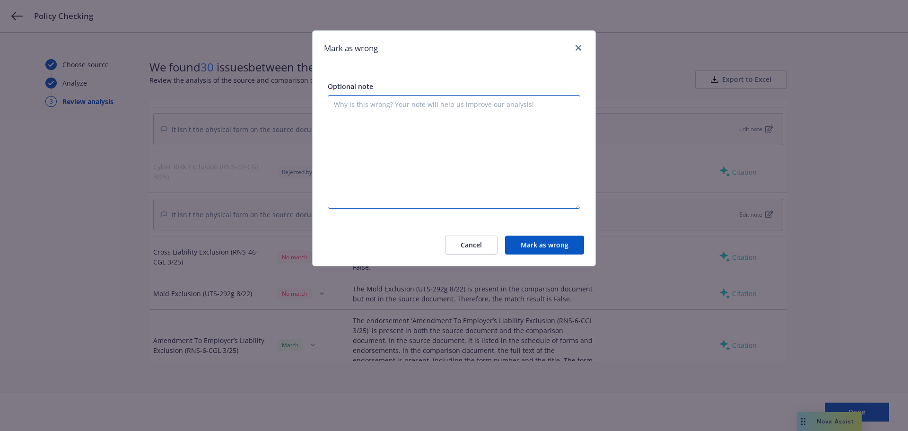
click at [431, 162] on textarea at bounding box center [454, 151] width 253 height 113
paste textarea "It isn't the physical form on the source document, but it is scheduled under th…"
type textarea "It isn't the physical form on the source document, but it is scheduled under th…"
click at [523, 235] on div "Cancel Mark as wrong" at bounding box center [454, 245] width 283 height 42
click at [523, 242] on button "Mark as wrong" at bounding box center [544, 244] width 79 height 19
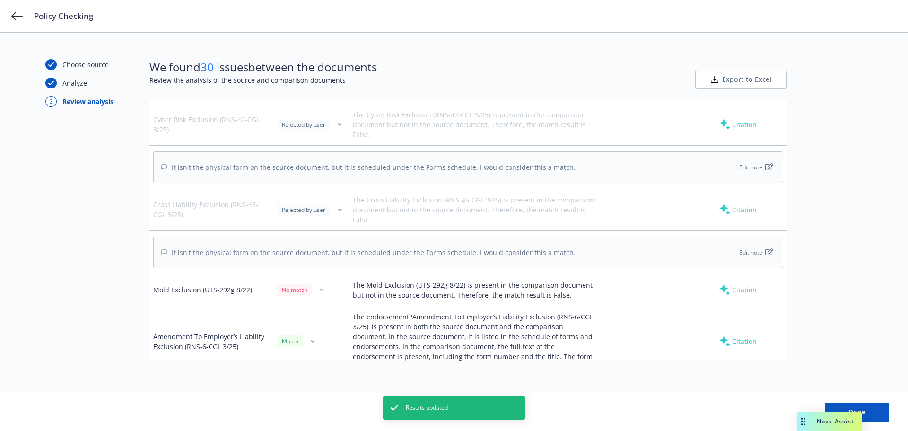
scroll to position [3074, 0]
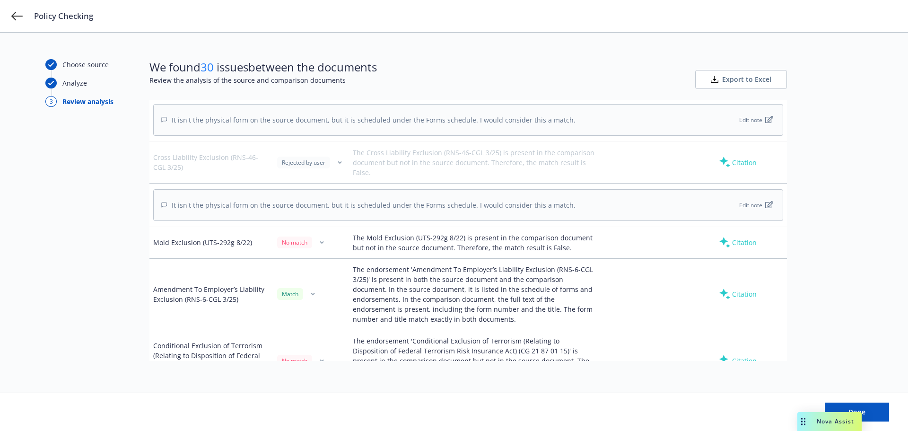
click at [319, 237] on button "button" at bounding box center [321, 242] width 11 height 11
click at [330, 222] on link "Mark as wrong" at bounding box center [320, 225] width 77 height 19
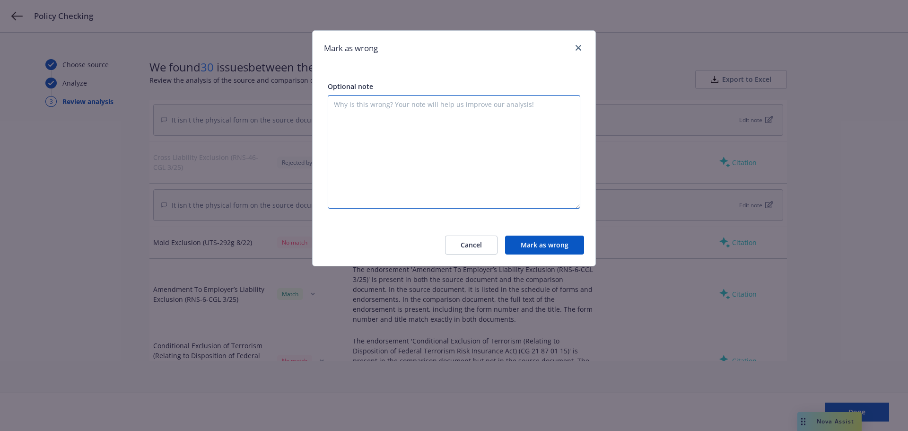
click at [403, 124] on textarea at bounding box center [454, 151] width 253 height 113
paste textarea "It isn't the physical form on the source document, but it is scheduled under th…"
type textarea "It isn't the physical form on the source document, but it is scheduled under th…"
click at [551, 243] on button "Mark as wrong" at bounding box center [544, 244] width 79 height 19
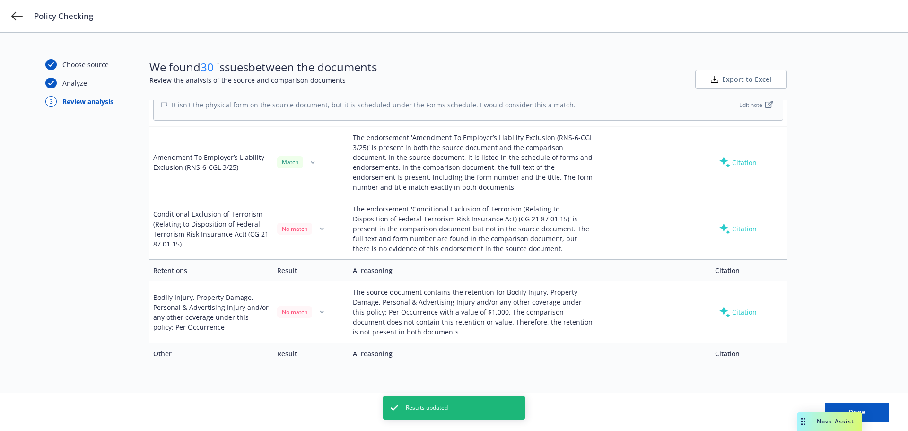
scroll to position [3263, 0]
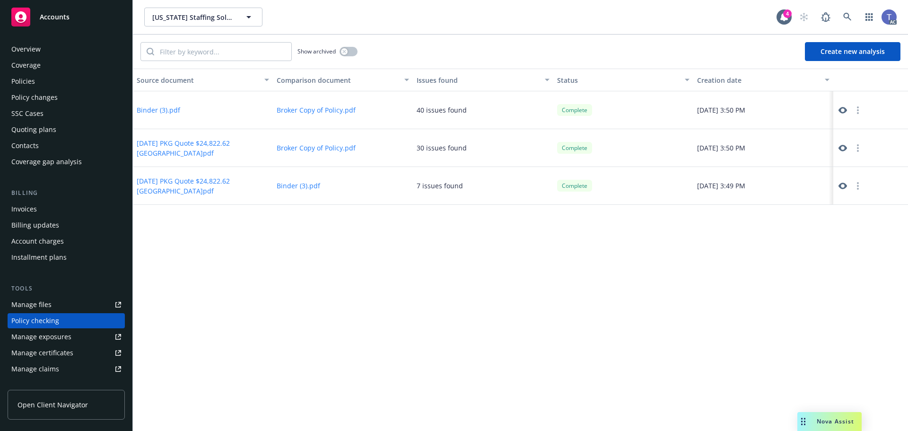
scroll to position [90, 0]
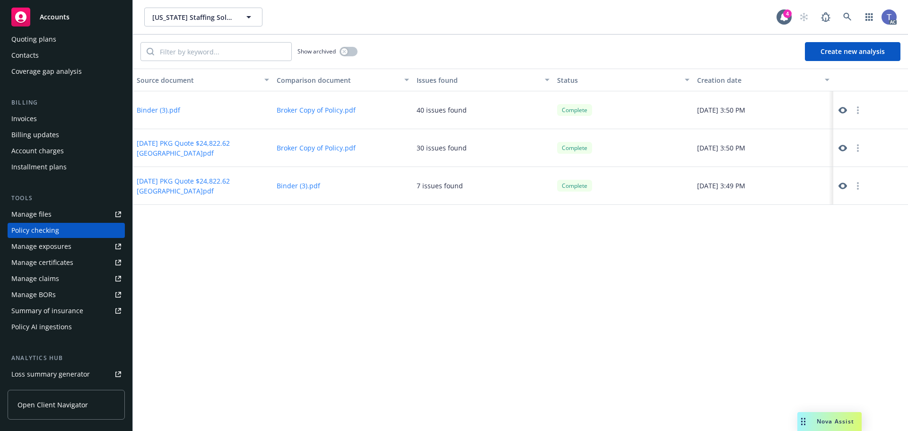
click at [458, 24] on div "[US_STATE] Staffing Solutions Inc [US_STATE] Staffing Solutions Inc" at bounding box center [460, 17] width 632 height 19
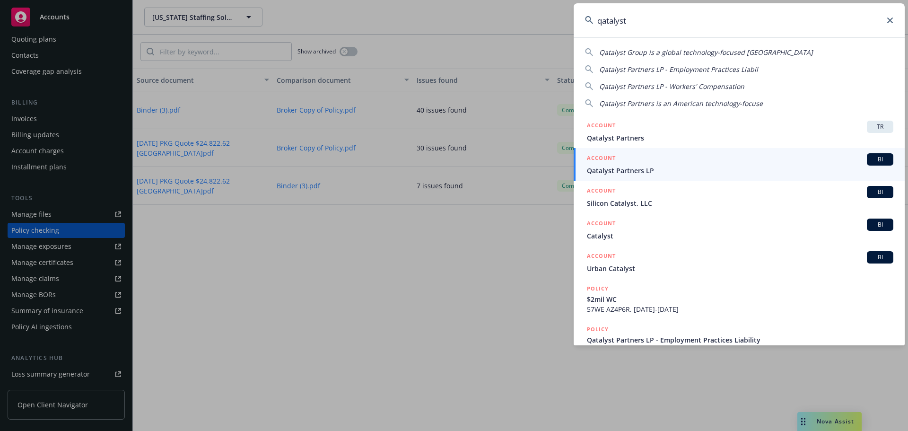
type input "qatalyst"
click at [651, 165] on div "ACCOUNT BI" at bounding box center [740, 159] width 306 height 12
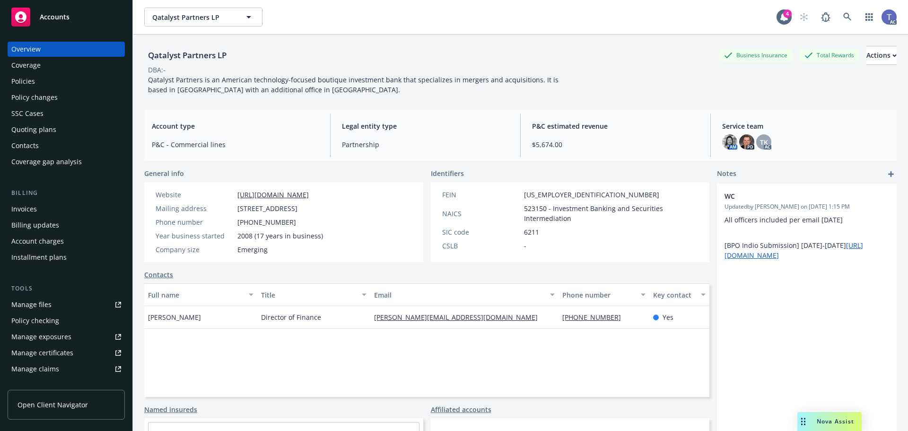
click at [56, 98] on div "Policy changes" at bounding box center [34, 97] width 46 height 15
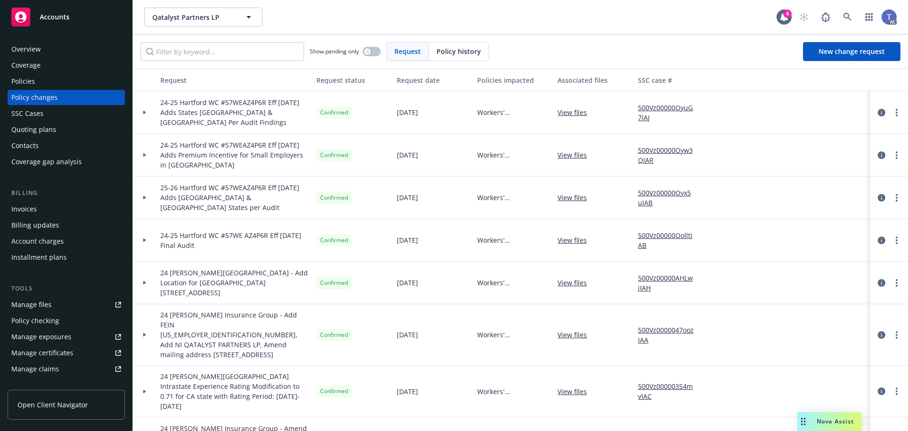
click at [31, 78] on div "Policies" at bounding box center [23, 81] width 24 height 15
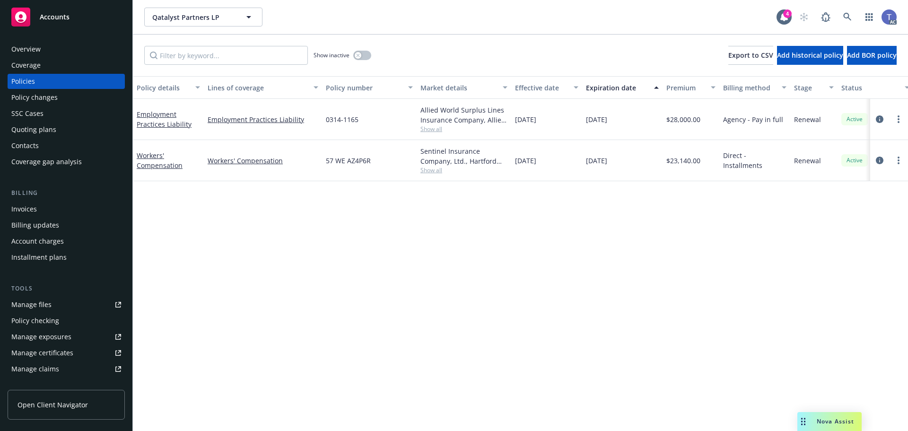
click at [44, 128] on div "Quoting plans" at bounding box center [33, 129] width 45 height 15
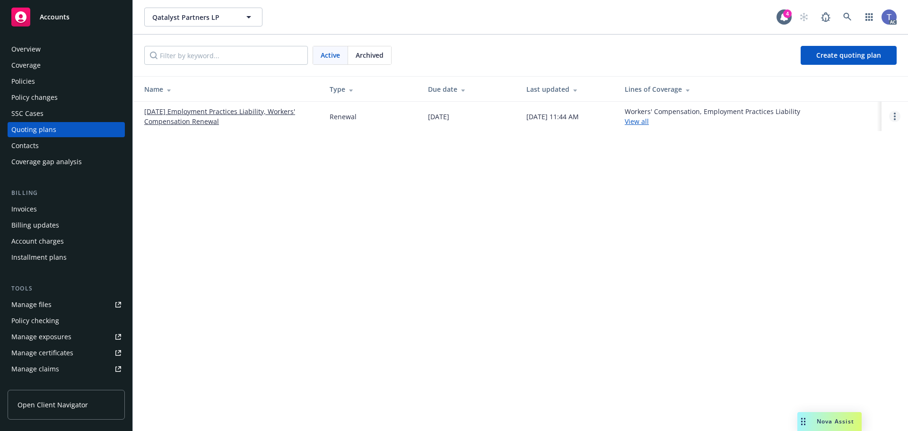
click at [900, 116] on link "Open options" at bounding box center [894, 116] width 11 height 11
click at [847, 48] on span "Copy logging email" at bounding box center [846, 52] width 83 height 9
